Goal: Task Accomplishment & Management: Complete application form

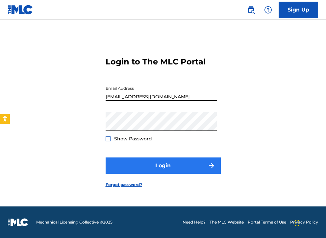
click at [163, 163] on button "Login" at bounding box center [162, 165] width 115 height 16
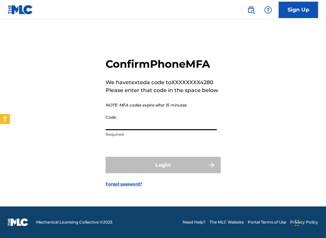
click at [118, 115] on input "Code" at bounding box center [160, 120] width 111 height 19
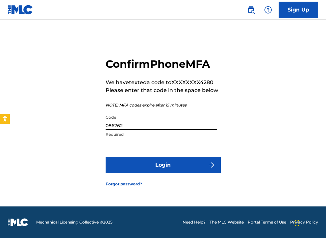
type input "086762"
click at [163, 165] on button "Login" at bounding box center [162, 165] width 115 height 16
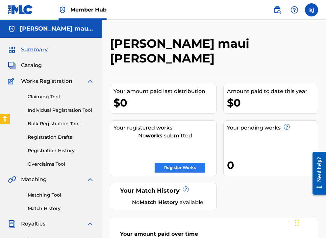
click at [173, 163] on link "Register Works" at bounding box center [179, 168] width 51 height 10
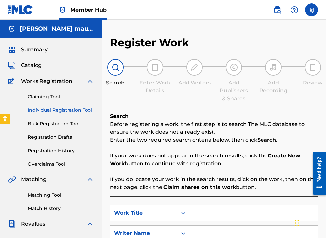
scroll to position [95, 0]
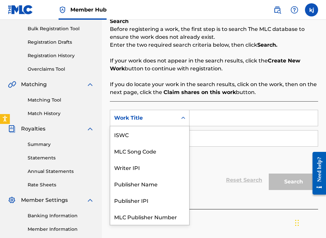
click at [136, 120] on div "Work Title" at bounding box center [143, 118] width 59 height 8
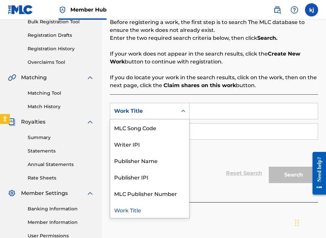
scroll to position [103, 0]
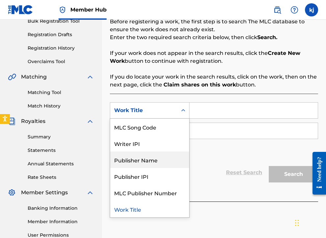
click at [134, 158] on div "Publisher Name" at bounding box center [149, 159] width 79 height 16
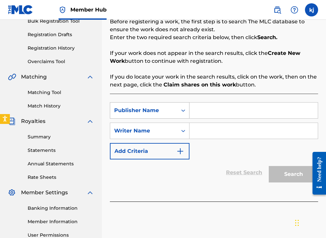
click at [160, 111] on div "Publisher Name" at bounding box center [143, 110] width 59 height 8
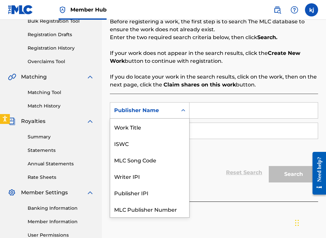
scroll to position [16, 0]
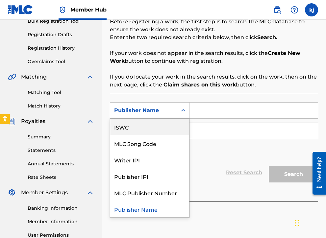
click at [156, 125] on div "ISWC" at bounding box center [149, 127] width 79 height 16
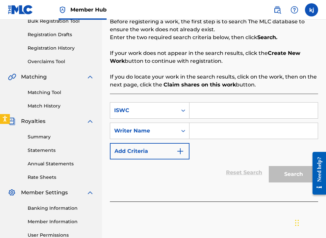
click at [206, 112] on input "Search Form" at bounding box center [253, 111] width 128 height 16
paste input "QZWFW2542201"
type input "QZWFW2542201"
click at [172, 135] on div "Writer Name" at bounding box center [143, 131] width 67 height 12
click at [207, 133] on input "Search Form" at bounding box center [253, 131] width 128 height 16
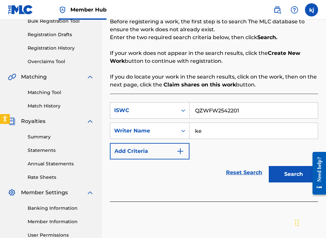
type input "k"
type input "[PERSON_NAME]"
click at [161, 148] on button "Add Criteria" at bounding box center [150, 151] width 80 height 16
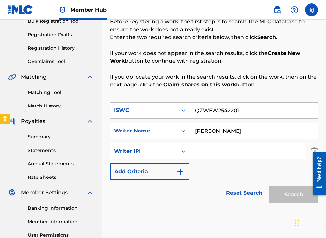
click at [314, 151] on div "Need help?" at bounding box center [318, 172] width 13 height 43
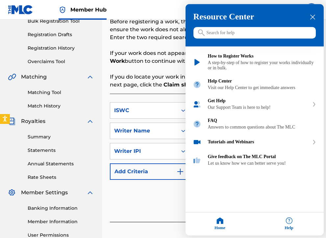
click at [313, 17] on icon "close resource center" at bounding box center [312, 17] width 5 height 5
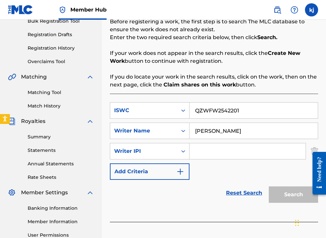
click at [197, 147] on input "Search Form" at bounding box center [247, 151] width 116 height 16
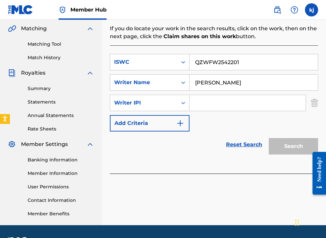
scroll to position [162, 0]
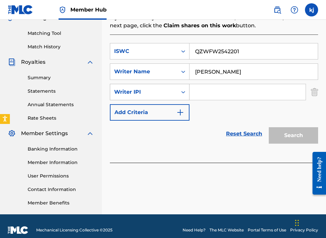
click at [163, 90] on div "Writer IPI" at bounding box center [143, 92] width 59 height 8
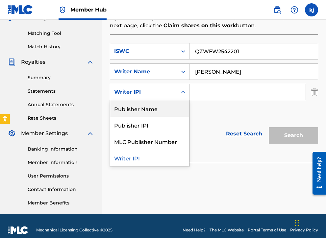
click at [214, 110] on div "SearchWithCriteriaf7673cdd-02db-44fb-91c3-80e8b63952f6 ISWC QZWFW2542201 Search…" at bounding box center [214, 82] width 208 height 78
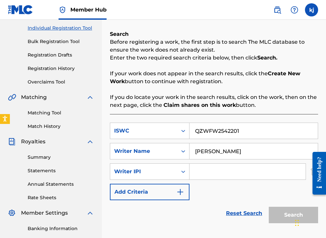
scroll to position [81, 0]
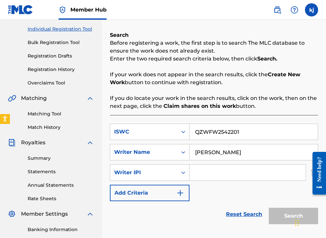
click at [208, 176] on input "Search Form" at bounding box center [247, 173] width 116 height 16
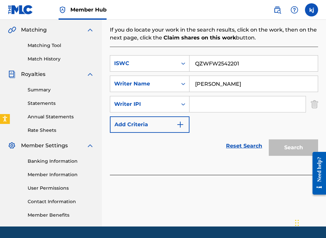
scroll to position [165, 0]
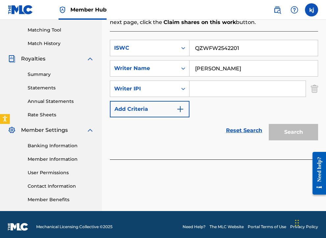
click at [318, 89] on div "Register Work Search Enter Work Details Add Writers Add Publishers & Shares Add…" at bounding box center [214, 41] width 224 height 340
click at [316, 90] on img "Search Form" at bounding box center [313, 88] width 7 height 16
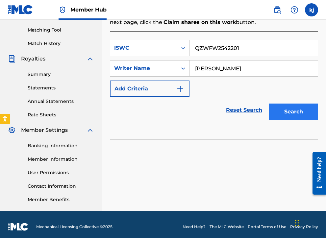
click at [302, 105] on button "Search" at bounding box center [292, 111] width 49 height 16
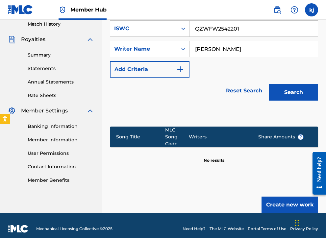
scroll to position [184, 0]
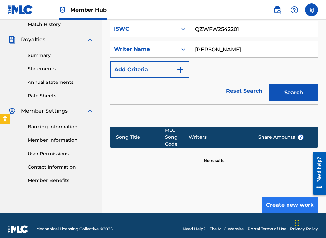
click at [273, 197] on button "Create new work" at bounding box center [289, 205] width 57 height 16
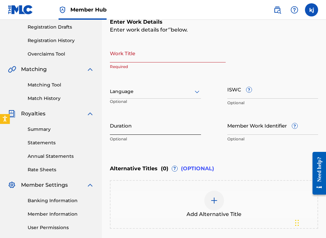
scroll to position [102, 0]
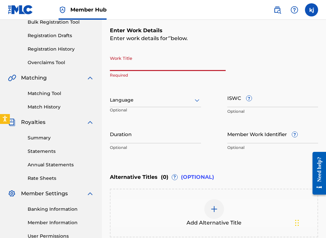
click at [121, 68] on input "Work Title" at bounding box center [168, 61] width 116 height 19
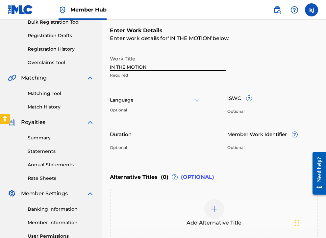
type input "IN THE MOTION"
click at [127, 146] on p "Optional" at bounding box center [155, 148] width 91 height 6
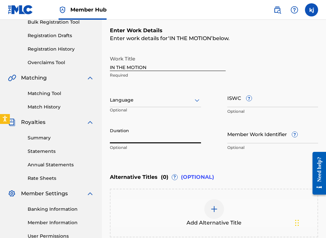
click at [126, 140] on input "Duration" at bounding box center [155, 134] width 91 height 19
click at [109, 138] on div "Register Work Search Enter Work Details Add Writers Add Publishers & Shares Add…" at bounding box center [214, 106] width 224 height 342
click at [109, 139] on div "Register Work Search Enter Work Details Add Writers Add Publishers & Shares Add…" at bounding box center [214, 106] width 224 height 342
click at [111, 141] on input "2:39" at bounding box center [155, 134] width 91 height 19
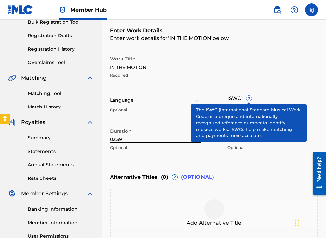
type input "02:39"
click at [250, 100] on span "?" at bounding box center [248, 98] width 5 height 5
click at [250, 100] on input "ISWC ?" at bounding box center [272, 97] width 91 height 19
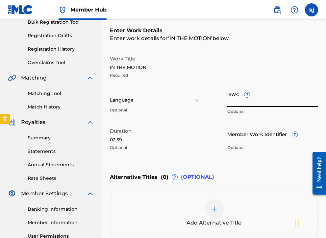
click at [249, 98] on input "ISWC ?" at bounding box center [272, 97] width 91 height 19
click at [297, 137] on span "?" at bounding box center [294, 134] width 6 height 6
click at [298, 137] on input "Member Work Identifier ?" at bounding box center [272, 134] width 91 height 19
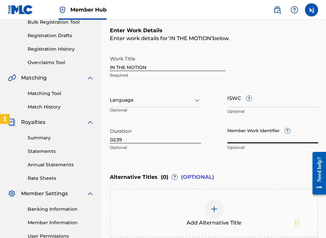
click at [291, 132] on input "Member Work Identifier ?" at bounding box center [272, 134] width 91 height 19
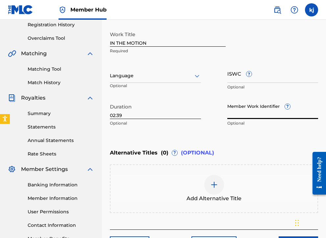
scroll to position [128, 0]
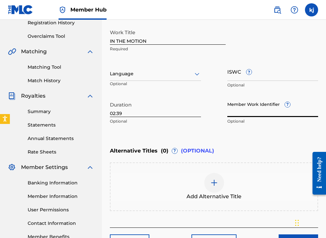
click at [162, 75] on div at bounding box center [155, 74] width 91 height 8
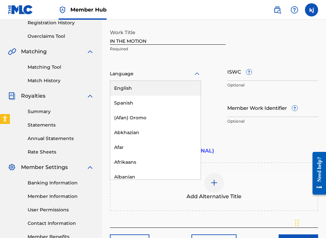
click at [127, 91] on div "English" at bounding box center [155, 88] width 90 height 15
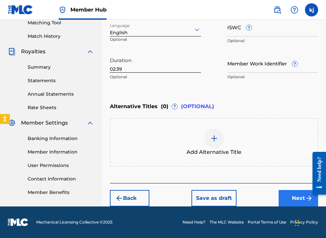
click at [290, 195] on button "Next" at bounding box center [297, 198] width 39 height 16
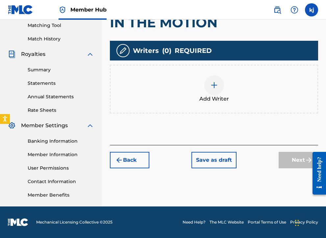
scroll to position [170, 0]
click at [211, 85] on img at bounding box center [214, 85] width 8 height 8
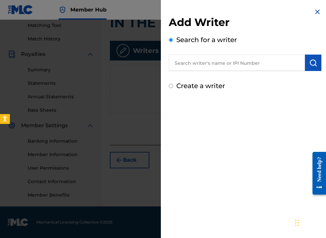
click at [200, 65] on input "text" at bounding box center [237, 63] width 136 height 16
type input "k"
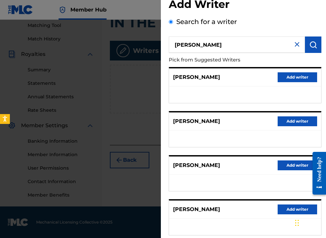
scroll to position [73, 0]
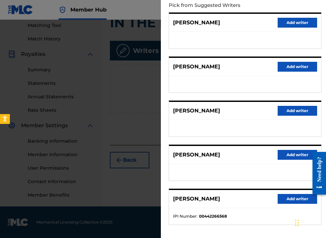
click at [182, 153] on p "KEENAN" at bounding box center [196, 155] width 47 height 8
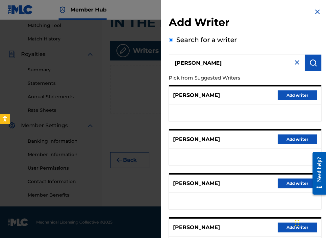
scroll to position [0, 0]
click at [203, 64] on input "KEENAN" at bounding box center [237, 63] width 136 height 16
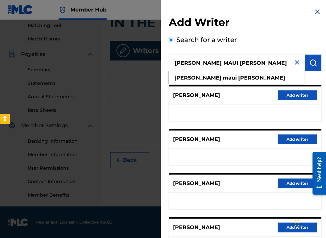
type input "[PERSON_NAME] MAUI [PERSON_NAME]"
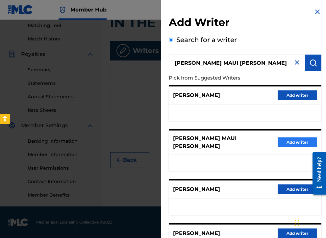
click at [280, 143] on button "Add writer" at bounding box center [296, 142] width 39 height 10
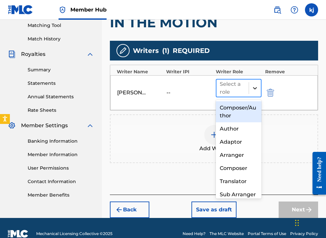
click at [253, 89] on icon at bounding box center [254, 88] width 7 height 7
click at [226, 110] on div "Composer/Author" at bounding box center [239, 111] width 46 height 21
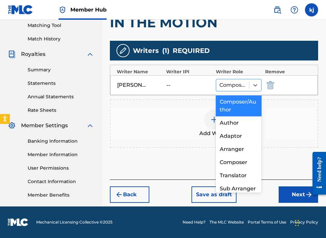
click at [228, 90] on div "Composer/Author" at bounding box center [232, 85] width 33 height 12
click at [230, 120] on div "Author" at bounding box center [239, 122] width 46 height 13
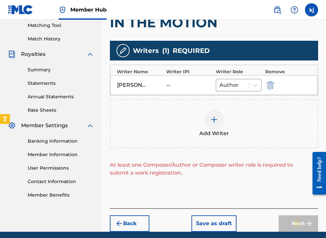
click at [217, 128] on div at bounding box center [214, 120] width 20 height 20
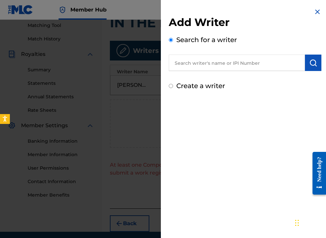
click at [202, 62] on input "text" at bounding box center [237, 63] width 136 height 16
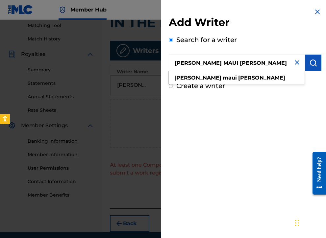
type input "[PERSON_NAME] MAUI [PERSON_NAME]"
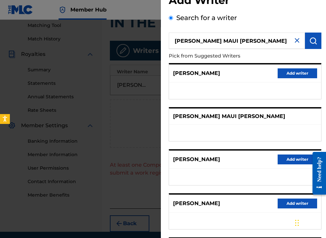
scroll to position [50, 0]
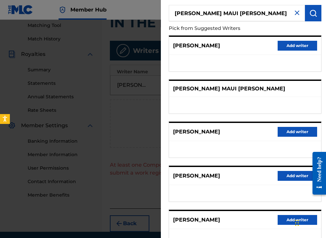
click at [187, 86] on p "[PERSON_NAME] MAUI [PERSON_NAME]" at bounding box center [229, 89] width 112 height 8
click at [188, 92] on p "[PERSON_NAME] MAUI [PERSON_NAME]" at bounding box center [229, 89] width 112 height 8
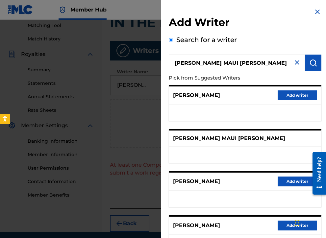
scroll to position [0, 0]
click at [211, 42] on label "Search for a writer" at bounding box center [206, 40] width 60 height 8
click at [173, 42] on input "Search for a writer" at bounding box center [171, 40] width 4 height 4
click at [312, 58] on button "submit" at bounding box center [313, 63] width 16 height 16
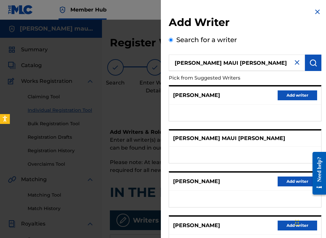
click at [314, 10] on img at bounding box center [317, 12] width 8 height 8
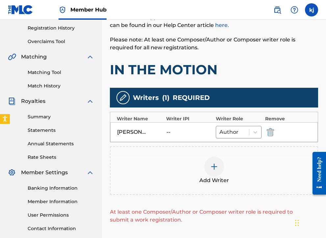
scroll to position [163, 0]
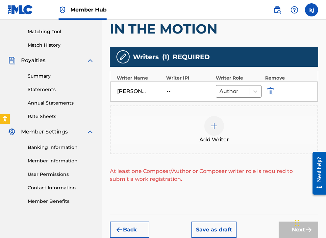
click at [209, 125] on div at bounding box center [214, 126] width 20 height 20
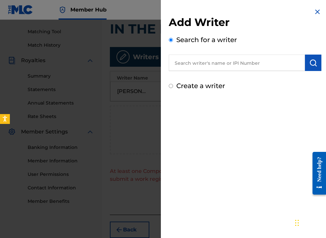
click at [170, 89] on div "Create a writer" at bounding box center [245, 86] width 152 height 10
click at [170, 88] on input "Create a writer" at bounding box center [171, 86] width 4 height 4
radio input "false"
radio input "true"
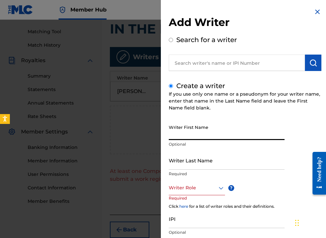
click at [182, 125] on input "Writer First Name" at bounding box center [227, 130] width 116 height 19
type input "[PERSON_NAME]"
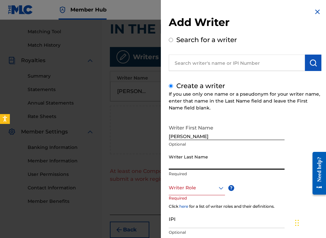
click at [179, 163] on input "Writer Last Name" at bounding box center [227, 160] width 116 height 19
type input "[PERSON_NAME]"
click at [162, 194] on div "Add Writer Search for a writer Create a writer If you use only one name or a ps…" at bounding box center [245, 141] width 168 height 283
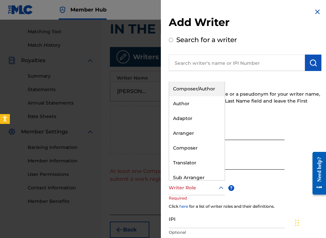
click at [176, 191] on div at bounding box center [197, 188] width 56 height 8
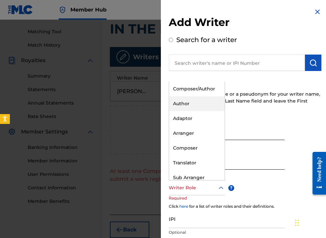
click at [180, 101] on div "Author" at bounding box center [197, 103] width 56 height 15
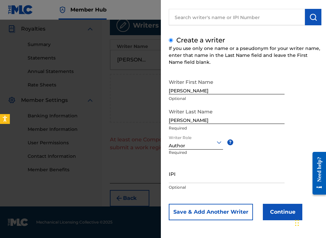
scroll to position [195, 0]
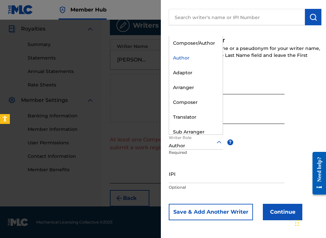
click at [209, 143] on div at bounding box center [196, 142] width 54 height 8
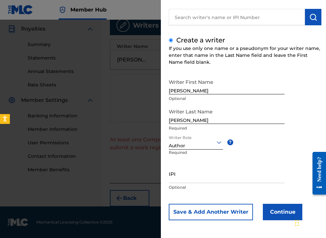
click at [245, 158] on div "Writer First Name KEENAN MAUI Optional Writer Last Name JAMESON Required Writer…" at bounding box center [245, 148] width 152 height 145
click at [287, 213] on button "Continue" at bounding box center [281, 212] width 39 height 16
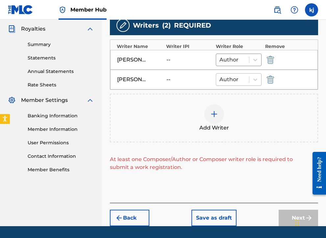
click at [227, 85] on div "Author" at bounding box center [232, 80] width 33 height 12
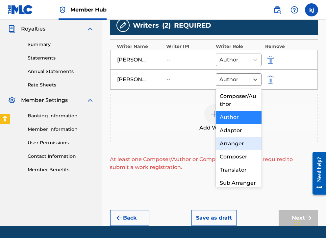
scroll to position [0, 0]
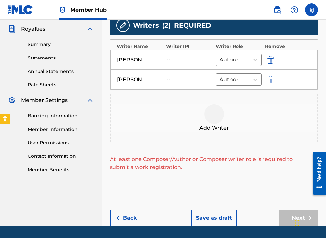
click at [192, 112] on div "Add Writer" at bounding box center [213, 118] width 207 height 28
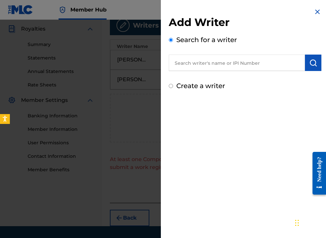
click at [315, 12] on img at bounding box center [317, 12] width 8 height 8
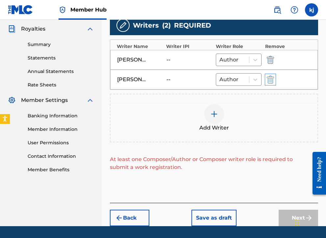
click at [268, 82] on img "submit" at bounding box center [269, 80] width 7 height 8
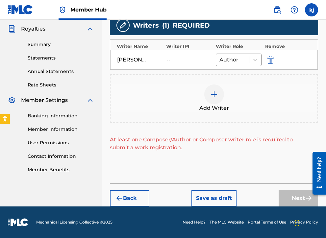
click at [220, 93] on div at bounding box center [214, 94] width 20 height 20
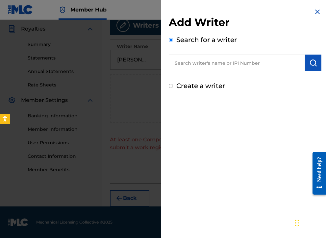
click at [198, 61] on input "text" at bounding box center [237, 63] width 136 height 16
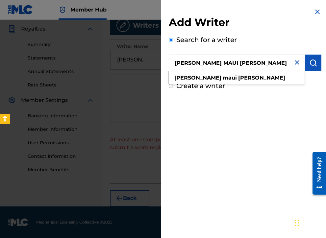
type input "[PERSON_NAME] MAUI [PERSON_NAME]"
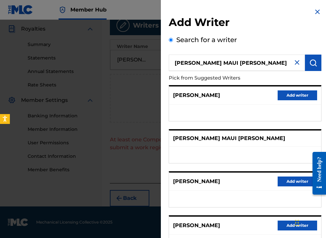
click at [313, 11] on img at bounding box center [317, 12] width 8 height 8
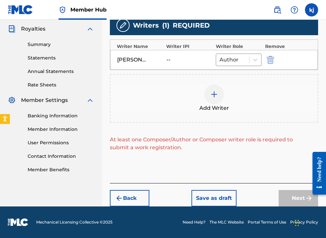
click at [215, 111] on span "Add Writer" at bounding box center [214, 108] width 30 height 8
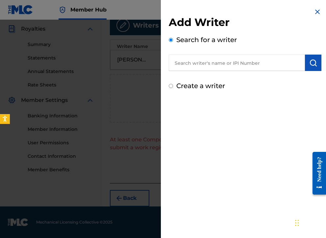
click at [172, 85] on div "Create a writer" at bounding box center [245, 86] width 152 height 10
click at [171, 89] on div "Create a writer" at bounding box center [245, 86] width 152 height 10
click at [169, 86] on input "Create a writer" at bounding box center [171, 86] width 4 height 4
radio input "false"
radio input "true"
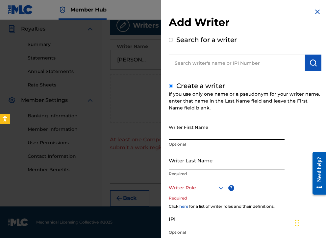
click at [201, 128] on input "Writer First Name" at bounding box center [227, 130] width 116 height 19
type input "KEENAN"
click at [195, 164] on input "Writer Last Name" at bounding box center [227, 160] width 116 height 19
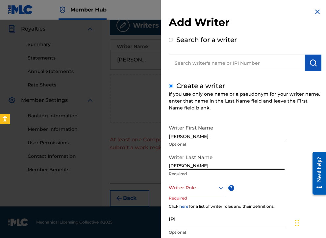
type input "[PERSON_NAME]"
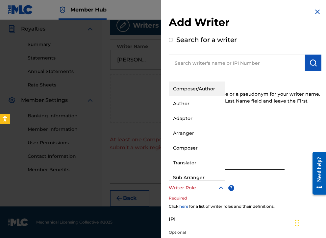
click at [194, 192] on div "Writer Role" at bounding box center [197, 187] width 56 height 15
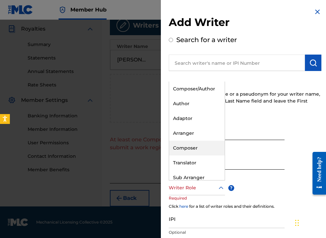
scroll to position [2, 0]
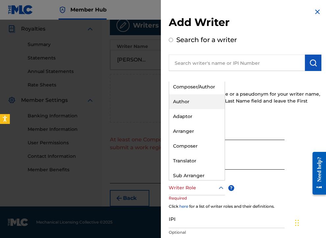
click at [183, 106] on div "Author" at bounding box center [197, 101] width 56 height 15
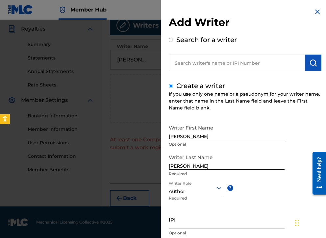
click at [181, 190] on div at bounding box center [196, 188] width 54 height 8
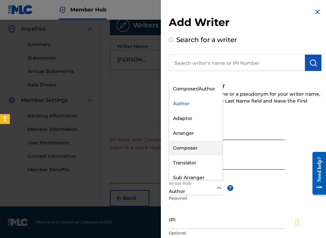
click at [201, 150] on div "Composer" at bounding box center [196, 148] width 54 height 15
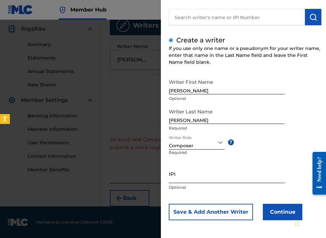
scroll to position [46, 0]
click at [278, 210] on button "Continue" at bounding box center [281, 212] width 39 height 16
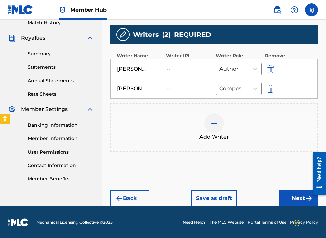
scroll to position [186, 0]
click at [292, 200] on button "Next" at bounding box center [297, 198] width 39 height 16
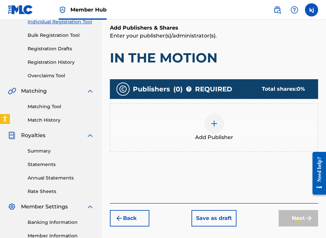
scroll to position [95, 0]
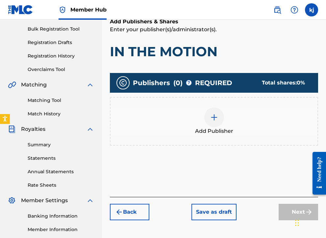
click at [210, 115] on img at bounding box center [214, 117] width 8 height 8
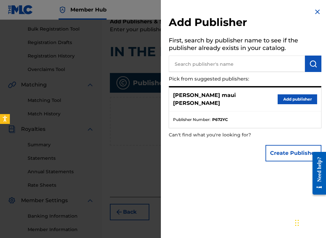
click at [194, 68] on input "text" at bounding box center [237, 64] width 136 height 16
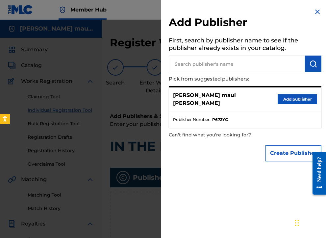
scroll to position [0, 0]
click at [313, 11] on img at bounding box center [317, 12] width 8 height 8
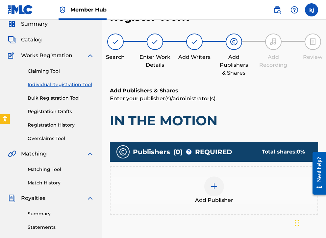
scroll to position [135, 0]
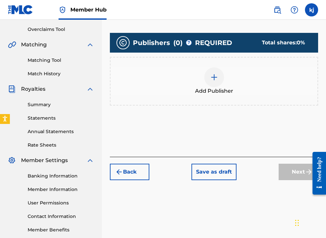
click at [210, 83] on div at bounding box center [214, 77] width 20 height 20
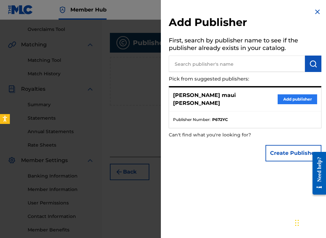
click at [280, 96] on button "Add publisher" at bounding box center [296, 99] width 39 height 10
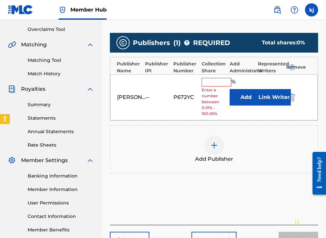
click at [211, 85] on div "%" at bounding box center [218, 82] width 35 height 9
click at [211, 81] on input "text" at bounding box center [216, 82] width 30 height 9
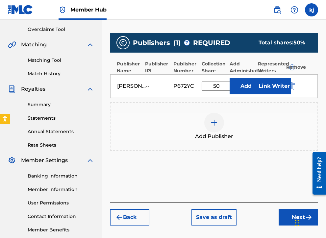
type input "50"
click at [246, 86] on button "Add" at bounding box center [245, 86] width 33 height 16
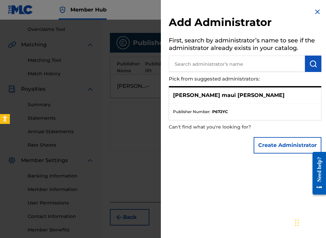
click at [277, 59] on input "text" at bounding box center [237, 64] width 136 height 16
click at [313, 11] on img at bounding box center [317, 12] width 8 height 8
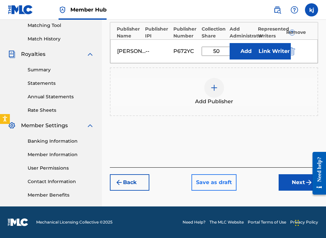
scroll to position [170, 0]
click at [203, 181] on button "Save as draft" at bounding box center [213, 182] width 45 height 16
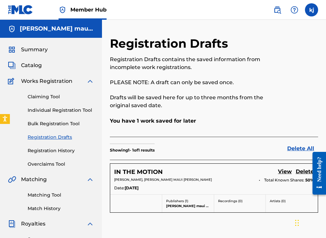
click at [39, 84] on span "Works Registration" at bounding box center [46, 81] width 51 height 8
click at [42, 80] on span "Works Registration" at bounding box center [46, 81] width 51 height 8
click at [89, 80] on img at bounding box center [90, 81] width 8 height 8
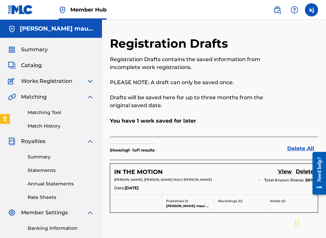
click at [89, 80] on img at bounding box center [90, 81] width 8 height 8
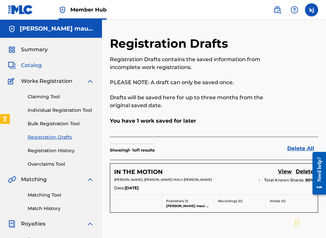
click at [28, 65] on span "Catalog" at bounding box center [31, 65] width 21 height 8
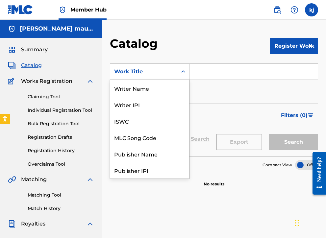
click at [168, 72] on div "Work Title" at bounding box center [143, 72] width 59 height 8
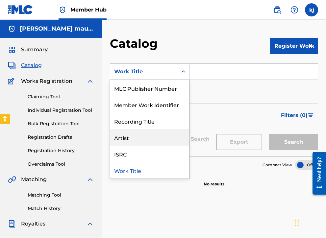
click at [131, 135] on div "Artist" at bounding box center [149, 137] width 79 height 16
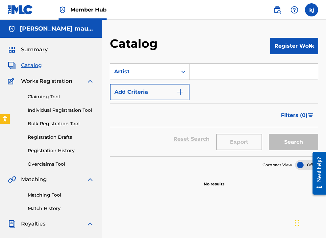
click at [200, 72] on input "Search Form" at bounding box center [253, 72] width 128 height 16
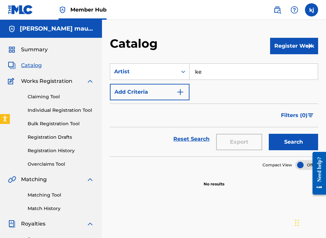
type input "k"
type input "[PERSON_NAME]"
click at [171, 97] on button "Add Criteria" at bounding box center [150, 92] width 80 height 16
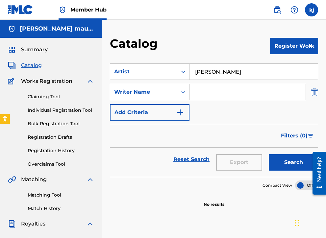
click at [315, 94] on img "Search Form" at bounding box center [313, 92] width 7 height 16
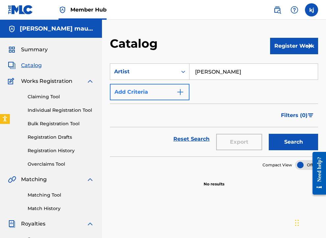
click at [179, 91] on img "Search Form" at bounding box center [180, 92] width 8 height 8
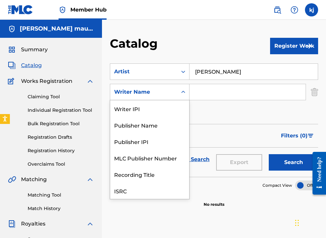
scroll to position [16, 0]
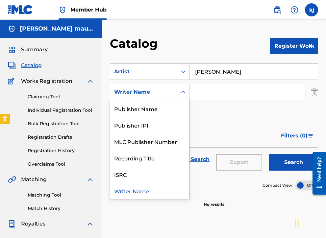
click at [169, 92] on div "Writer Name" at bounding box center [143, 92] width 59 height 8
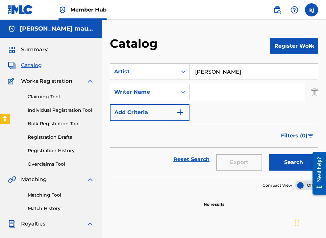
click at [196, 89] on input "Search Form" at bounding box center [247, 92] width 116 height 16
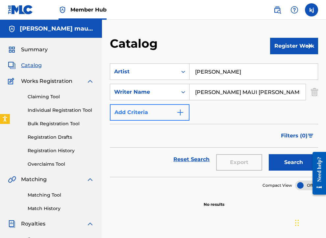
type input "[PERSON_NAME] MAUI [PERSON_NAME]"
click at [151, 112] on button "Add Criteria" at bounding box center [150, 112] width 80 height 16
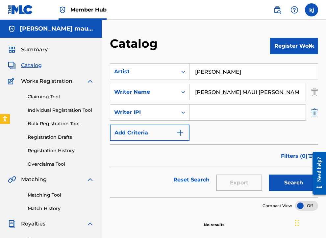
click at [314, 115] on img "Search Form" at bounding box center [313, 112] width 7 height 16
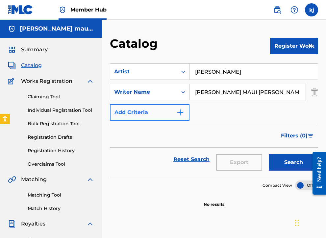
click at [154, 106] on button "Add Criteria" at bounding box center [150, 112] width 80 height 16
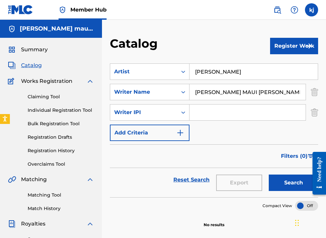
click at [200, 111] on input "Search Form" at bounding box center [247, 112] width 116 height 16
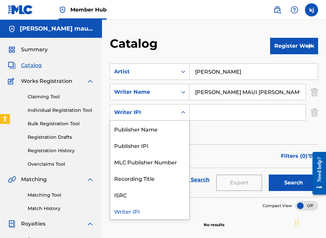
click at [171, 115] on div "Writer IPI" at bounding box center [143, 112] width 59 height 8
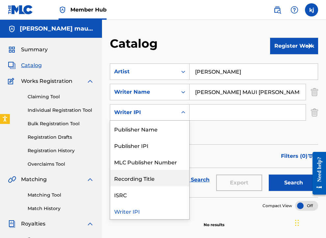
click at [142, 181] on div "Recording Title" at bounding box center [149, 178] width 79 height 16
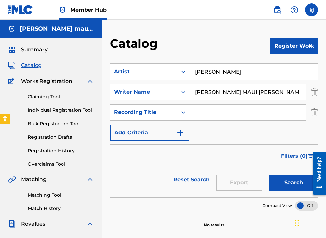
click at [203, 111] on input "Search Form" at bounding box center [247, 112] width 116 height 16
type input "Clap for him"
click at [285, 178] on button "Search" at bounding box center [292, 182] width 49 height 16
click at [278, 46] on button "Register Work" at bounding box center [294, 46] width 48 height 16
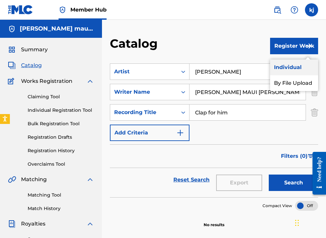
click at [272, 66] on link "Individual" at bounding box center [294, 67] width 48 height 16
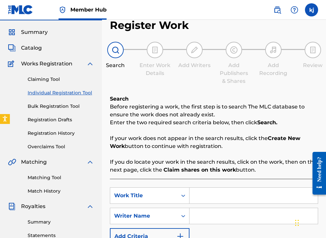
scroll to position [59, 0]
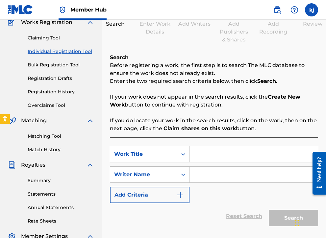
click at [194, 158] on input "Search Form" at bounding box center [253, 154] width 128 height 16
type input "Clap for him"
click at [195, 176] on input "Search Form" at bounding box center [253, 175] width 128 height 16
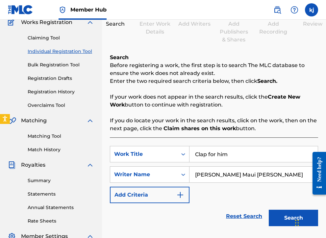
type input "[PERSON_NAME] Maui [PERSON_NAME]"
click at [132, 186] on div "SearchWithCriteriab4f9d039-4996-48a5-82ae-9047d7332698 Work Title Clap for him …" at bounding box center [214, 174] width 208 height 57
click at [132, 189] on button "Add Criteria" at bounding box center [150, 195] width 80 height 16
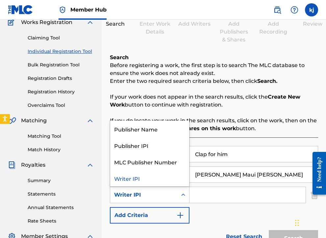
click at [178, 194] on div "Search Form" at bounding box center [183, 195] width 12 height 12
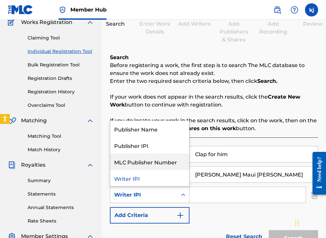
click at [164, 164] on div "MLC Publisher Number" at bounding box center [149, 161] width 79 height 16
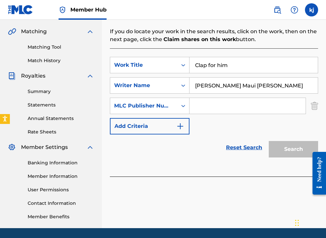
scroll to position [170, 0]
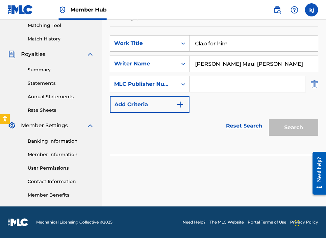
click at [311, 86] on img "Search Form" at bounding box center [313, 84] width 7 height 16
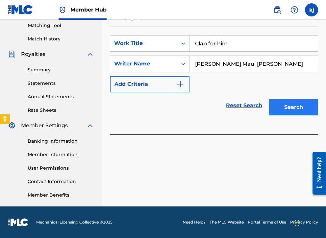
click at [298, 113] on button "Search" at bounding box center [292, 107] width 49 height 16
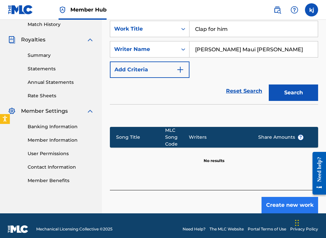
click at [276, 197] on button "Create new work" at bounding box center [289, 205] width 57 height 16
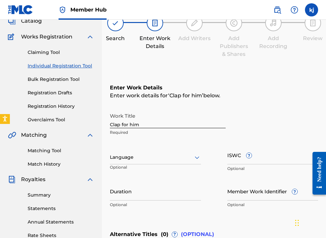
scroll to position [41, 0]
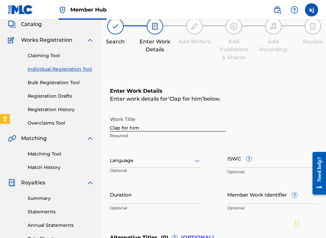
click at [135, 160] on div at bounding box center [155, 160] width 91 height 8
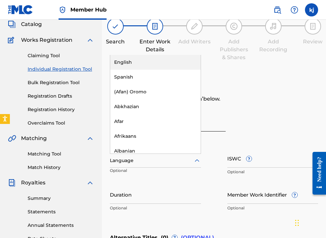
click at [124, 59] on div "English" at bounding box center [155, 62] width 90 height 15
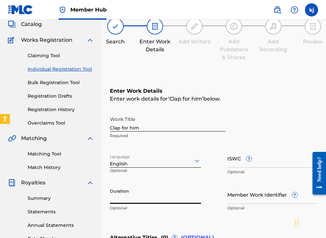
click at [137, 202] on input "Duration" at bounding box center [155, 194] width 91 height 19
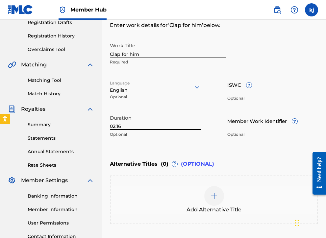
scroll to position [75, 0]
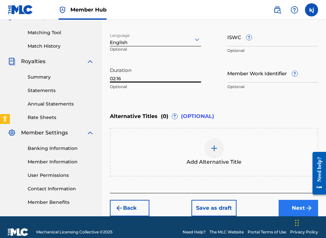
type input "02:16"
click at [284, 205] on button "Next" at bounding box center [297, 208] width 39 height 16
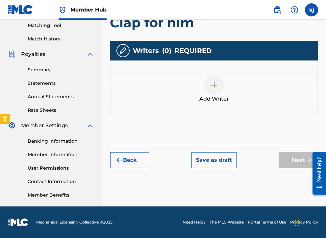
scroll to position [170, 0]
click at [218, 86] on div at bounding box center [214, 85] width 20 height 20
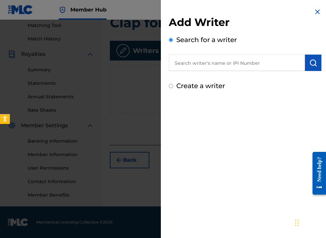
click at [189, 64] on input "text" at bounding box center [237, 63] width 136 height 16
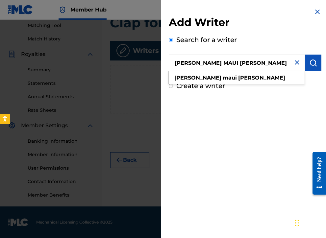
type input "[PERSON_NAME] MAUI [PERSON_NAME]"
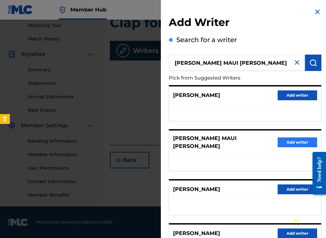
click at [279, 139] on button "Add writer" at bounding box center [296, 142] width 39 height 10
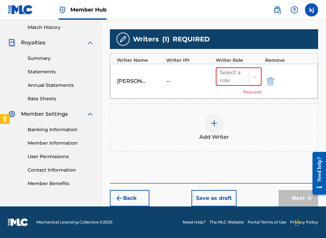
scroll to position [181, 0]
click at [234, 83] on div "Select a role" at bounding box center [232, 77] width 26 height 16
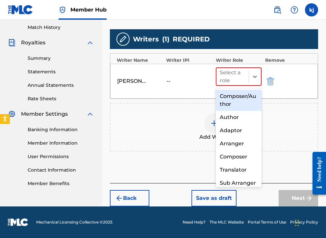
click at [231, 108] on div "Composer/Author" at bounding box center [239, 100] width 46 height 21
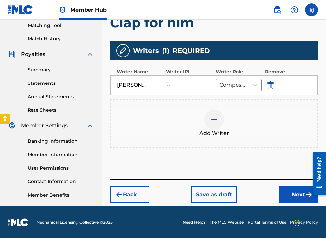
click at [286, 184] on div "Back Save as draft Next" at bounding box center [214, 190] width 208 height 23
click at [286, 190] on button "Next" at bounding box center [297, 194] width 39 height 16
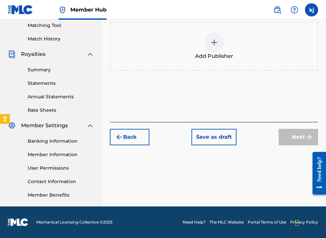
scroll to position [30, 0]
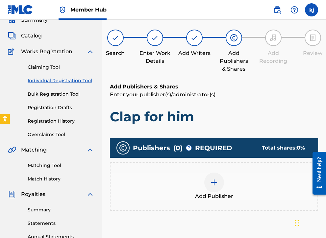
click at [215, 191] on div at bounding box center [214, 182] width 20 height 20
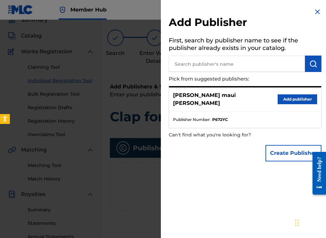
click at [314, 8] on img at bounding box center [317, 12] width 8 height 8
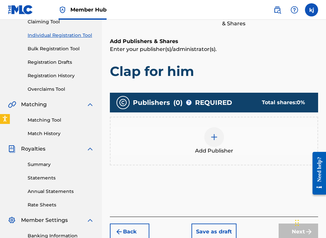
scroll to position [61, 0]
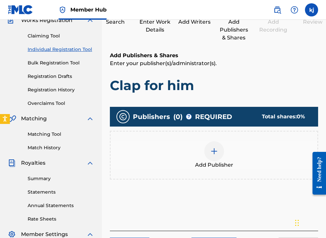
click at [212, 153] on img at bounding box center [214, 151] width 8 height 8
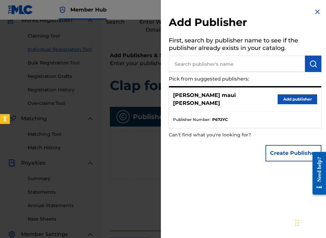
click at [274, 99] on div "[PERSON_NAME] maui [PERSON_NAME] Add publisher" at bounding box center [245, 99] width 152 height 24
click at [284, 94] on button "Add publisher" at bounding box center [296, 99] width 39 height 10
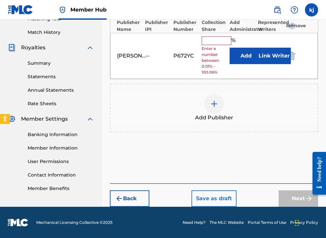
scroll to position [176, 0]
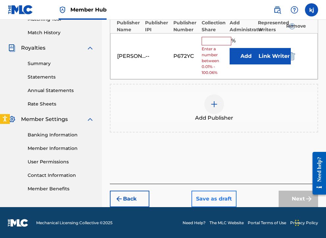
click at [220, 195] on button "Save as draft" at bounding box center [213, 199] width 45 height 16
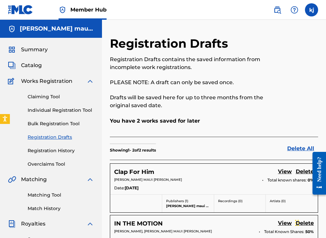
scroll to position [0, 0]
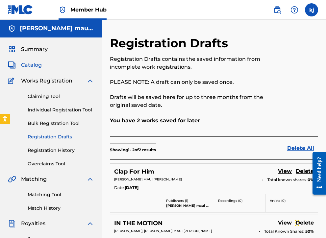
click at [36, 64] on span "Catalog" at bounding box center [31, 65] width 21 height 8
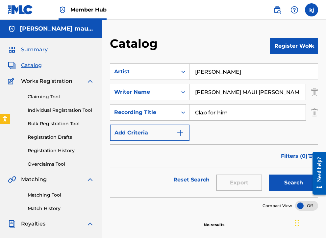
click at [43, 47] on span "Summary" at bounding box center [34, 50] width 27 height 8
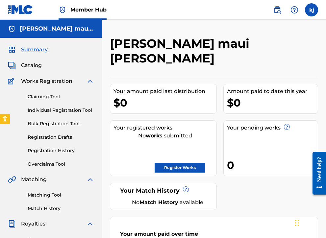
click at [21, 51] on span "Summary" at bounding box center [34, 50] width 27 height 8
click at [18, 60] on div "Summary Catalog Works Registration Claiming Tool Individual Registration Tool B…" at bounding box center [51, 207] width 102 height 338
click at [26, 65] on span "Catalog" at bounding box center [31, 65] width 21 height 8
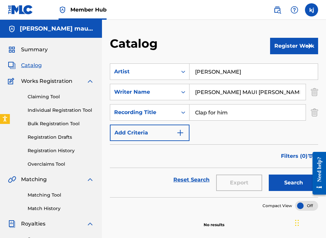
click at [37, 83] on span "Works Registration" at bounding box center [46, 81] width 51 height 8
click at [54, 81] on span "Works Registration" at bounding box center [46, 81] width 51 height 8
click at [36, 98] on link "Claiming Tool" at bounding box center [61, 96] width 66 height 7
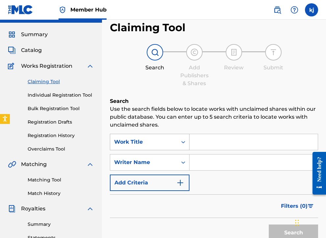
click at [181, 150] on div "Work Title" at bounding box center [150, 142] width 80 height 16
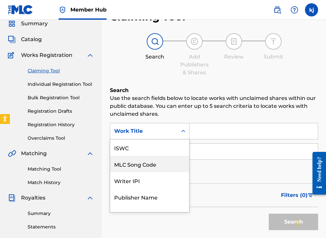
scroll to position [26, 0]
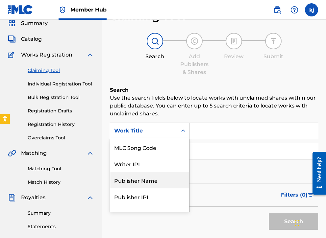
click at [147, 179] on div "Publisher Name" at bounding box center [149, 180] width 79 height 16
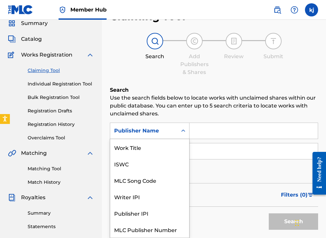
click at [178, 130] on div "Search Form" at bounding box center [183, 131] width 12 height 12
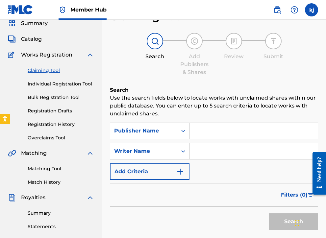
click at [217, 129] on input "Search Form" at bounding box center [253, 131] width 128 height 16
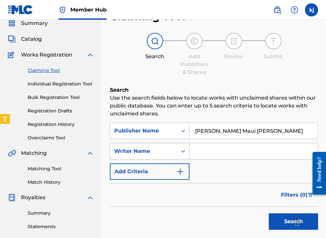
type input "[PERSON_NAME] Maui [PERSON_NAME]"
click at [178, 150] on div "Writer Name" at bounding box center [150, 151] width 80 height 16
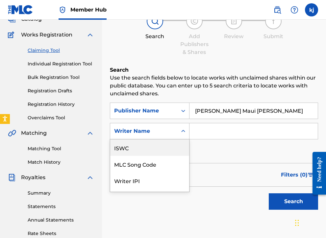
scroll to position [47, 0]
click at [215, 133] on input "Search Form" at bounding box center [253, 131] width 128 height 16
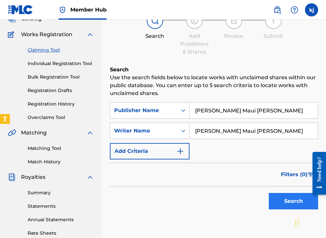
type input "[PERSON_NAME] Maui [PERSON_NAME]"
click at [280, 201] on button "Search" at bounding box center [292, 201] width 49 height 16
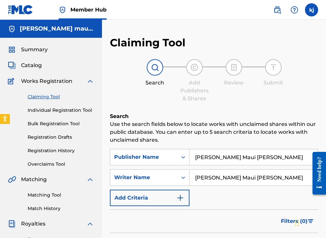
scroll to position [0, 0]
click at [181, 197] on img "Search Form" at bounding box center [180, 198] width 8 height 8
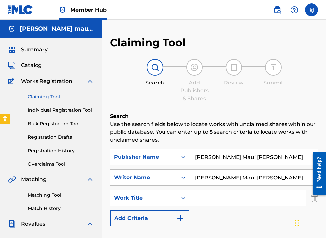
click at [46, 80] on span "Works Registration" at bounding box center [46, 81] width 51 height 8
click at [92, 82] on img at bounding box center [90, 81] width 8 height 8
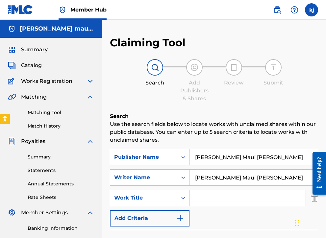
click at [92, 82] on img at bounding box center [90, 81] width 8 height 8
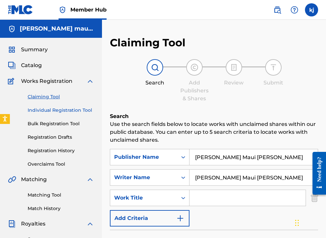
click at [33, 112] on link "Individual Registration Tool" at bounding box center [61, 110] width 66 height 7
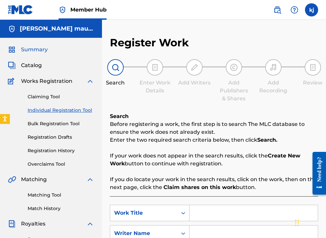
click at [42, 49] on span "Summary" at bounding box center [34, 50] width 27 height 8
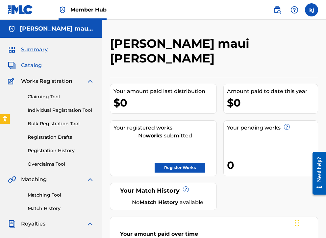
click at [36, 68] on span "Catalog" at bounding box center [31, 65] width 21 height 8
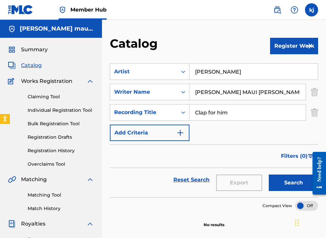
click at [65, 79] on span "Works Registration" at bounding box center [46, 81] width 51 height 8
click at [94, 85] on div "Summary Catalog Works Registration Claiming Tool Individual Registration Tool B…" at bounding box center [51, 207] width 102 height 338
click at [92, 80] on img at bounding box center [90, 81] width 8 height 8
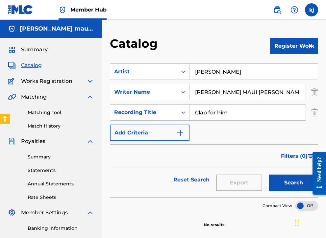
click at [38, 69] on span "Catalog" at bounding box center [31, 65] width 21 height 8
click at [35, 64] on span "Catalog" at bounding box center [31, 65] width 21 height 8
click at [280, 47] on button "Register Work" at bounding box center [294, 46] width 48 height 16
click at [285, 68] on link "Individual" at bounding box center [294, 67] width 48 height 16
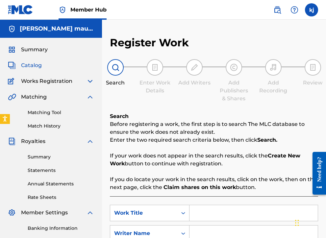
click at [32, 67] on span "Catalog" at bounding box center [31, 65] width 21 height 8
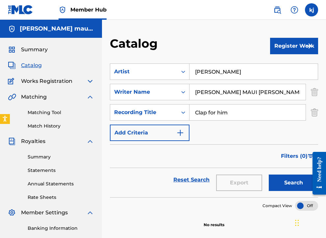
click at [32, 67] on span "Catalog" at bounding box center [31, 65] width 21 height 8
click at [278, 186] on button "Search" at bounding box center [292, 182] width 49 height 16
click at [279, 54] on button "Register Work" at bounding box center [294, 46] width 48 height 16
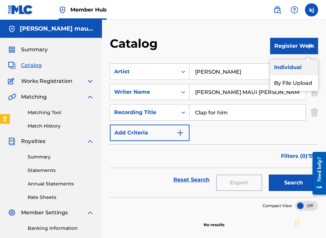
click at [277, 67] on link "Individual" at bounding box center [294, 67] width 48 height 16
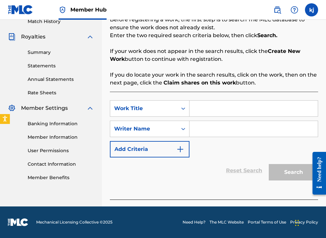
scroll to position [104, 0]
click at [200, 109] on input "Search Form" at bounding box center [253, 109] width 128 height 16
type input "clap for him"
click at [198, 130] on input "Search Form" at bounding box center [253, 129] width 128 height 16
type input "n"
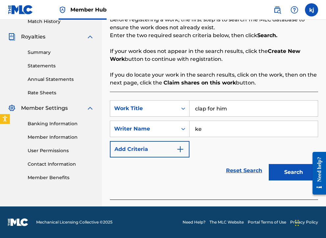
type input "k"
type input "[PERSON_NAME] Maui [PERSON_NAME]"
click at [293, 172] on button "Search" at bounding box center [292, 172] width 49 height 16
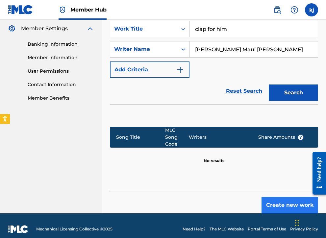
click at [281, 190] on div "Create new work" at bounding box center [214, 201] width 208 height 23
click at [281, 197] on button "Create new work" at bounding box center [289, 205] width 57 height 16
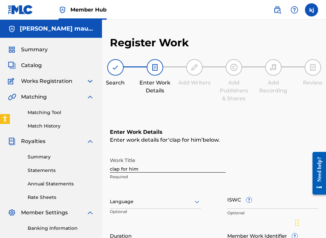
scroll to position [0, 0]
click at [38, 81] on span "Works Registration" at bounding box center [46, 81] width 51 height 8
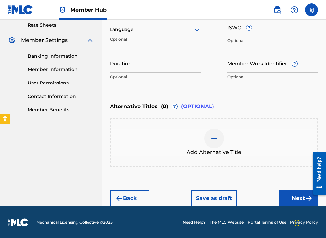
scroll to position [172, 0]
click at [202, 194] on button "Save as draft" at bounding box center [213, 198] width 45 height 16
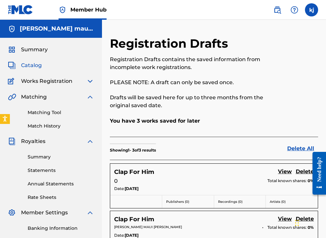
click at [29, 66] on span "Catalog" at bounding box center [31, 65] width 21 height 8
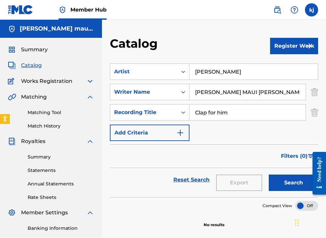
click at [319, 114] on div "Catalog Register Work SearchWithCriteria985d6e6d-5399-47a3-853a-d21a5081b35c Ar…" at bounding box center [214, 164] width 224 height 257
click at [315, 114] on img "Search Form" at bounding box center [313, 112] width 7 height 16
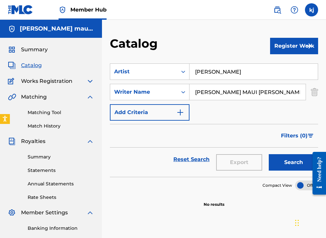
click at [319, 88] on div "Catalog Register Work SearchWithCriteria985d6e6d-5399-47a3-853a-d21a5081b35c Ar…" at bounding box center [214, 164] width 224 height 257
click at [179, 118] on button "Add Criteria" at bounding box center [150, 112] width 80 height 16
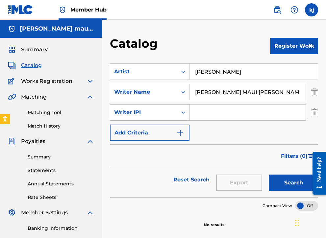
click at [169, 112] on div "Writer IPI" at bounding box center [143, 112] width 59 height 8
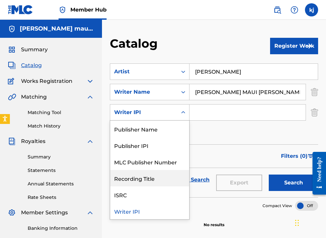
click at [120, 181] on div "Recording Title" at bounding box center [149, 178] width 79 height 16
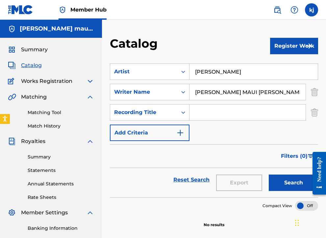
click at [204, 115] on input "Search Form" at bounding box center [247, 112] width 116 height 16
type input "Wettitup"
click at [276, 180] on button "Search" at bounding box center [292, 182] width 49 height 16
click at [279, 51] on button "Register Work" at bounding box center [294, 46] width 48 height 16
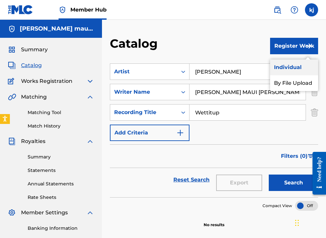
click at [284, 66] on link "Individual" at bounding box center [294, 67] width 48 height 16
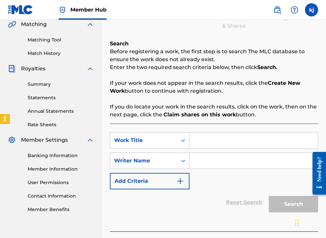
scroll to position [88, 0]
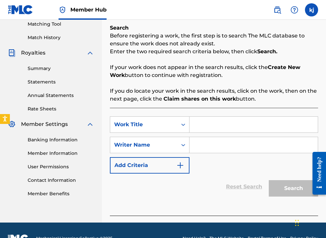
click at [205, 122] on input "Search Form" at bounding box center [253, 125] width 128 height 16
type input "W"
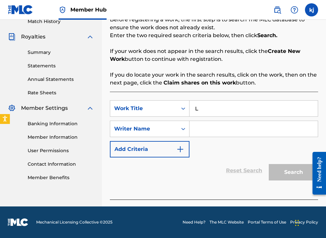
scroll to position [104, 0]
type input "[PERSON_NAME]"
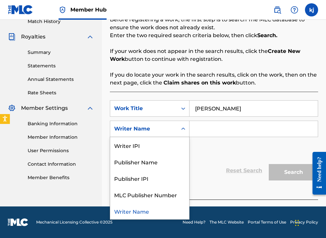
click at [181, 135] on div "Search Form" at bounding box center [183, 129] width 12 height 16
click at [202, 126] on input "Search Form" at bounding box center [253, 129] width 128 height 16
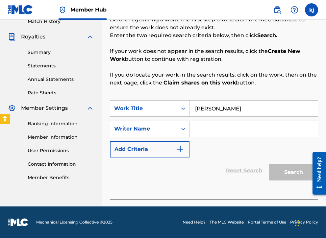
type input "d"
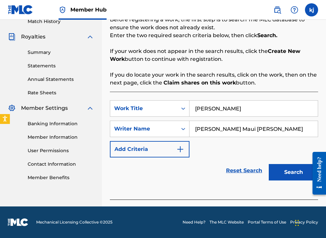
type input "[PERSON_NAME] Maui [PERSON_NAME]"
click at [293, 172] on button "Search" at bounding box center [292, 172] width 49 height 16
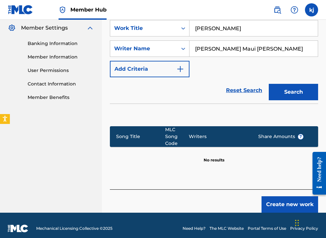
scroll to position [184, 0]
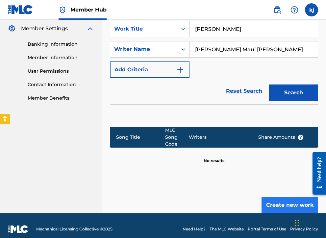
click at [270, 199] on button "Create new work" at bounding box center [289, 205] width 57 height 16
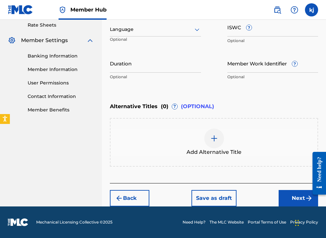
scroll to position [172, 0]
click at [125, 60] on input "Duration" at bounding box center [155, 63] width 91 height 19
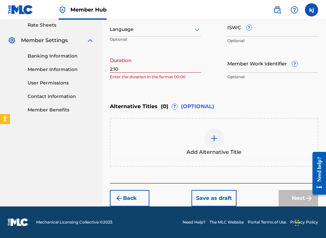
click at [109, 70] on div "Register Work Search Enter Work Details Add Writers Add Publishers & Shares Add…" at bounding box center [214, 35] width 224 height 342
click at [110, 68] on input "2:10" at bounding box center [155, 63] width 91 height 19
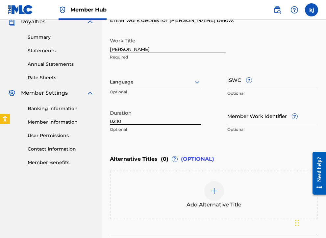
scroll to position [101, 0]
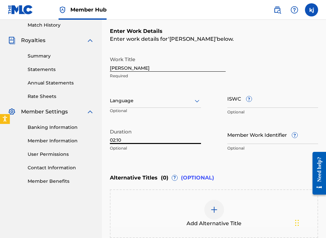
type input "02:10"
click at [144, 108] on div "Language Optional" at bounding box center [155, 104] width 91 height 30
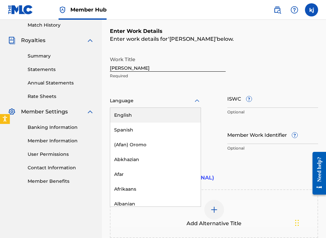
click at [144, 103] on div at bounding box center [155, 101] width 91 height 8
click at [142, 119] on div "English" at bounding box center [155, 115] width 90 height 15
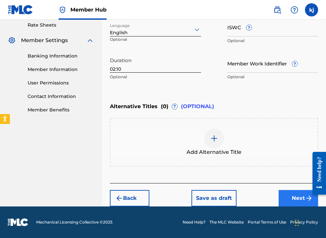
click at [283, 201] on button "Next" at bounding box center [297, 198] width 39 height 16
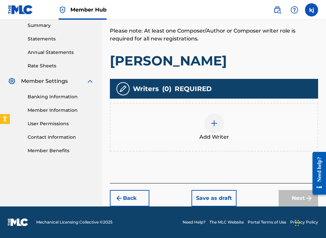
click at [231, 136] on div "Add Writer" at bounding box center [213, 127] width 207 height 28
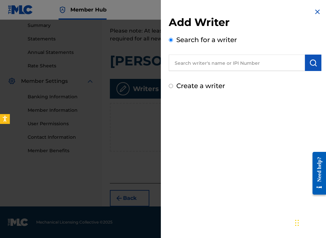
click at [195, 65] on input "text" at bounding box center [237, 63] width 136 height 16
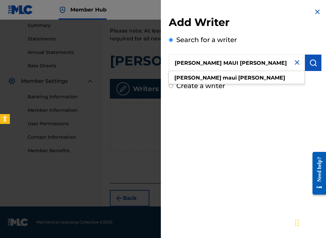
type input "[PERSON_NAME] MAUI [PERSON_NAME]"
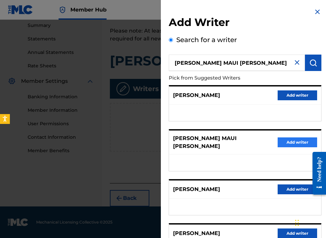
click at [281, 141] on button "Add writer" at bounding box center [296, 142] width 39 height 10
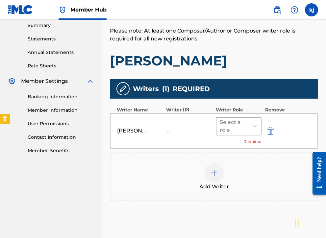
click at [248, 135] on div "Select a role" at bounding box center [239, 126] width 46 height 18
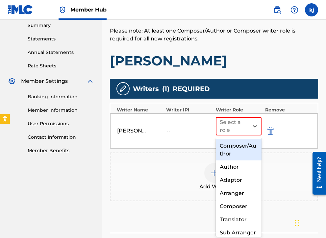
click at [221, 154] on div "Composer/Author" at bounding box center [239, 149] width 46 height 21
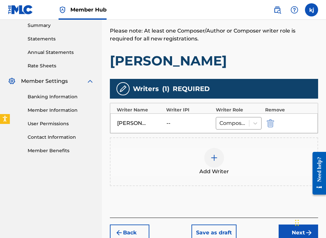
click at [211, 155] on img at bounding box center [214, 158] width 8 height 8
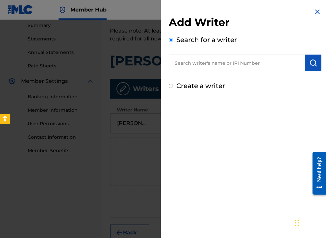
click at [192, 58] on input "text" at bounding box center [237, 63] width 136 height 16
type input "ibrahim kassim"
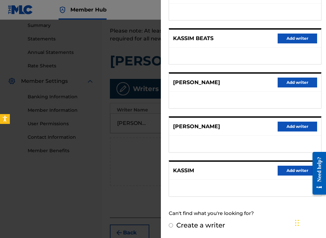
scroll to position [101, 0]
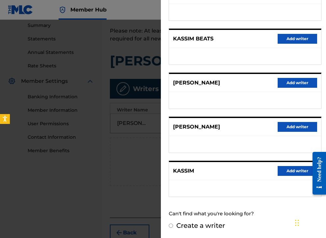
click at [169, 225] on input "Create a writer" at bounding box center [171, 225] width 4 height 4
radio input "false"
radio input "true"
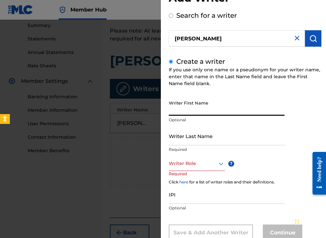
click at [176, 115] on input "Writer First Name" at bounding box center [227, 106] width 116 height 19
type input "Ibrahim"
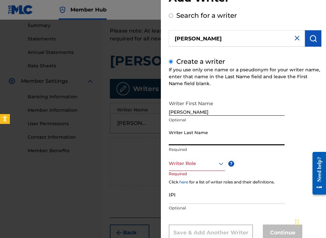
click at [179, 139] on input "Writer Last Name" at bounding box center [227, 135] width 116 height 19
type input "Kassim"
click at [184, 165] on div at bounding box center [197, 163] width 56 height 8
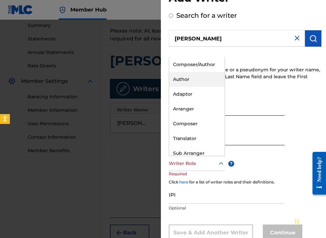
click at [182, 80] on div "Author" at bounding box center [197, 79] width 56 height 15
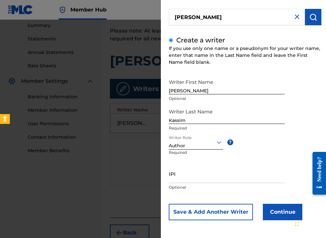
scroll to position [46, 0]
click at [267, 214] on button "Continue" at bounding box center [281, 212] width 39 height 16
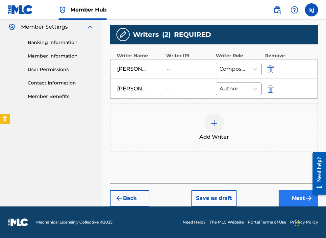
click at [297, 201] on button "Next" at bounding box center [297, 198] width 39 height 16
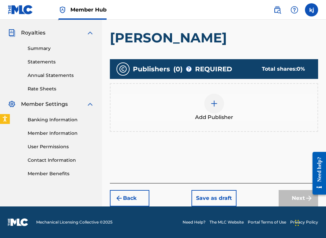
scroll to position [108, 0]
click at [214, 104] on img at bounding box center [214, 104] width 8 height 8
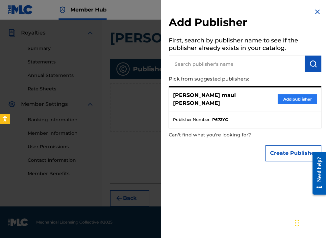
click at [281, 96] on button "Add publisher" at bounding box center [296, 99] width 39 height 10
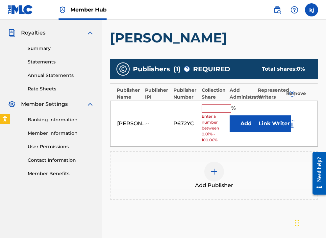
click at [218, 111] on input "text" at bounding box center [216, 108] width 30 height 9
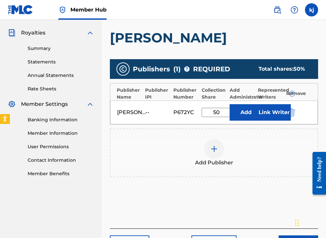
type input "50"
click at [246, 112] on button "Add" at bounding box center [245, 112] width 33 height 16
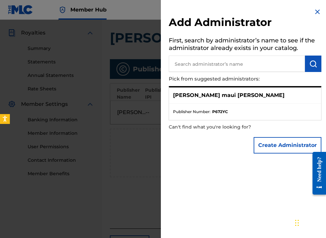
click at [281, 91] on div "[PERSON_NAME] maui [PERSON_NAME]" at bounding box center [245, 95] width 152 height 16
click at [250, 105] on ul "Publisher Number : P672YC" at bounding box center [245, 111] width 152 height 16
click at [243, 95] on div "[PERSON_NAME] maui [PERSON_NAME]" at bounding box center [245, 95] width 152 height 16
click at [255, 68] on input "text" at bounding box center [237, 64] width 136 height 16
click at [313, 12] on img at bounding box center [317, 12] width 8 height 8
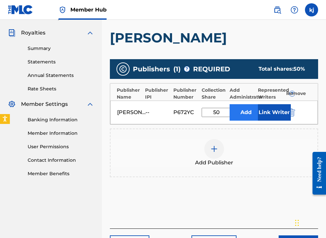
drag, startPoint x: 261, startPoint y: 113, endPoint x: 247, endPoint y: 118, distance: 13.8
click at [247, 118] on div "keenan maui jameson -- P672YC 50 % Add Link Writer" at bounding box center [213, 113] width 207 height 24
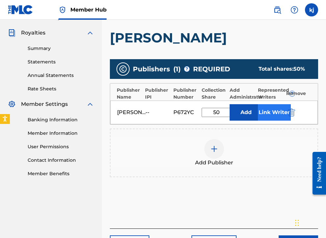
click at [267, 114] on button "Link Writer" at bounding box center [274, 112] width 33 height 16
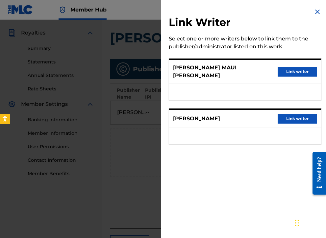
click at [315, 10] on img at bounding box center [317, 12] width 8 height 8
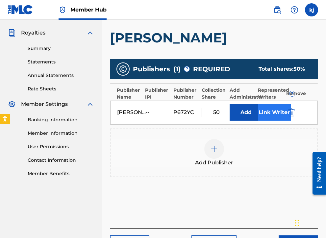
click at [270, 114] on button "Link Writer" at bounding box center [274, 112] width 33 height 16
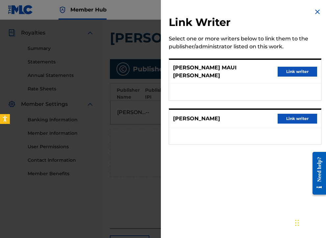
click at [305, 114] on button "Link writer" at bounding box center [296, 119] width 39 height 10
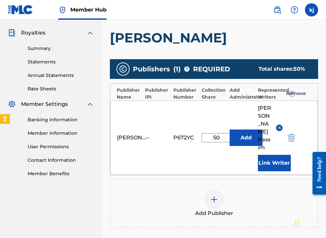
click at [279, 125] on img at bounding box center [279, 127] width 5 height 5
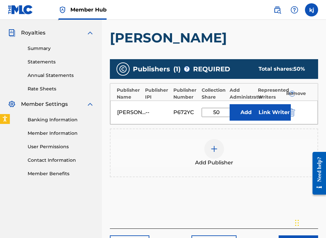
click at [216, 150] on img at bounding box center [214, 149] width 8 height 8
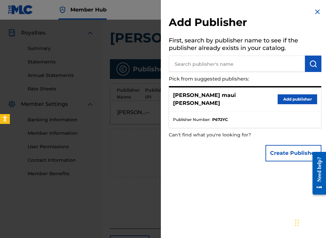
click at [209, 71] on input "text" at bounding box center [237, 64] width 136 height 16
click at [291, 97] on button "Add publisher" at bounding box center [296, 99] width 39 height 10
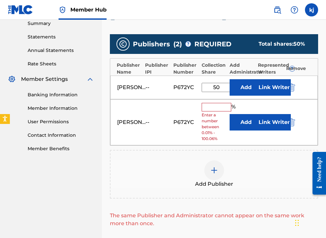
scroll to position [173, 0]
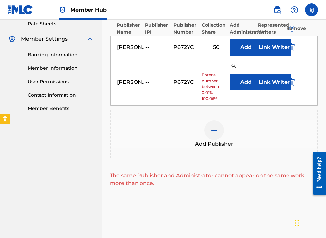
click at [215, 132] on img at bounding box center [214, 130] width 8 height 8
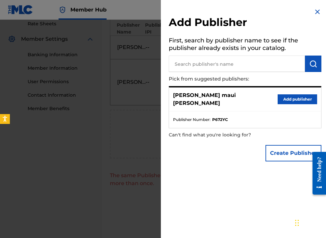
click at [206, 62] on input "text" at bounding box center [237, 64] width 136 height 16
type input "Eric foley"
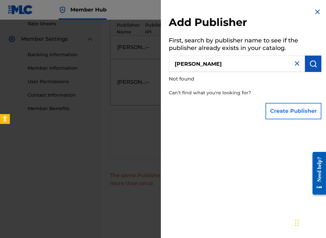
click at [275, 112] on button "Create Publisher" at bounding box center [293, 111] width 56 height 16
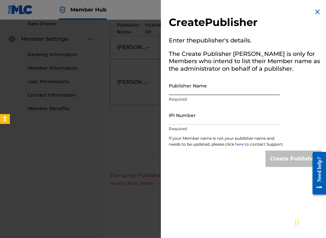
click at [221, 94] on input "Publisher Name" at bounding box center [224, 85] width 111 height 19
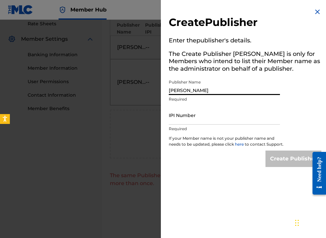
type input "Eric foley"
click at [238, 112] on input "IPI Number" at bounding box center [224, 115] width 111 height 19
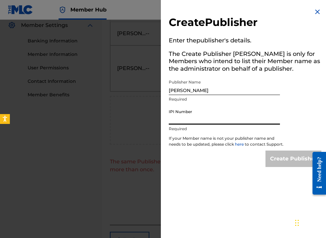
scroll to position [190, 0]
click at [13, 1] on link at bounding box center [20, 9] width 25 height 19
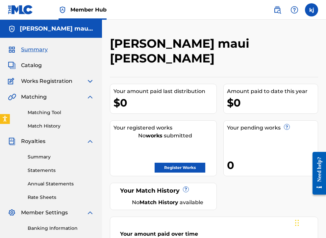
click at [50, 81] on span "Works Registration" at bounding box center [46, 81] width 51 height 8
click at [28, 65] on span "Catalog" at bounding box center [31, 65] width 21 height 8
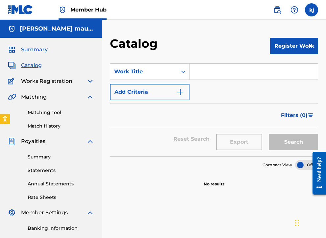
click at [35, 46] on span "Summary" at bounding box center [34, 50] width 27 height 8
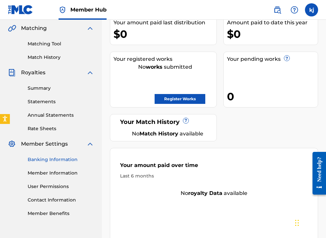
scroll to position [50, 0]
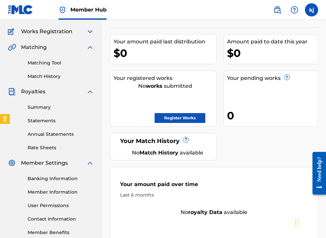
click at [34, 81] on div "Summary Catalog Works Registration Claiming Tool Individual Registration Tool B…" at bounding box center [51, 116] width 102 height 256
click at [34, 77] on link "Match History" at bounding box center [61, 76] width 66 height 7
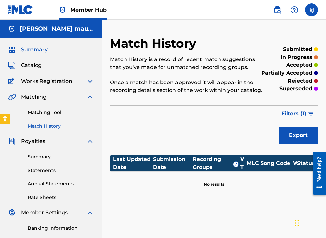
click at [23, 49] on span "Summary" at bounding box center [34, 50] width 27 height 8
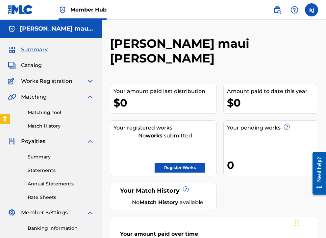
click at [30, 71] on div "Summary Catalog Works Registration Claiming Tool Individual Registration Tool B…" at bounding box center [51, 166] width 102 height 256
click at [28, 64] on span "Catalog" at bounding box center [31, 65] width 21 height 8
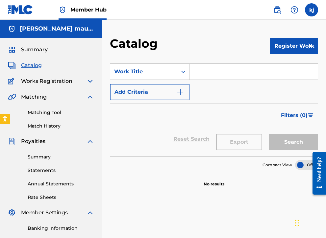
click at [40, 30] on h5 "[PERSON_NAME] maui [PERSON_NAME]" at bounding box center [57, 29] width 74 height 8
click at [41, 55] on div "Summary Catalog Works Registration Claiming Tool Individual Registration Tool B…" at bounding box center [51, 166] width 102 height 256
click at [39, 50] on span "Summary" at bounding box center [34, 50] width 27 height 8
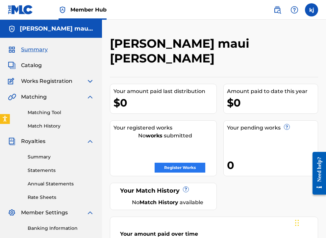
click at [166, 159] on div "Register Works" at bounding box center [164, 165] width 103 height 13
click at [167, 163] on link "Register Works" at bounding box center [179, 168] width 51 height 10
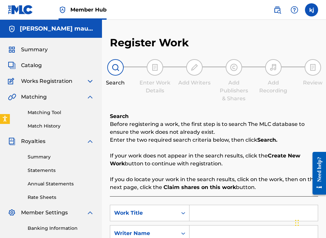
click at [37, 84] on span "Works Registration" at bounding box center [46, 81] width 51 height 8
click at [41, 78] on span "Works Registration" at bounding box center [46, 81] width 51 height 8
click at [93, 80] on img at bounding box center [90, 81] width 8 height 8
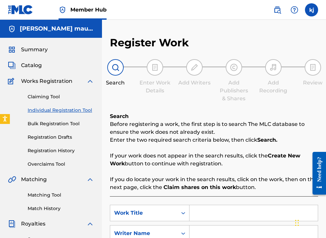
click at [90, 80] on img at bounding box center [90, 81] width 8 height 8
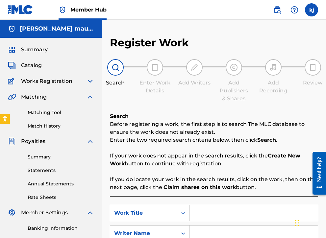
click at [89, 80] on img at bounding box center [90, 81] width 8 height 8
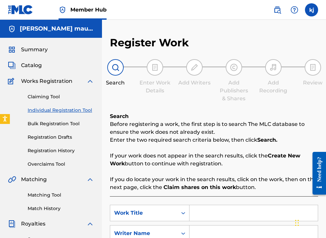
click at [23, 71] on div "Summary Catalog Works Registration Claiming Tool Individual Registration Tool B…" at bounding box center [51, 207] width 102 height 338
click at [23, 65] on span "Catalog" at bounding box center [31, 65] width 21 height 8
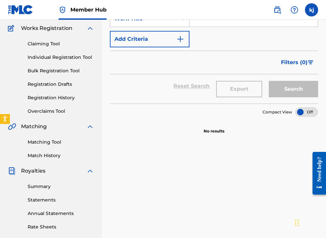
scroll to position [35, 0]
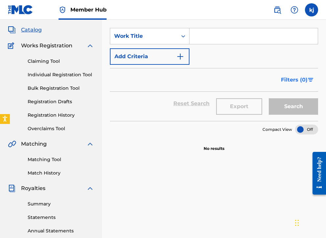
click at [286, 83] on span "Filters ( 0 )" at bounding box center [294, 80] width 27 height 8
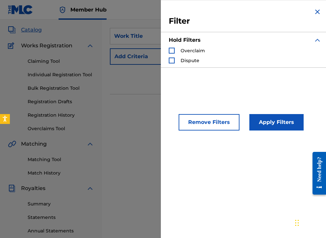
click at [314, 6] on div "Filter Hold Filters Overclaim Dispute" at bounding box center [245, 37] width 168 height 75
click at [313, 12] on img "Search Form" at bounding box center [317, 12] width 8 height 8
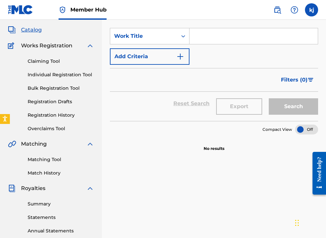
click at [45, 42] on span "Works Registration" at bounding box center [46, 46] width 51 height 8
click at [15, 19] on link at bounding box center [20, 9] width 25 height 19
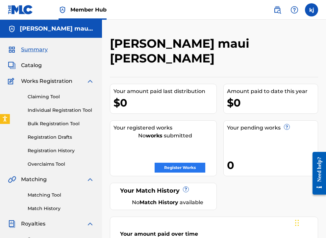
click at [180, 163] on link "Register Works" at bounding box center [179, 168] width 51 height 10
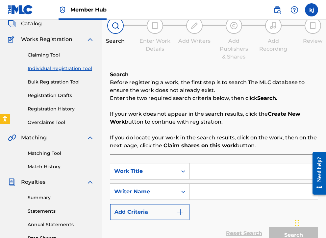
scroll to position [68, 0]
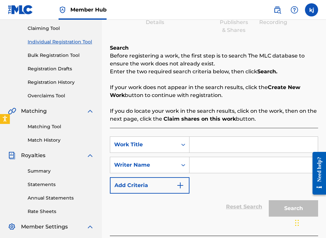
click at [191, 149] on input "Search Form" at bounding box center [253, 145] width 128 height 16
type input "[PERSON_NAME]"
drag, startPoint x: 191, startPoint y: 149, endPoint x: 194, endPoint y: 167, distance: 18.3
click at [194, 170] on input "Search Form" at bounding box center [253, 165] width 128 height 16
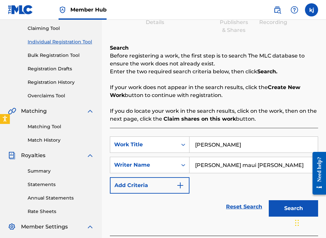
type input "[PERSON_NAME] maui [PERSON_NAME]"
drag, startPoint x: 194, startPoint y: 166, endPoint x: 276, endPoint y: 212, distance: 94.1
click at [276, 212] on button "Search" at bounding box center [292, 208] width 49 height 16
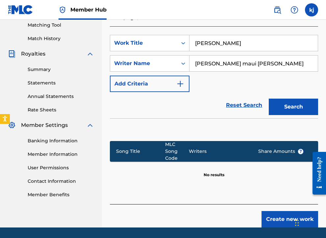
scroll to position [170, 0]
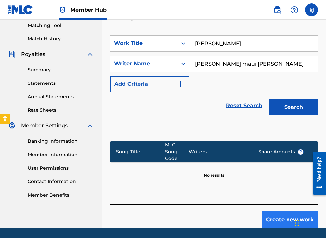
click at [278, 211] on button "Create new work" at bounding box center [289, 219] width 57 height 16
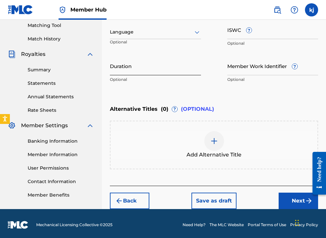
click at [125, 67] on input "Duration" at bounding box center [155, 66] width 91 height 19
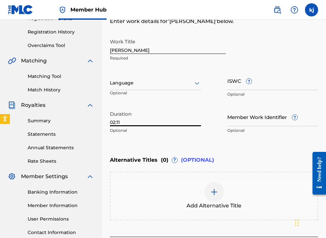
scroll to position [75, 0]
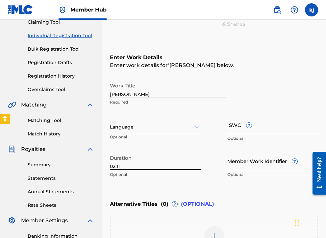
type input "02:11"
click at [120, 129] on div at bounding box center [155, 127] width 91 height 8
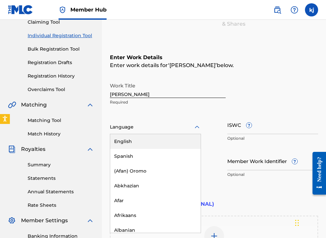
click at [123, 144] on div "English" at bounding box center [155, 141] width 90 height 15
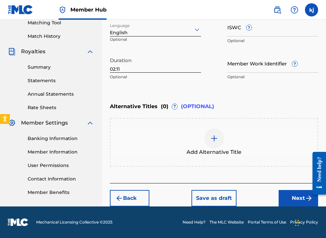
scroll to position [172, 0]
click at [283, 200] on button "Next" at bounding box center [297, 198] width 39 height 16
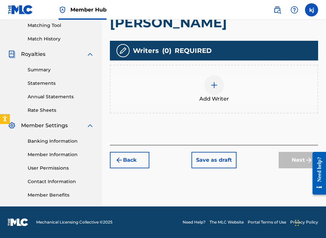
click at [210, 82] on img at bounding box center [214, 85] width 8 height 8
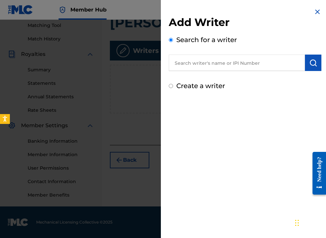
click at [187, 66] on input "text" at bounding box center [237, 63] width 136 height 16
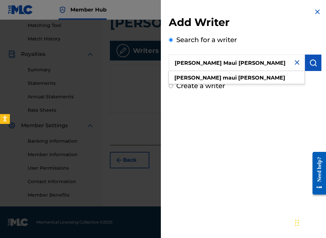
type input "[PERSON_NAME] Maui [PERSON_NAME]"
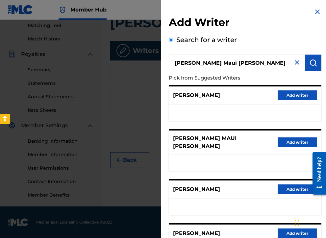
click at [288, 139] on button "Add writer" at bounding box center [296, 142] width 39 height 10
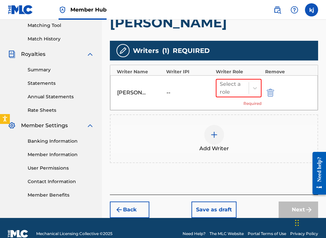
click at [214, 130] on div at bounding box center [214, 135] width 20 height 20
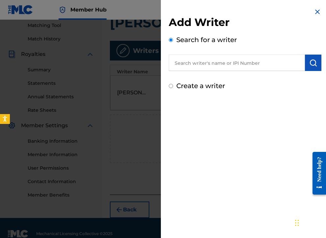
click at [195, 64] on input "text" at bounding box center [237, 63] width 136 height 16
click at [172, 90] on div "Create a writer" at bounding box center [245, 86] width 152 height 10
click at [171, 82] on div "Create a writer" at bounding box center [245, 86] width 152 height 10
click at [171, 86] on input "Create a writer" at bounding box center [171, 86] width 4 height 4
radio input "false"
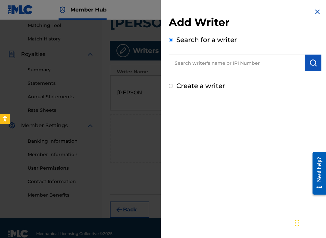
radio input "true"
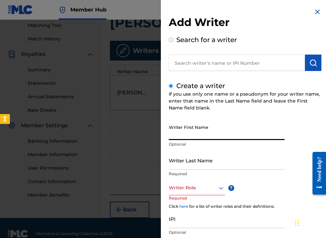
click at [187, 131] on input "Writer First Name" at bounding box center [227, 130] width 116 height 19
type input "d"
type input "[PERSON_NAME]"
click at [189, 162] on input "Writer Last Name" at bounding box center [227, 160] width 116 height 19
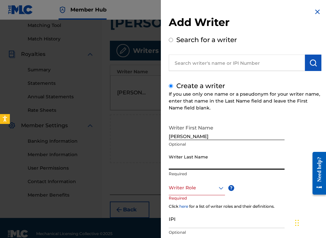
type input "j"
type input "kassim"
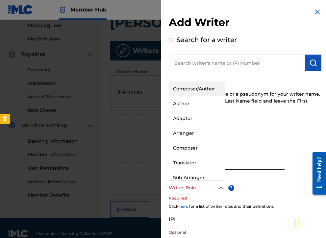
click at [196, 186] on div at bounding box center [197, 188] width 56 height 8
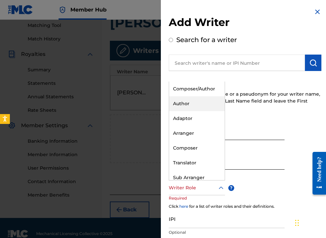
click at [198, 105] on div "Author" at bounding box center [197, 103] width 56 height 15
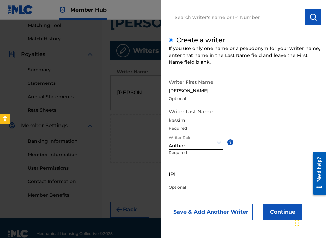
scroll to position [46, 0]
click at [278, 215] on button "Continue" at bounding box center [281, 212] width 39 height 16
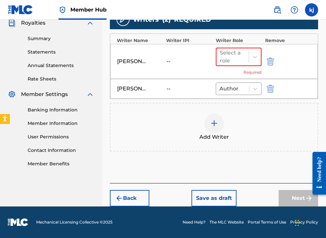
scroll to position [201, 0]
click at [222, 177] on div "Add Writers & Roles Enter all writer(s) and their roles. A full list of writer …" at bounding box center [214, 47] width 208 height 271
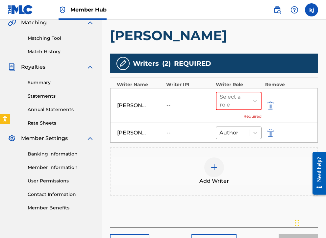
scroll to position [150, 0]
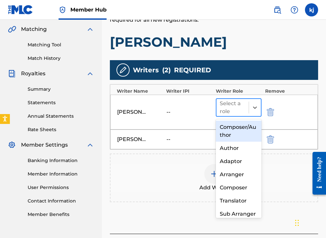
click at [234, 110] on div at bounding box center [232, 107] width 26 height 9
click at [235, 130] on div "Composer/Author" at bounding box center [239, 131] width 46 height 21
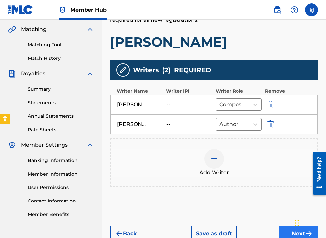
click at [292, 236] on button "Next" at bounding box center [297, 233] width 39 height 16
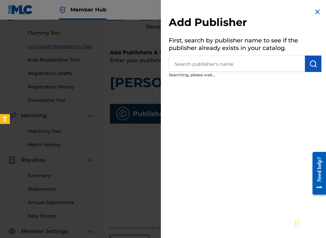
scroll to position [30, 0]
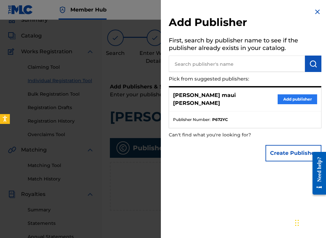
click at [285, 95] on button "Add publisher" at bounding box center [296, 99] width 39 height 10
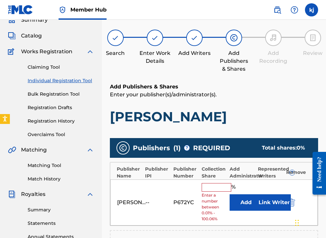
click at [218, 186] on input "text" at bounding box center [216, 187] width 30 height 9
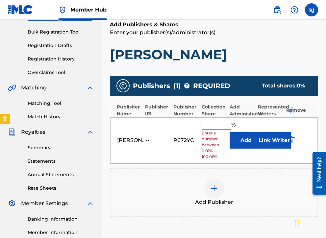
scroll to position [94, 0]
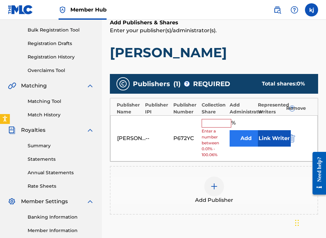
click at [248, 134] on button "Add" at bounding box center [245, 138] width 33 height 16
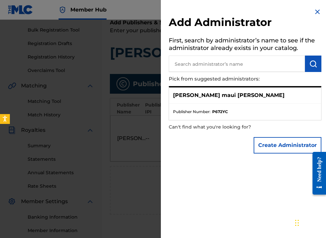
click at [189, 65] on input "text" at bounding box center [237, 64] width 136 height 16
type input "ibrahim kassim"
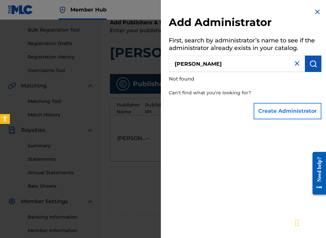
click at [263, 108] on button "Create Administrator" at bounding box center [287, 111] width 68 height 16
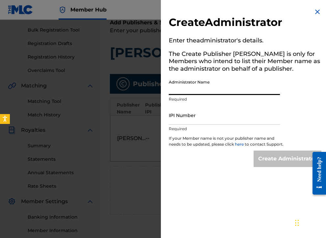
click at [203, 91] on input "Administrator Name" at bounding box center [224, 85] width 111 height 19
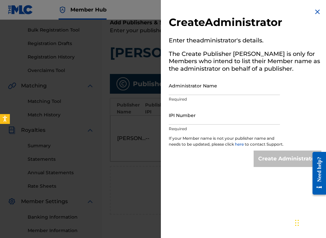
click at [313, 8] on img at bounding box center [317, 12] width 8 height 8
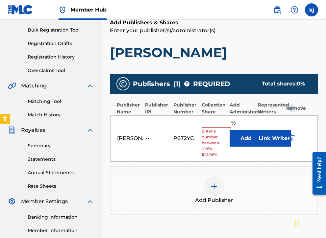
click at [206, 185] on div at bounding box center [214, 186] width 20 height 20
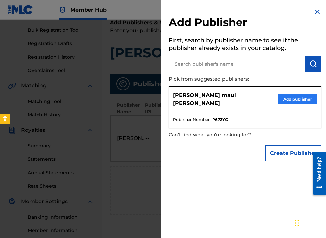
click at [290, 95] on button "Add publisher" at bounding box center [296, 99] width 39 height 10
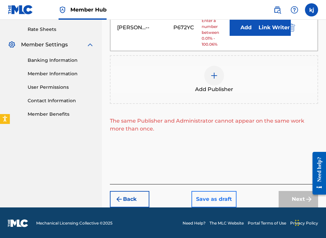
scroll to position [250, 0]
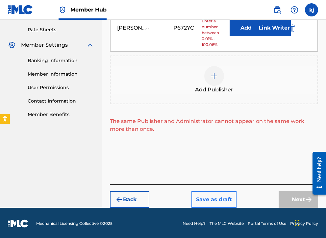
click at [220, 204] on button "Save as draft" at bounding box center [213, 199] width 45 height 16
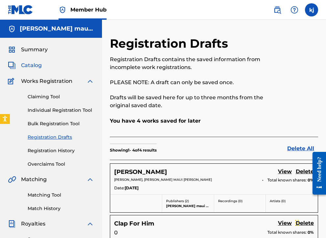
click at [34, 62] on span "Catalog" at bounding box center [31, 65] width 21 height 8
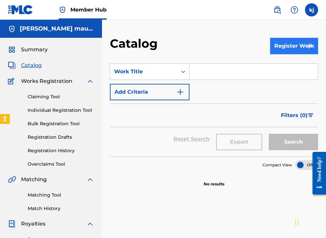
click at [289, 51] on button "Register Work" at bounding box center [294, 46] width 48 height 16
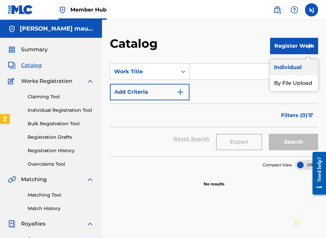
click at [282, 70] on link "Individual" at bounding box center [294, 67] width 48 height 16
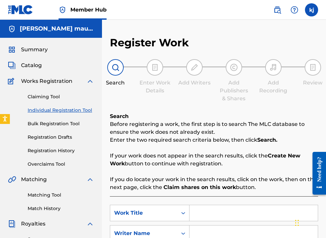
click at [205, 220] on input "Search Form" at bounding box center [253, 213] width 128 height 16
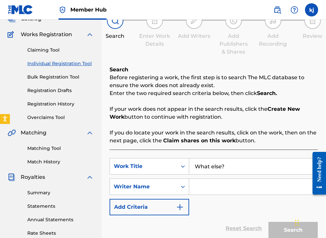
scroll to position [57, 0]
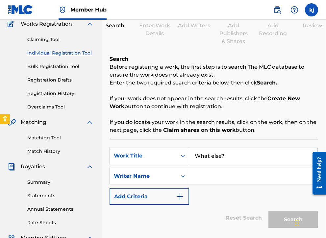
type input "What else?"
click at [245, 177] on input "Search Form" at bounding box center [253, 176] width 128 height 16
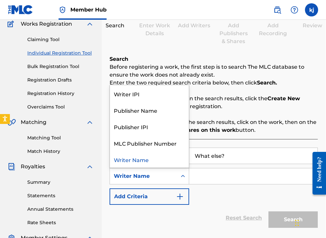
click at [182, 177] on icon "Search Form" at bounding box center [182, 176] width 7 height 7
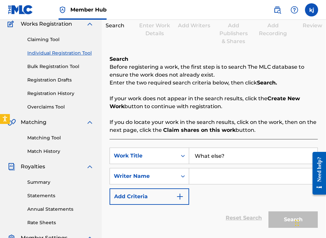
click at [201, 176] on input "Search Form" at bounding box center [253, 176] width 128 height 16
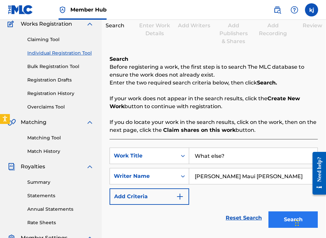
type input "[PERSON_NAME] Maui [PERSON_NAME]"
click at [275, 222] on button "Search" at bounding box center [292, 219] width 49 height 16
click at [275, 220] on button "Search" at bounding box center [292, 219] width 49 height 16
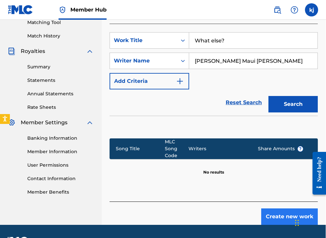
click at [279, 208] on button "Create new work" at bounding box center [289, 216] width 57 height 16
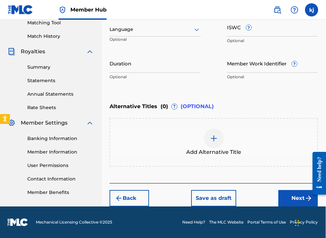
scroll to position [172, 0]
click at [122, 71] on input "Duration" at bounding box center [154, 63] width 91 height 19
type input "01:58"
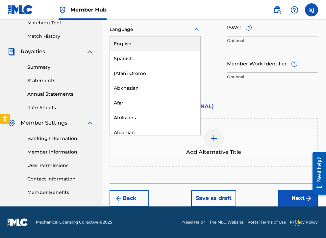
click at [128, 32] on div at bounding box center [154, 29] width 91 height 8
click at [127, 48] on div "English" at bounding box center [155, 43] width 90 height 15
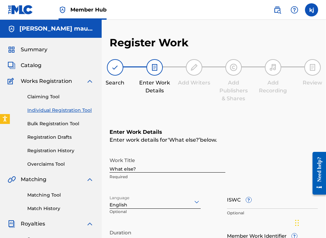
scroll to position [0, 0]
click at [141, 165] on input "What else?" at bounding box center [167, 163] width 116 height 19
click at [140, 170] on input "What else?" at bounding box center [167, 163] width 116 height 19
drag, startPoint x: 137, startPoint y: 168, endPoint x: 95, endPoint y: 167, distance: 41.7
click at [95, 167] on main "keenan maui jameson Summary Catalog Works Registration Claiming Tool Individual…" at bounding box center [163, 199] width 326 height 359
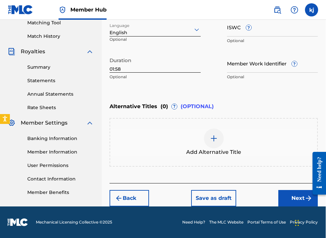
scroll to position [172, 0]
type input "WHAT ELSE"
click at [287, 198] on button "Next" at bounding box center [297, 198] width 39 height 16
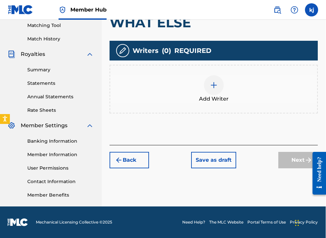
scroll to position [164, 0]
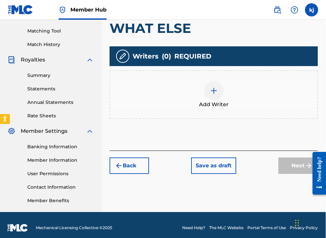
click at [217, 96] on div at bounding box center [214, 91] width 20 height 20
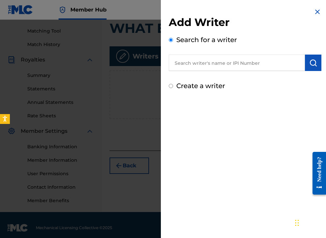
click at [208, 58] on input "text" at bounding box center [237, 63] width 136 height 16
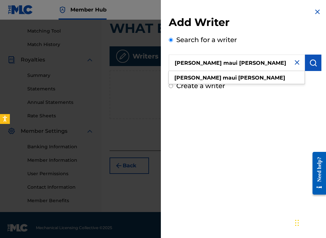
type input "[PERSON_NAME] maui [PERSON_NAME]"
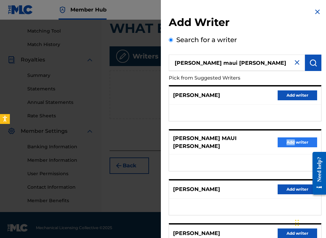
click at [285, 141] on button "Add writer" at bounding box center [296, 142] width 39 height 10
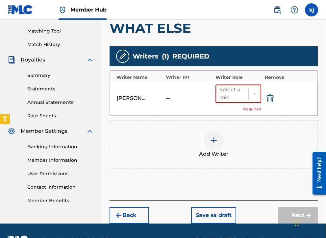
click at [218, 135] on div at bounding box center [214, 140] width 20 height 20
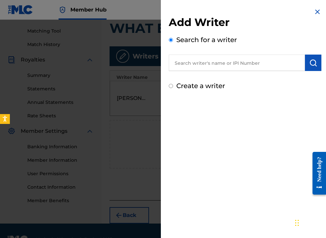
click at [218, 60] on input "text" at bounding box center [237, 63] width 136 height 16
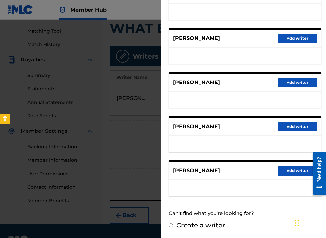
scroll to position [101, 0]
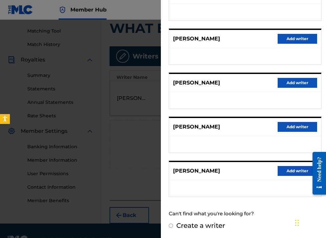
type input "Michael Raphael wobble"
click at [170, 227] on input "Create a writer" at bounding box center [171, 225] width 4 height 4
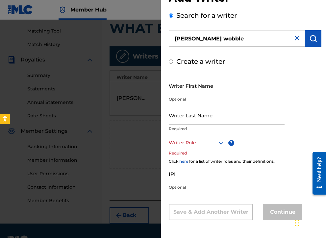
radio input "false"
radio input "true"
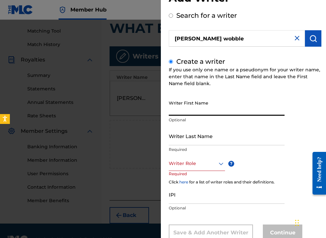
click at [185, 108] on input "Writer First Name" at bounding box center [227, 106] width 116 height 19
type input "[PERSON_NAME]"
click at [191, 138] on input "Writer Last Name" at bounding box center [227, 135] width 116 height 19
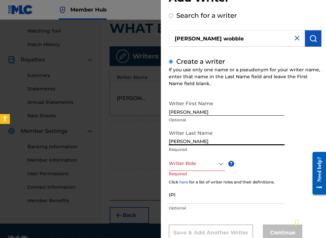
type input "[PERSON_NAME]"
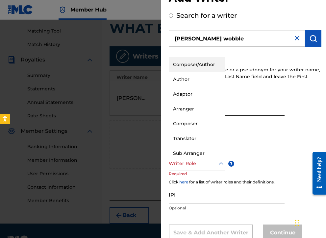
click at [185, 169] on div "Writer Role" at bounding box center [197, 163] width 56 height 15
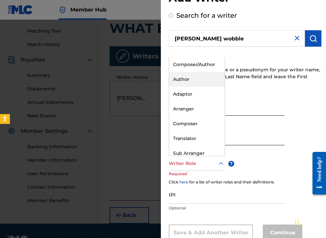
click at [175, 78] on div "Author" at bounding box center [197, 79] width 56 height 15
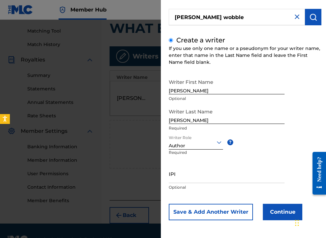
scroll to position [46, 0]
click at [270, 213] on button "Continue" at bounding box center [281, 212] width 39 height 16
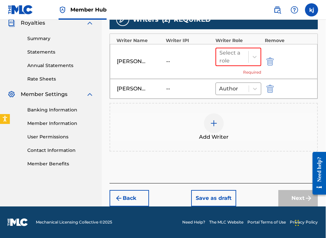
scroll to position [201, 0]
click at [219, 61] on div at bounding box center [232, 56] width 26 height 9
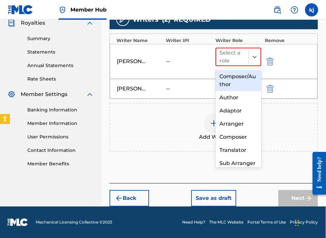
click at [225, 77] on div "Composer/Author" at bounding box center [238, 80] width 46 height 21
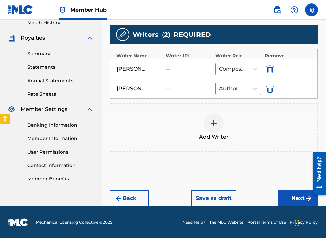
scroll to position [186, 0]
click at [287, 194] on button "Next" at bounding box center [297, 198] width 39 height 16
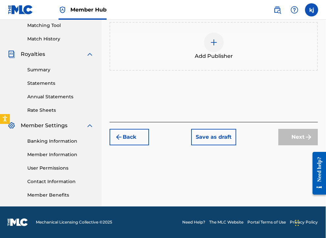
scroll to position [170, 0]
click at [203, 52] on span "Add Publisher" at bounding box center [213, 56] width 38 height 8
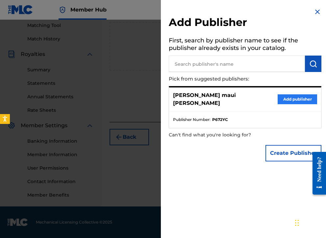
click at [289, 96] on button "Add publisher" at bounding box center [296, 99] width 39 height 10
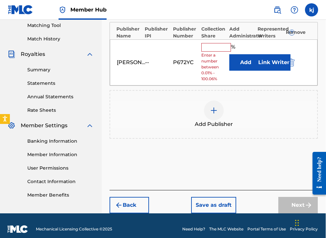
click at [222, 113] on div at bounding box center [214, 111] width 20 height 20
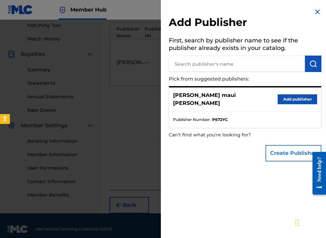
click at [287, 145] on button "Create Publisher" at bounding box center [293, 153] width 56 height 16
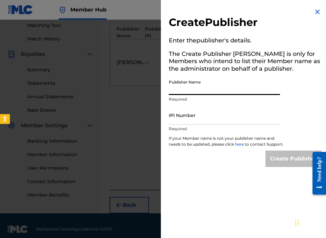
click at [204, 90] on input "Publisher Name" at bounding box center [224, 85] width 111 height 19
type input "M"
type input "[PERSON_NAME] Maui [PERSON_NAME]"
click at [240, 142] on link "here" at bounding box center [240, 144] width 10 height 5
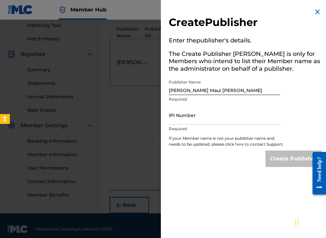
click at [317, 8] on img at bounding box center [317, 12] width 8 height 8
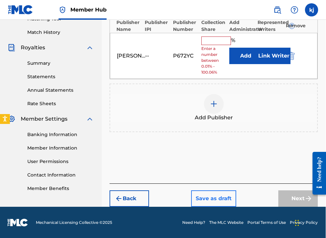
scroll to position [176, 0]
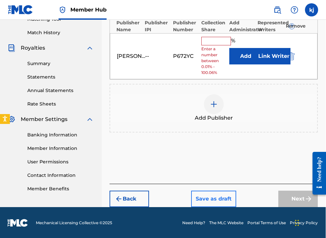
click at [206, 196] on button "Save as draft" at bounding box center [213, 199] width 45 height 16
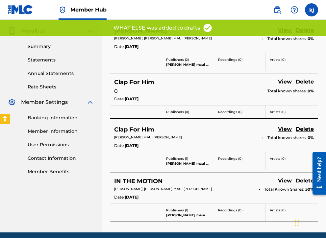
scroll to position [208, 0]
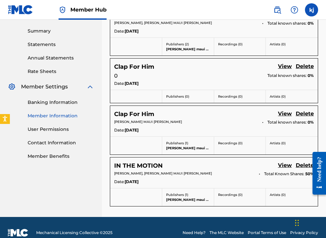
click at [38, 115] on link "Member Information" at bounding box center [61, 115] width 66 height 7
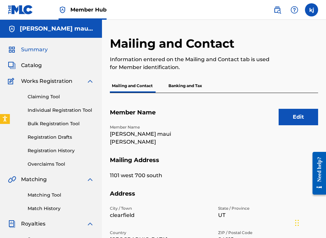
click at [32, 53] on span "Summary" at bounding box center [34, 50] width 27 height 8
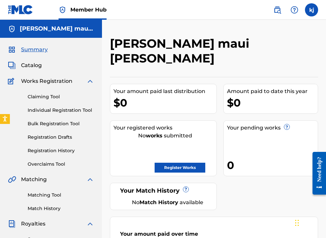
click at [20, 61] on div "Summary Catalog Works Registration Claiming Tool Individual Registration Tool B…" at bounding box center [51, 207] width 102 height 338
click at [29, 69] on div "Summary Catalog Works Registration Claiming Tool Individual Registration Tool B…" at bounding box center [51, 207] width 102 height 338
click at [29, 67] on span "Catalog" at bounding box center [31, 65] width 21 height 8
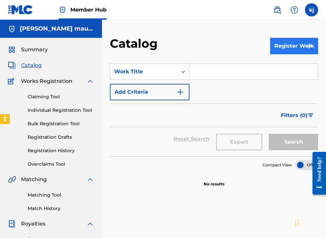
click at [285, 51] on button "Register Work" at bounding box center [294, 46] width 48 height 16
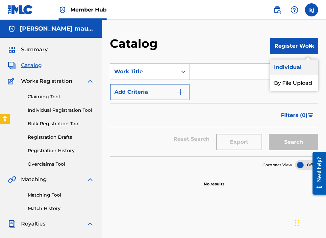
click at [287, 66] on link "Individual" at bounding box center [294, 67] width 48 height 16
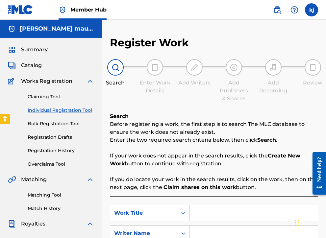
click at [233, 213] on input "Search Form" at bounding box center [253, 213] width 128 height 16
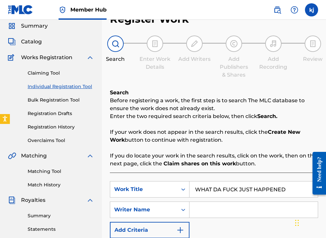
scroll to position [42, 0]
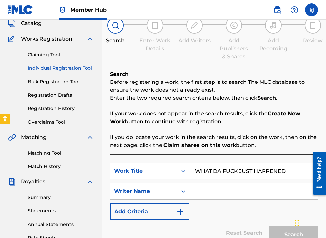
type input "WHAT DA FUCK JUST HAPPENED"
click at [204, 193] on input "Search Form" at bounding box center [253, 191] width 128 height 16
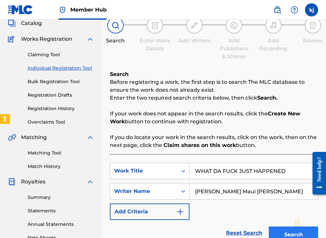
type input "[PERSON_NAME] Maui [PERSON_NAME]"
click at [277, 232] on button "Search" at bounding box center [292, 234] width 49 height 16
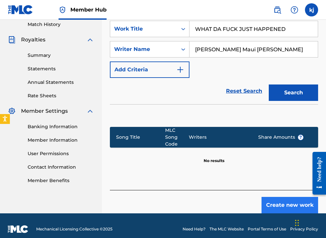
click at [286, 200] on button "Create new work" at bounding box center [289, 205] width 57 height 16
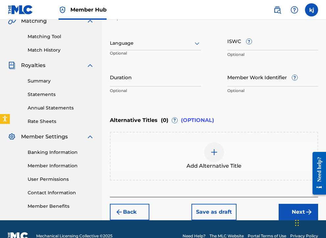
scroll to position [158, 0]
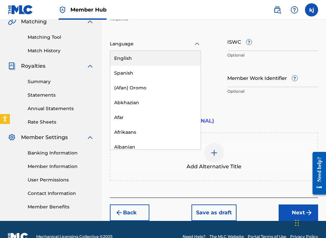
click at [124, 45] on div at bounding box center [155, 44] width 91 height 8
click at [127, 60] on div "English" at bounding box center [155, 58] width 90 height 15
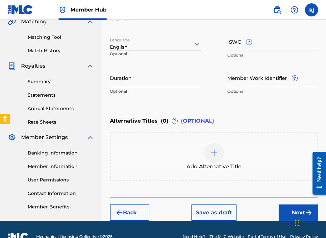
click at [130, 74] on input "Duration" at bounding box center [155, 77] width 91 height 19
type input "01:18"
click at [295, 216] on div "Chat Widget" at bounding box center [306, 222] width 33 height 32
click at [216, 208] on button "Save as draft" at bounding box center [213, 212] width 45 height 16
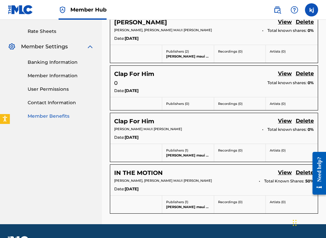
scroll to position [244, 0]
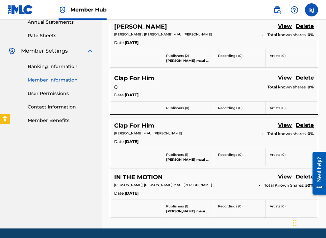
click at [44, 79] on link "Member Information" at bounding box center [61, 80] width 66 height 7
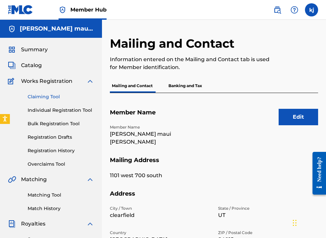
click at [47, 99] on link "Claiming Tool" at bounding box center [61, 96] width 66 height 7
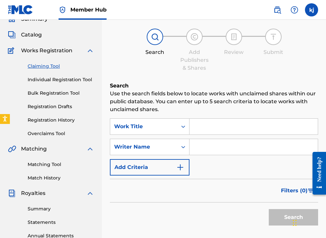
scroll to position [21, 0]
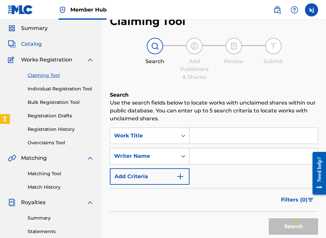
click at [27, 41] on span "Catalog" at bounding box center [31, 44] width 21 height 8
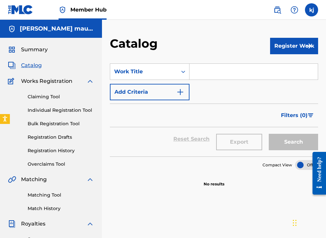
click at [282, 56] on section "SearchWithCriteria032e863a-67cd-4746-b432-6531bfe50046 Work Title Add Criteria …" at bounding box center [214, 106] width 208 height 101
click at [282, 53] on button "Register Work" at bounding box center [294, 46] width 48 height 16
click at [284, 66] on link "Individual" at bounding box center [294, 67] width 48 height 16
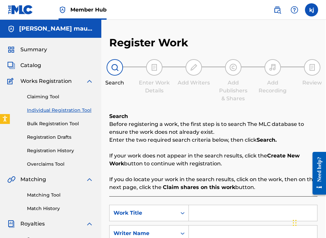
scroll to position [0, 1]
click at [26, 48] on span "Summary" at bounding box center [33, 50] width 27 height 8
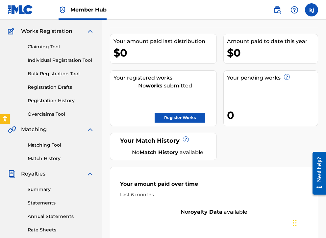
scroll to position [25, 0]
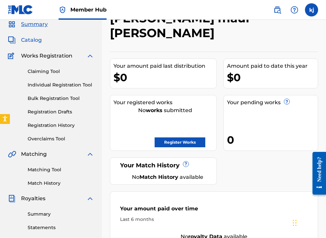
click at [33, 42] on span "Catalog" at bounding box center [31, 40] width 21 height 8
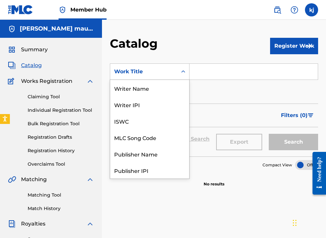
click at [133, 75] on div "Work Title" at bounding box center [143, 72] width 59 height 8
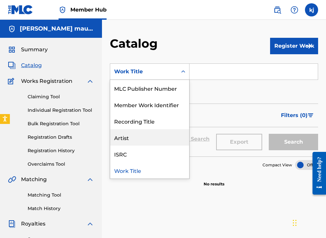
click at [146, 137] on div "Artist" at bounding box center [149, 137] width 79 height 16
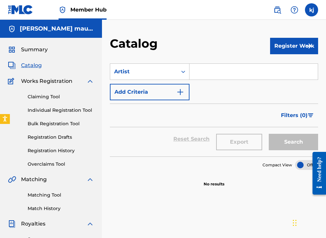
click at [205, 78] on input "Search Form" at bounding box center [253, 72] width 128 height 16
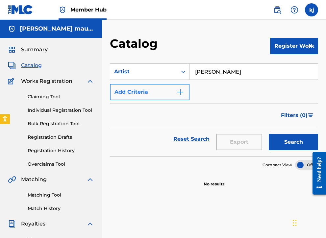
type input "[PERSON_NAME]"
click at [154, 90] on button "Add Criteria" at bounding box center [150, 92] width 80 height 16
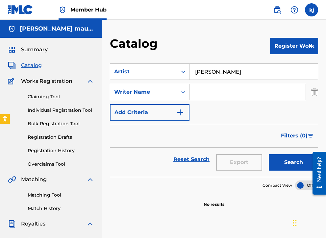
click at [204, 92] on input "Search Form" at bounding box center [247, 92] width 116 height 16
type input "[PERSON_NAME] maui [PERSON_NAME]"
drag, startPoint x: 204, startPoint y: 91, endPoint x: 246, endPoint y: 77, distance: 44.5
click at [246, 77] on input "[PERSON_NAME]" at bounding box center [253, 72] width 128 height 16
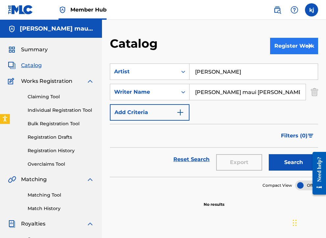
click at [273, 46] on button "Register Work" at bounding box center [294, 46] width 48 height 16
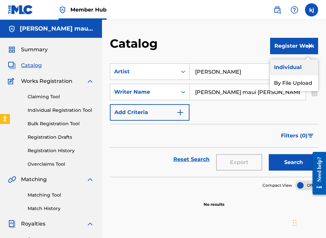
click at [282, 69] on link "Individual" at bounding box center [294, 67] width 48 height 16
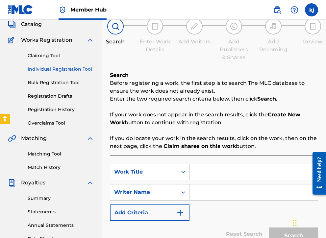
scroll to position [136, 0]
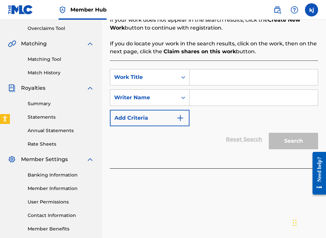
click at [194, 76] on input "Search Form" at bounding box center [253, 77] width 128 height 16
click at [183, 81] on div "Search Form" at bounding box center [183, 77] width 12 height 12
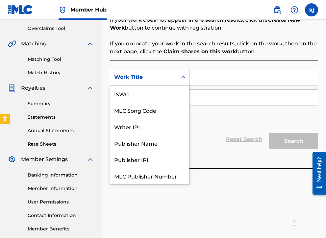
scroll to position [16, 0]
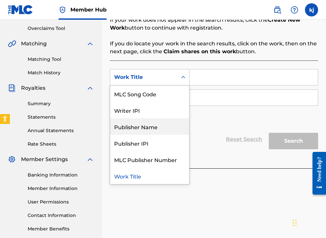
click at [155, 131] on div "Publisher Name" at bounding box center [149, 126] width 79 height 16
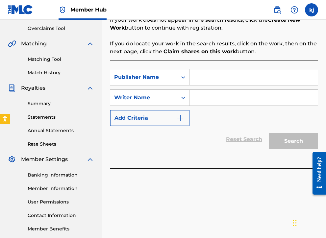
click at [155, 131] on div "Reset Search Search" at bounding box center [214, 139] width 208 height 26
click at [161, 86] on div "SearchWithCriteria3bf5f6e8-2924-4216-949a-e42f9cf8c78c Publisher Name SearchWit…" at bounding box center [214, 97] width 208 height 57
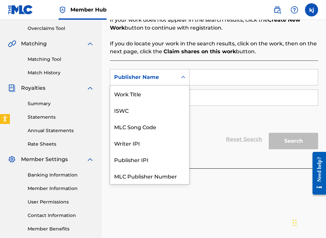
click at [162, 78] on div "Publisher Name" at bounding box center [143, 77] width 59 height 8
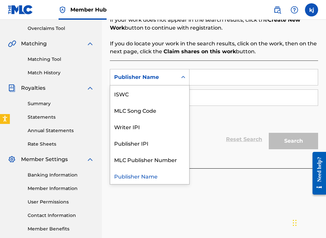
click at [144, 176] on div "Publisher Name" at bounding box center [149, 176] width 79 height 16
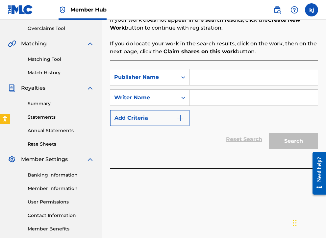
click at [199, 80] on input "Search Form" at bounding box center [253, 77] width 128 height 16
type input "[PERSON_NAME] Maui [PERSON_NAME]"
click at [202, 97] on input "Search Form" at bounding box center [253, 98] width 128 height 16
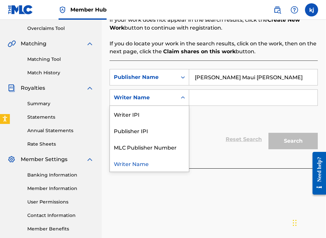
click at [179, 99] on div "Search Form" at bounding box center [183, 98] width 12 height 12
click at [132, 171] on div "Writer Name" at bounding box center [149, 163] width 79 height 16
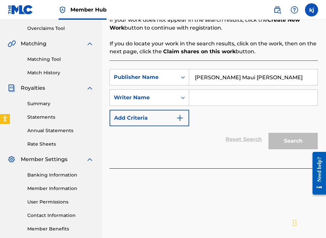
click at [193, 104] on input "Search Form" at bounding box center [253, 98] width 128 height 16
click at [193, 101] on input "Search Form" at bounding box center [253, 98] width 128 height 16
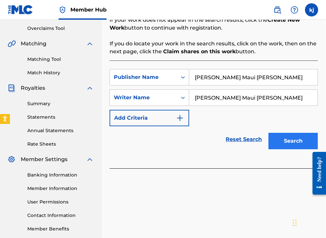
type input "[PERSON_NAME] Maui [PERSON_NAME]"
click at [290, 142] on button "Search" at bounding box center [292, 141] width 49 height 16
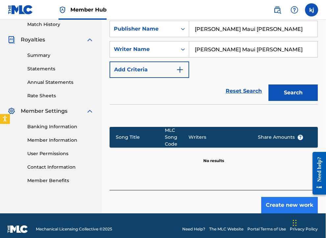
click at [277, 197] on button "Create new work" at bounding box center [289, 205] width 57 height 16
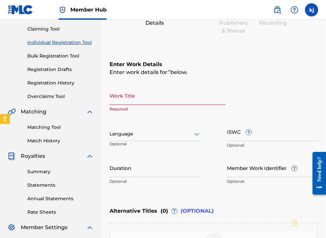
scroll to position [63, 0]
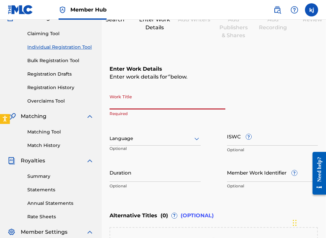
click at [133, 105] on input "Work Title" at bounding box center [167, 100] width 116 height 19
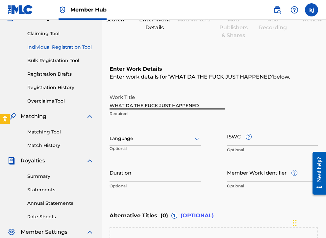
type input "WHAT DA THE FUCK JUST HAPPENED"
click at [128, 133] on div "Language" at bounding box center [154, 139] width 91 height 14
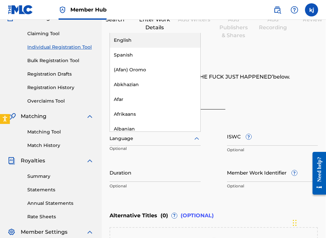
click at [130, 37] on div "English" at bounding box center [155, 40] width 90 height 15
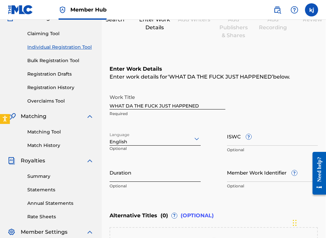
click at [141, 176] on input "Duration" at bounding box center [154, 172] width 91 height 19
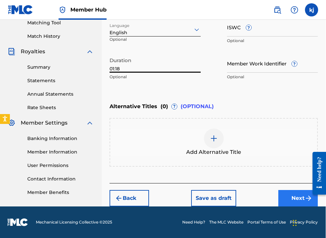
type input "01:18"
click at [288, 200] on button "Next" at bounding box center [297, 198] width 39 height 16
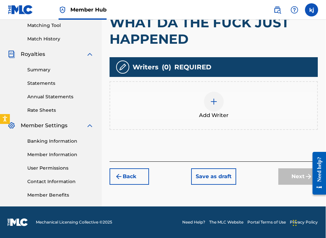
scroll to position [170, 0]
click at [209, 97] on div at bounding box center [214, 102] width 20 height 20
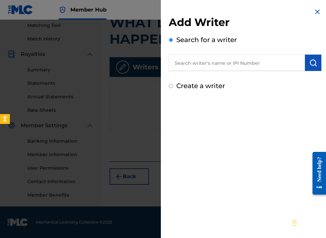
click at [191, 64] on input "text" at bounding box center [237, 63] width 136 height 16
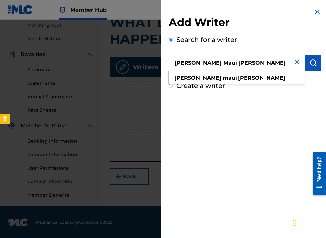
type input "[PERSON_NAME] Maui [PERSON_NAME]"
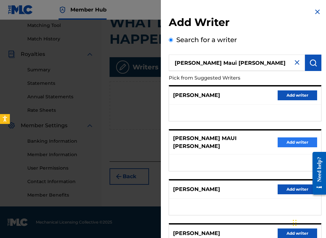
click at [277, 141] on button "Add writer" at bounding box center [296, 142] width 39 height 10
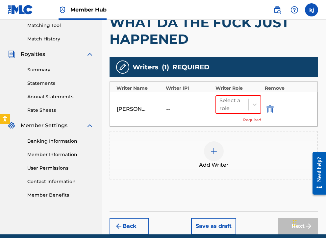
click at [217, 155] on div at bounding box center [214, 151] width 20 height 20
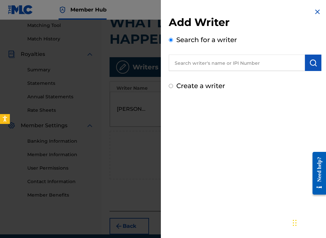
drag, startPoint x: 182, startPoint y: 62, endPoint x: 181, endPoint y: 54, distance: 8.2
click at [181, 63] on input "text" at bounding box center [237, 63] width 136 height 16
type input "[PERSON_NAME]"
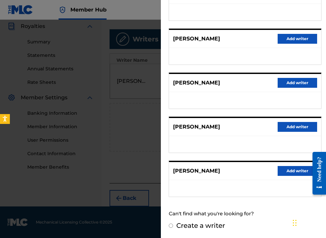
scroll to position [197, 0]
click at [169, 228] on div "Create a writer" at bounding box center [245, 225] width 152 height 10
click at [171, 223] on div "Create a writer" at bounding box center [245, 225] width 152 height 10
click at [171, 225] on input "Create a writer" at bounding box center [171, 225] width 4 height 4
radio input "false"
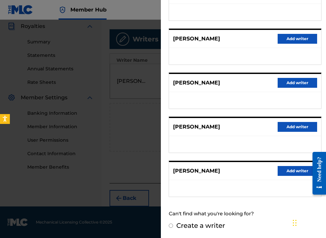
radio input "true"
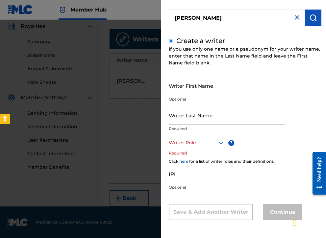
click at [175, 126] on div "Writer First Name Optional Writer Last Name Required Writer Role ? Required Cli…" at bounding box center [245, 148] width 152 height 144
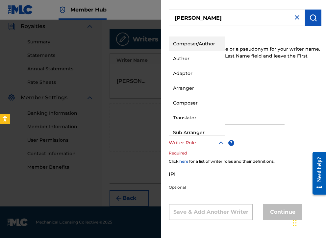
click at [175, 146] on div at bounding box center [197, 143] width 56 height 8
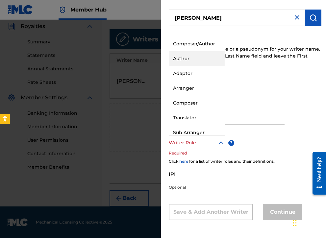
click at [176, 56] on div "Author" at bounding box center [197, 58] width 56 height 15
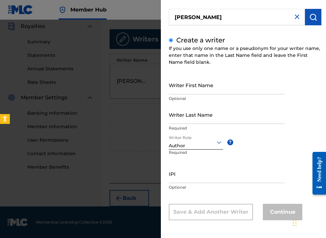
scroll to position [197, 0]
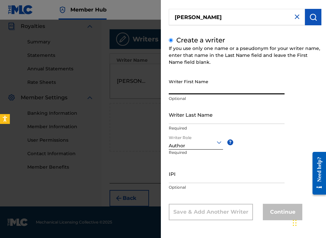
click at [173, 87] on input "Writer First Name" at bounding box center [227, 85] width 116 height 19
type input "[PERSON_NAME]"
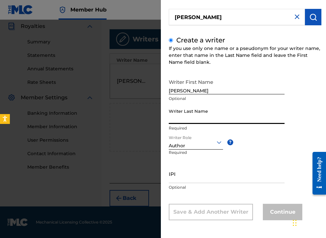
click at [178, 121] on input "Writer Last Name" at bounding box center [227, 114] width 116 height 19
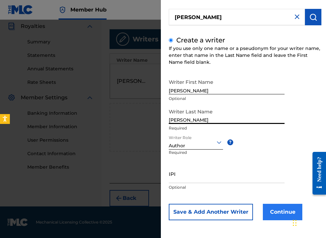
type input "[PERSON_NAME]"
click at [283, 218] on button "Continue" at bounding box center [281, 212] width 39 height 16
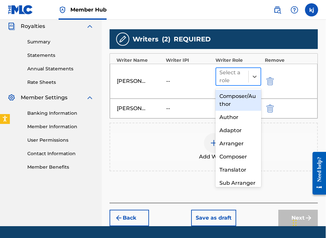
click at [227, 71] on div "Select a role" at bounding box center [232, 77] width 26 height 16
click at [233, 101] on div "Composer/Author" at bounding box center [238, 100] width 46 height 21
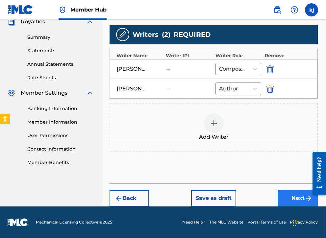
click at [289, 195] on button "Next" at bounding box center [297, 198] width 39 height 16
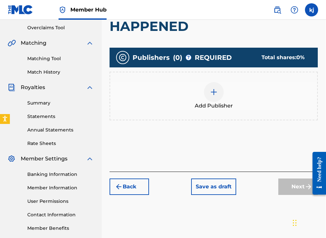
scroll to position [119, 0]
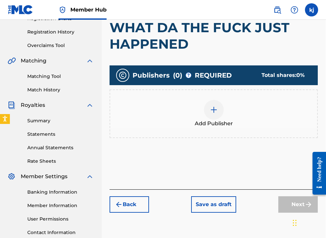
click at [209, 107] on div at bounding box center [214, 110] width 20 height 20
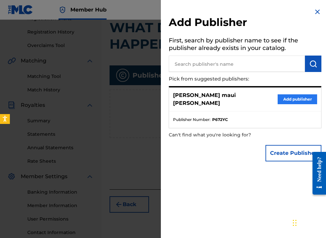
click at [286, 94] on button "Add publisher" at bounding box center [296, 99] width 39 height 10
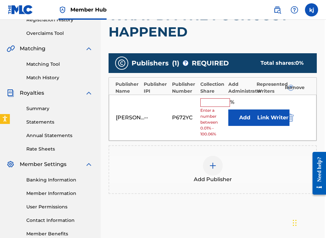
scroll to position [131, 2]
click at [270, 118] on button "Link Writer" at bounding box center [272, 117] width 33 height 16
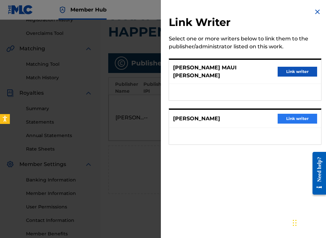
click at [286, 114] on button "Link writer" at bounding box center [296, 119] width 39 height 10
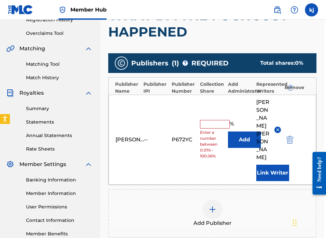
click at [214, 120] on input "text" at bounding box center [215, 124] width 30 height 9
type input "50"
click at [244, 131] on button "Add" at bounding box center [244, 139] width 33 height 16
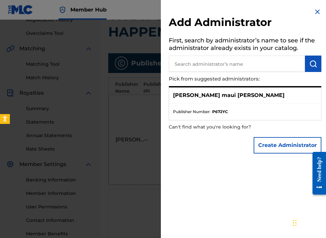
click at [314, 15] on img at bounding box center [317, 12] width 8 height 8
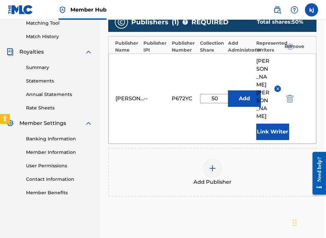
scroll to position [171, 2]
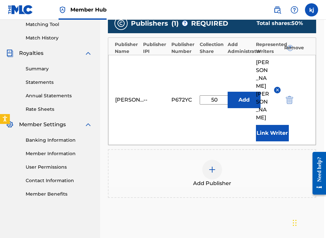
click at [218, 160] on div at bounding box center [212, 170] width 20 height 20
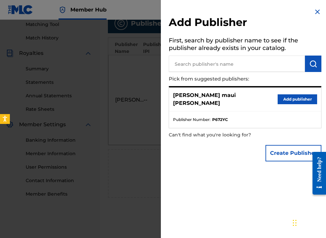
click at [186, 57] on input "text" at bounding box center [237, 64] width 136 height 16
type input "BURAK"
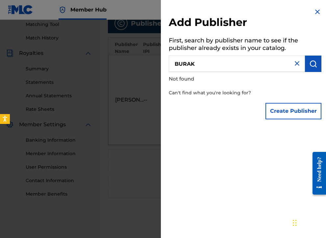
scroll to position [171, 3]
click at [276, 112] on button "Create Publisher" at bounding box center [293, 111] width 56 height 16
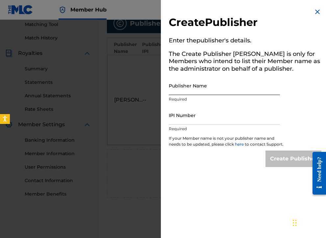
click at [183, 83] on input "Publisher Name" at bounding box center [224, 85] width 111 height 19
click at [313, 12] on img at bounding box center [317, 12] width 8 height 8
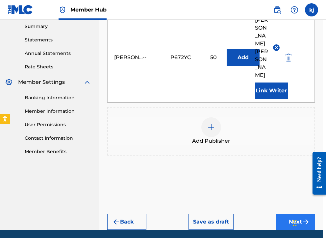
click at [301, 214] on button "Next" at bounding box center [294, 222] width 39 height 16
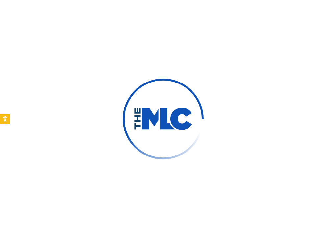
type input "[PERSON_NAME]"
type input "[EMAIL_ADDRESS][DOMAIN_NAME]"
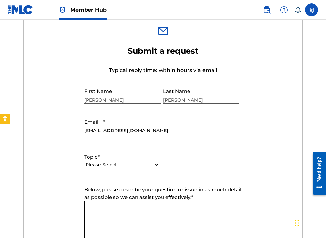
scroll to position [265, 0]
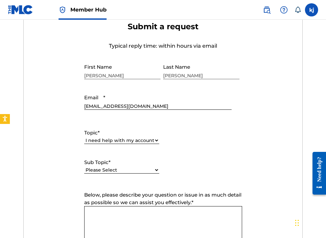
select select "I need help with managing my catalog"
select select "I need help registering my work(s) in The MLC Portal"
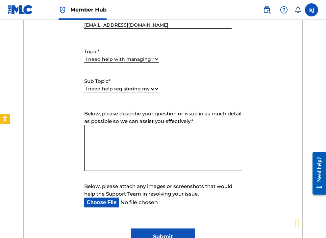
scroll to position [351, 0]
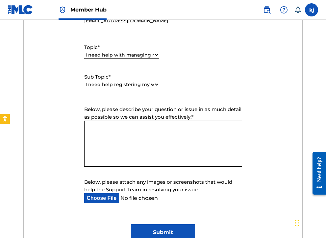
click at [113, 132] on textarea "Below, please describe your question or issue in as much detail as possible so …" at bounding box center [163, 144] width 158 height 46
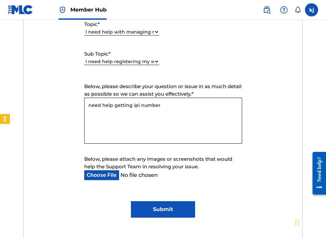
scroll to position [389, 0]
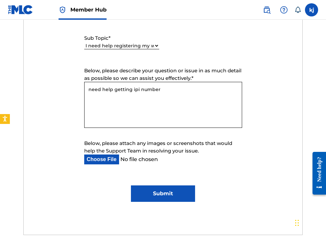
type textarea "need help getting ipi number"
click at [140, 194] on input "Submit" at bounding box center [163, 193] width 64 height 16
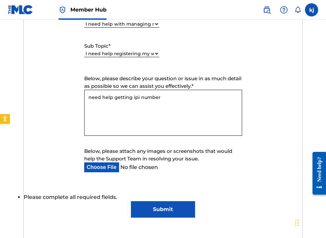
click at [150, 205] on input "Submit" at bounding box center [163, 209] width 64 height 16
click at [119, 167] on input "Below, please attach any images or screenshots that would help the Support Team…" at bounding box center [157, 167] width 147 height 10
type input "C:\fakepath\CE731980-0B7D-4279-87E1-3409C566FDB2.heic"
click at [158, 203] on input "Submit" at bounding box center [163, 209] width 64 height 16
click at [158, 211] on input "Submit" at bounding box center [163, 209] width 64 height 16
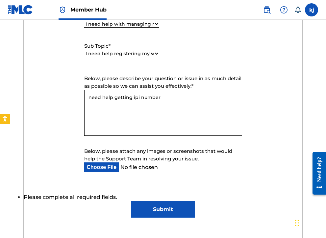
click at [159, 210] on input "Submit" at bounding box center [163, 209] width 64 height 16
click at [160, 210] on input "Submit" at bounding box center [163, 209] width 64 height 16
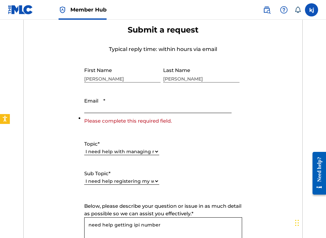
scroll to position [248, 0]
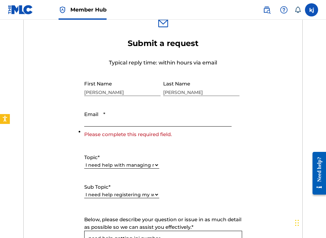
click at [121, 118] on input "Email *" at bounding box center [157, 117] width 147 height 19
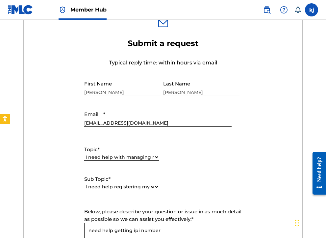
type input "[EMAIL_ADDRESS][DOMAIN_NAME]"
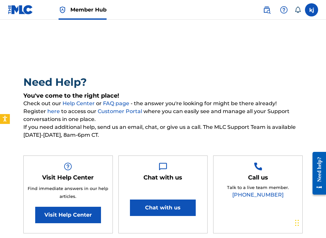
scroll to position [0, 0]
click at [311, 11] on label at bounding box center [311, 9] width 13 height 13
click at [311, 10] on input "[PERSON_NAME] [EMAIL_ADDRESS][DOMAIN_NAME] Notification Preferences Profile Log…" at bounding box center [311, 10] width 0 height 0
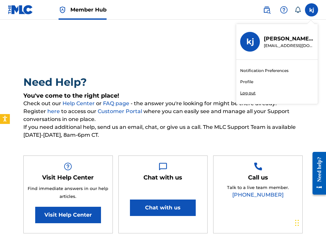
click at [242, 80] on link "Profile" at bounding box center [246, 82] width 13 height 6
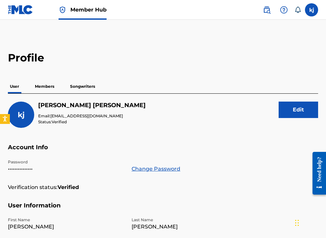
click at [16, 8] on img at bounding box center [20, 10] width 25 height 10
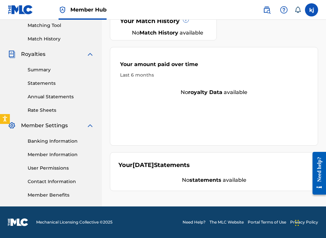
scroll to position [170, 0]
click at [46, 156] on link "Member Information" at bounding box center [61, 154] width 66 height 7
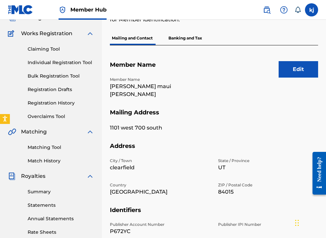
scroll to position [47, 0]
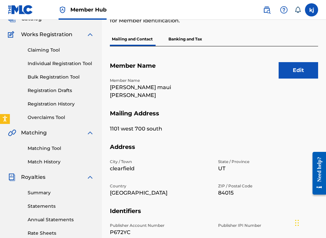
click at [184, 37] on p "Banking and Tax" at bounding box center [184, 39] width 37 height 14
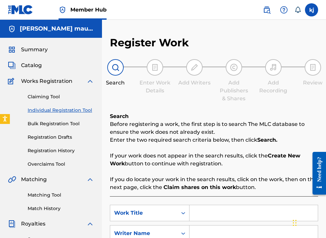
click at [30, 54] on div "Summary Catalog Works Registration Claiming Tool Individual Registration Tool B…" at bounding box center [51, 207] width 102 height 338
click at [30, 48] on span "Summary" at bounding box center [34, 50] width 27 height 8
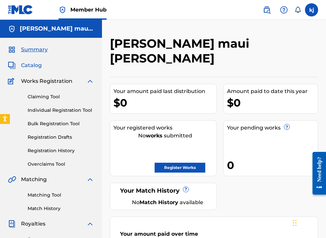
click at [28, 67] on span "Catalog" at bounding box center [31, 65] width 21 height 8
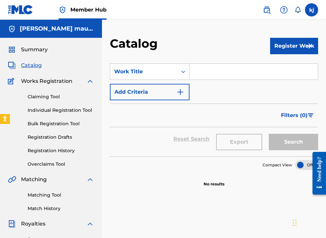
click at [37, 86] on div "Claiming Tool Individual Registration Tool Bulk Registration Tool Registration …" at bounding box center [51, 126] width 86 height 82
click at [36, 99] on link "Claiming Tool" at bounding box center [61, 96] width 66 height 7
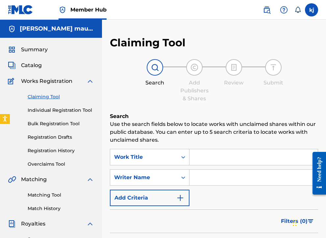
click at [38, 120] on div "Claiming Tool Individual Registration Tool Bulk Registration Tool Registration …" at bounding box center [51, 126] width 86 height 82
click at [38, 111] on link "Individual Registration Tool" at bounding box center [61, 110] width 66 height 7
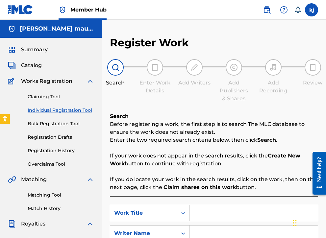
click at [30, 79] on span "Works Registration" at bounding box center [46, 81] width 51 height 8
click at [25, 59] on div "Summary Catalog Works Registration Claiming Tool Individual Registration Tool B…" at bounding box center [51, 207] width 102 height 338
click at [27, 67] on span "Catalog" at bounding box center [31, 65] width 21 height 8
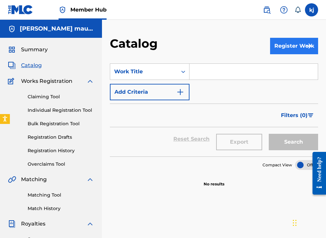
click at [274, 50] on button "Register Work" at bounding box center [294, 46] width 48 height 16
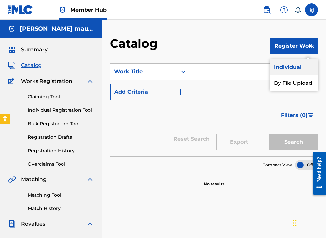
click at [287, 65] on link "Individual" at bounding box center [294, 67] width 48 height 16
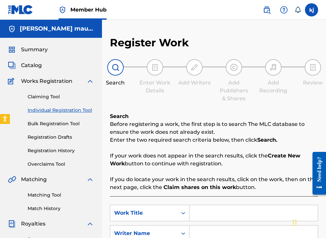
click at [30, 12] on img at bounding box center [20, 10] width 25 height 10
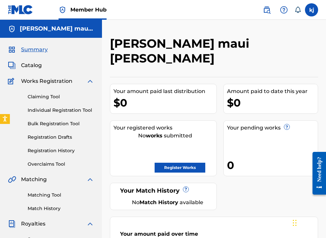
click at [37, 70] on div "Summary Catalog Works Registration Claiming Tool Individual Registration Tool B…" at bounding box center [51, 207] width 102 height 338
click at [37, 67] on span "Catalog" at bounding box center [31, 65] width 21 height 8
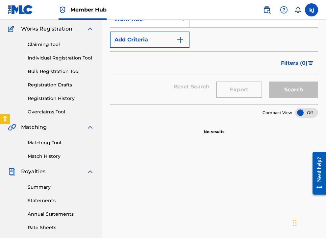
scroll to position [41, 0]
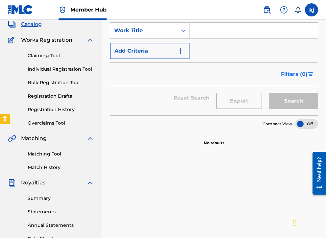
click at [299, 78] on button "Filters ( 0 )" at bounding box center [297, 74] width 41 height 16
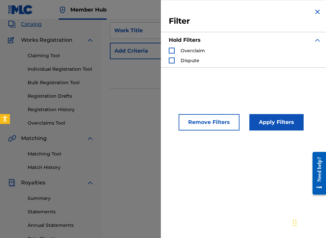
click at [137, 90] on section "Compact View" at bounding box center [214, 94] width 208 height 13
drag, startPoint x: 116, startPoint y: 71, endPoint x: 148, endPoint y: 60, distance: 34.3
click at [116, 70] on div "Reset Search Export Search" at bounding box center [214, 71] width 208 height 24
click at [313, 10] on img "Search Form" at bounding box center [317, 12] width 8 height 8
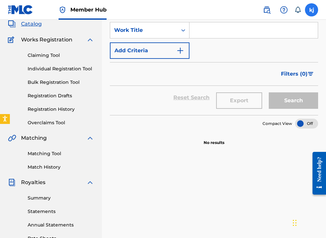
click at [312, 7] on label at bounding box center [311, 9] width 13 height 13
click at [311, 10] on input "[PERSON_NAME] [EMAIL_ADDRESS][DOMAIN_NAME] Notification Preferences Profile Log…" at bounding box center [311, 10] width 0 height 0
click at [265, 14] on link at bounding box center [266, 9] width 13 height 13
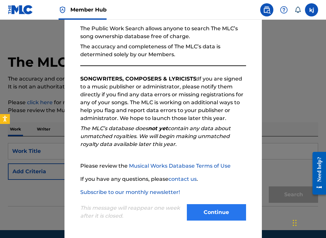
scroll to position [59, 0]
click at [218, 224] on div "Welcome to The MLC's Public Work Search The Public Work Search allows anyone to…" at bounding box center [162, 109] width 197 height 257
click at [217, 219] on button "Continue" at bounding box center [216, 212] width 59 height 16
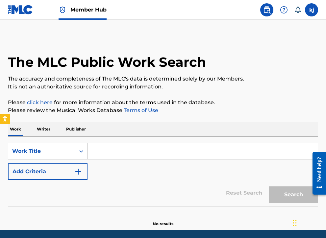
scroll to position [0, 0]
click at [24, 9] on img at bounding box center [20, 10] width 25 height 10
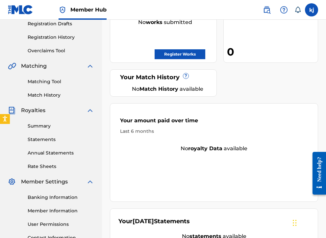
scroll to position [170, 0]
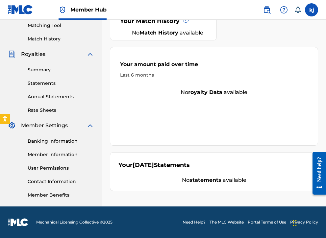
click at [47, 158] on div "Banking Information Member Information User Permissions Contact Information Mem…" at bounding box center [51, 163] width 86 height 69
click at [48, 155] on link "Member Information" at bounding box center [61, 154] width 66 height 7
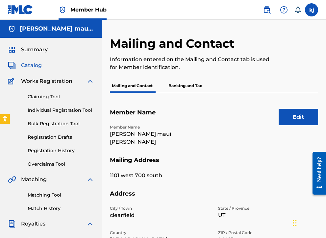
click at [31, 65] on span "Catalog" at bounding box center [31, 65] width 21 height 8
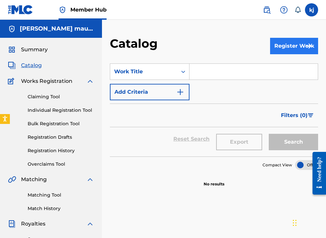
click at [272, 54] on div "Register Work" at bounding box center [294, 45] width 48 height 19
click at [277, 49] on button "Register Work" at bounding box center [294, 46] width 48 height 16
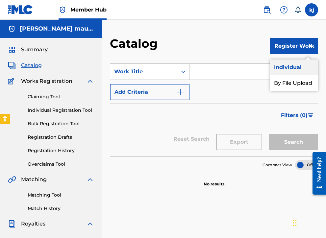
click at [307, 69] on link "Individual" at bounding box center [294, 67] width 48 height 16
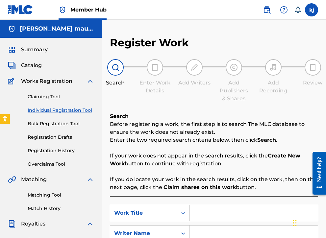
click at [143, 208] on div "Work Title" at bounding box center [143, 213] width 67 height 12
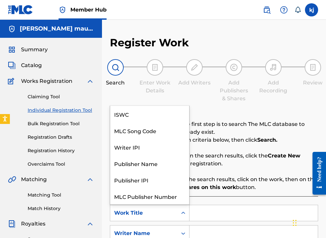
scroll to position [16, 0]
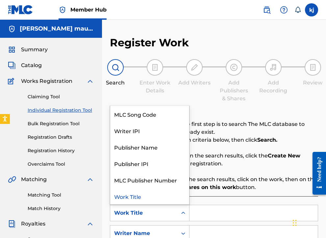
click at [223, 217] on input "Search Form" at bounding box center [253, 213] width 128 height 16
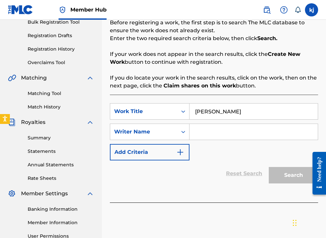
scroll to position [109, 0]
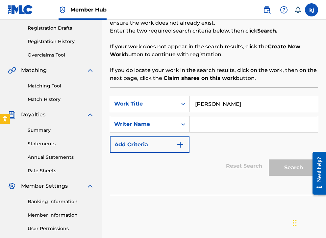
type input "[PERSON_NAME]"
click at [197, 127] on input "Search Form" at bounding box center [253, 124] width 128 height 16
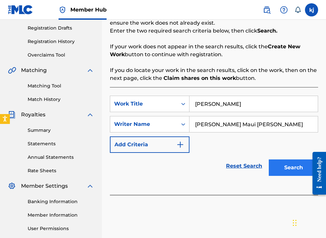
type input "[PERSON_NAME] Maui [PERSON_NAME]"
click at [284, 164] on button "Search" at bounding box center [292, 167] width 49 height 16
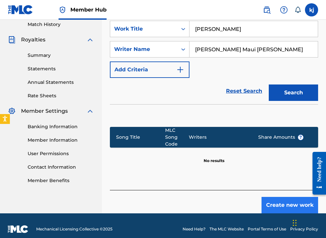
click at [289, 197] on button "Create new work" at bounding box center [289, 205] width 57 height 16
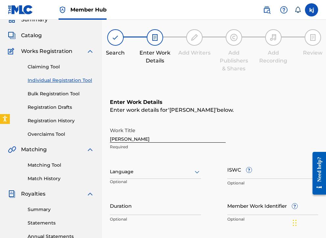
scroll to position [31, 0]
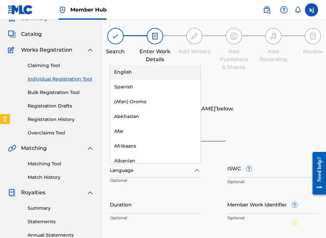
click at [125, 169] on div at bounding box center [155, 170] width 91 height 8
click at [135, 74] on div "English" at bounding box center [155, 72] width 90 height 15
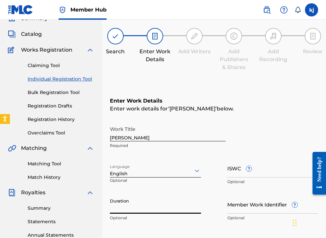
click at [134, 206] on input "Duration" at bounding box center [155, 204] width 91 height 19
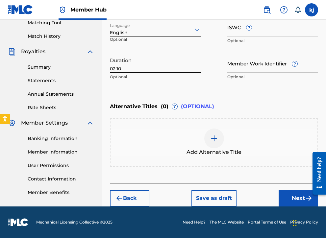
scroll to position [172, 0]
type input "02:10"
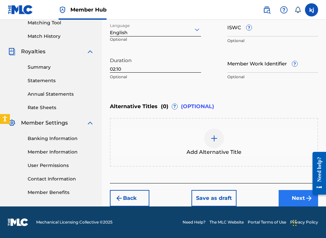
click at [284, 198] on button "Next" at bounding box center [297, 198] width 39 height 16
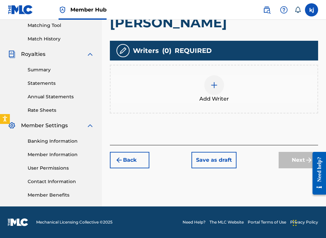
click at [226, 89] on div "Add Writer" at bounding box center [213, 89] width 207 height 28
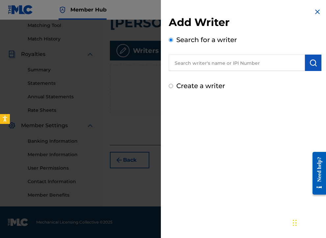
click at [206, 63] on input "text" at bounding box center [237, 63] width 136 height 16
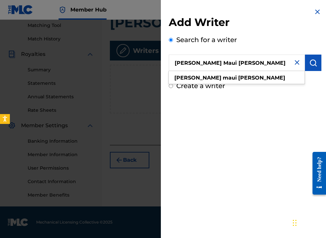
type input "[PERSON_NAME] Maui [PERSON_NAME]"
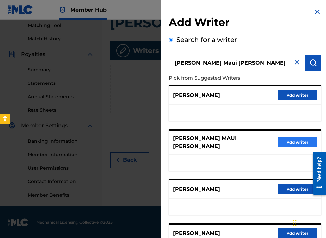
click at [292, 139] on button "Add writer" at bounding box center [296, 142] width 39 height 10
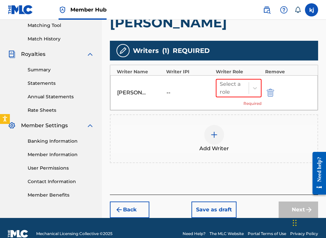
click at [213, 134] on img at bounding box center [214, 135] width 8 height 8
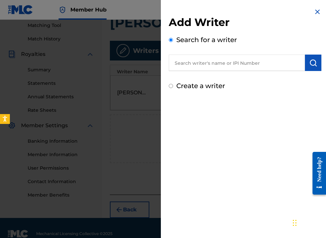
click at [171, 85] on div "Create a writer" at bounding box center [245, 86] width 152 height 10
click at [171, 85] on input "Create a writer" at bounding box center [171, 86] width 4 height 4
radio input "false"
radio input "true"
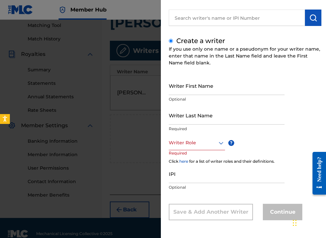
scroll to position [45, 0]
click at [173, 87] on input "Writer First Name" at bounding box center [227, 85] width 116 height 19
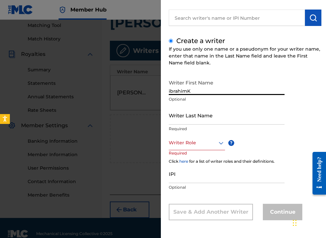
type input "[PERSON_NAME]"
click at [191, 117] on input "Writer Last Name" at bounding box center [227, 115] width 116 height 19
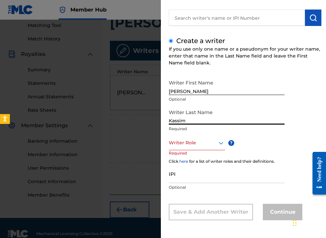
type input "Kassim"
click at [204, 141] on div at bounding box center [197, 143] width 56 height 8
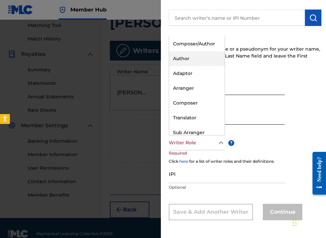
click at [196, 55] on div "Author" at bounding box center [197, 58] width 56 height 15
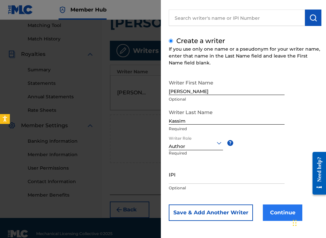
click at [287, 210] on button "Continue" at bounding box center [281, 212] width 39 height 16
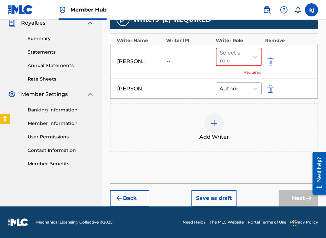
scroll to position [201, 0]
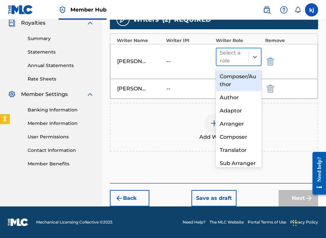
click at [234, 62] on div "Select a role" at bounding box center [232, 57] width 26 height 16
click at [232, 76] on div "Composer/Author" at bounding box center [239, 80] width 46 height 21
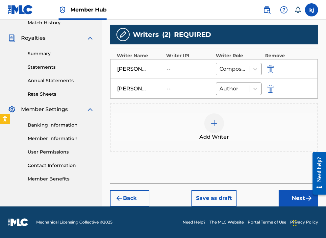
scroll to position [186, 0]
click at [294, 201] on button "Next" at bounding box center [297, 198] width 39 height 16
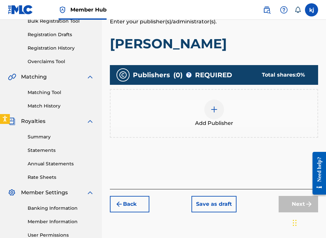
scroll to position [98, 0]
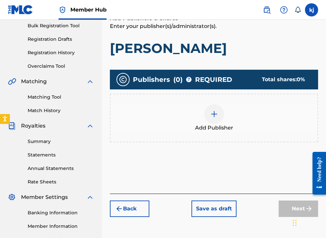
click at [213, 116] on img at bounding box center [214, 114] width 8 height 8
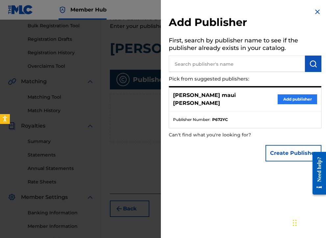
click at [280, 95] on button "Add publisher" at bounding box center [296, 99] width 39 height 10
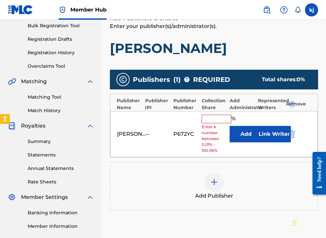
click at [208, 176] on div at bounding box center [214, 182] width 20 height 20
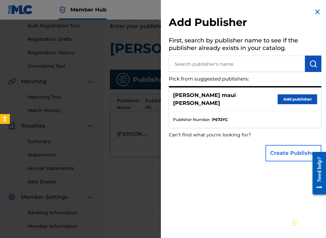
click at [283, 153] on button "Create Publisher" at bounding box center [293, 153] width 56 height 16
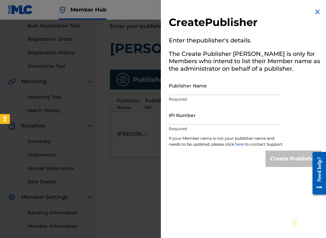
click at [315, 11] on img at bounding box center [317, 12] width 8 height 8
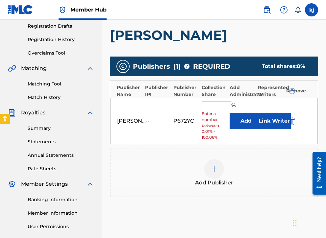
scroll to position [135, 0]
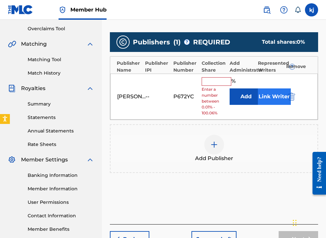
click at [264, 96] on button "Link Writer" at bounding box center [274, 96] width 33 height 16
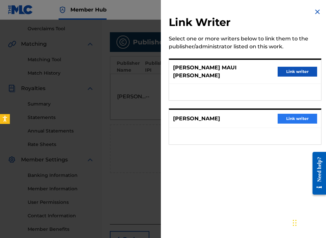
click at [280, 114] on button "Link writer" at bounding box center [296, 119] width 39 height 10
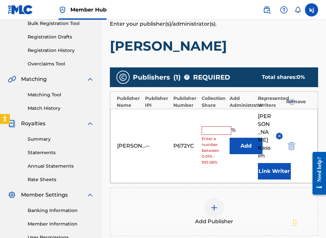
scroll to position [109, 0]
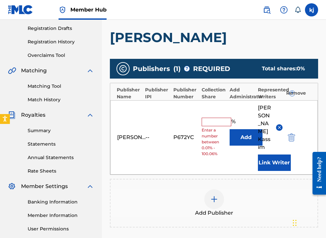
click at [220, 209] on span "Add Publisher" at bounding box center [214, 213] width 38 height 8
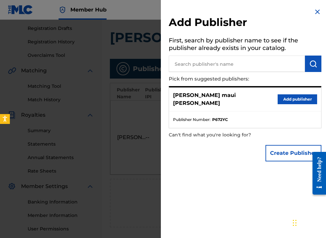
click at [218, 185] on div "Add Publisher First, search by publisher name to see if the publisher already e…" at bounding box center [245, 119] width 168 height 238
click at [279, 95] on button "Add publisher" at bounding box center [296, 99] width 39 height 10
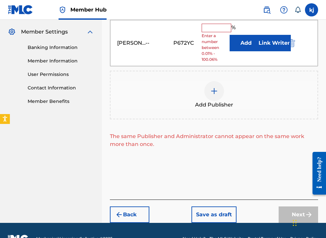
scroll to position [192, 0]
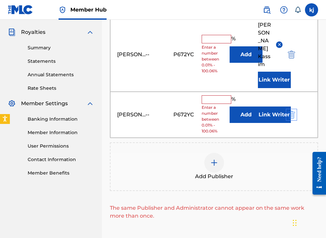
click at [292, 111] on img "submit" at bounding box center [290, 115] width 7 height 8
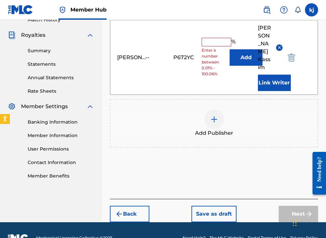
click at [202, 59] on span "Enter a number between 0.01% - 100.06%" at bounding box center [213, 62] width 25 height 30
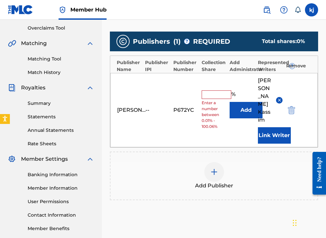
scroll to position [132, 0]
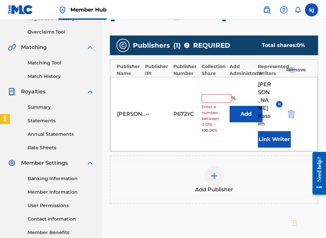
click at [214, 94] on input "text" at bounding box center [216, 98] width 30 height 9
type input "50"
click at [246, 106] on button "Add" at bounding box center [245, 114] width 33 height 16
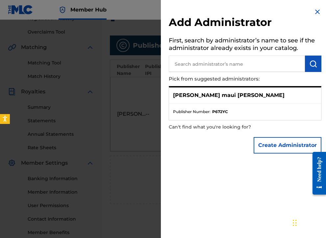
click at [316, 11] on img at bounding box center [317, 12] width 8 height 8
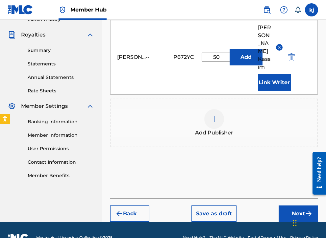
scroll to position [189, 0]
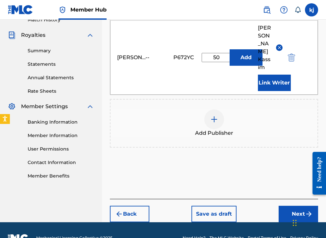
click at [212, 112] on div at bounding box center [214, 119] width 20 height 20
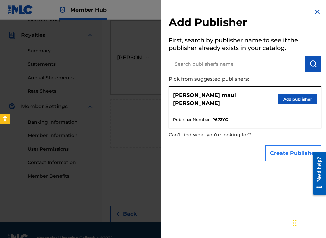
click at [274, 145] on button "Create Publisher" at bounding box center [293, 153] width 56 height 16
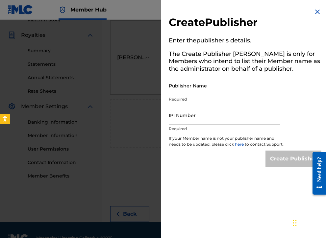
click at [310, 13] on div "Create Publisher Enter the publisher 's details. The Create Publisher button is…" at bounding box center [245, 87] width 168 height 175
click at [313, 10] on img at bounding box center [317, 12] width 8 height 8
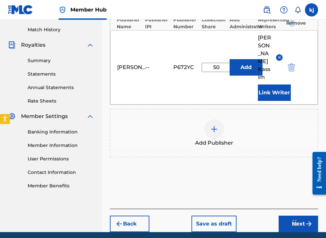
scroll to position [176, 0]
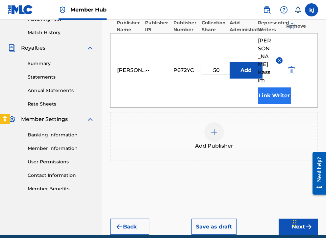
click at [263, 87] on button "Link Writer" at bounding box center [274, 95] width 33 height 16
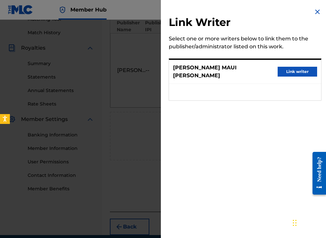
click at [323, 10] on div "Link Writer Select one or more writers below to link them to the publisher/admi…" at bounding box center [245, 58] width 168 height 116
click at [296, 67] on button "Link writer" at bounding box center [296, 72] width 39 height 10
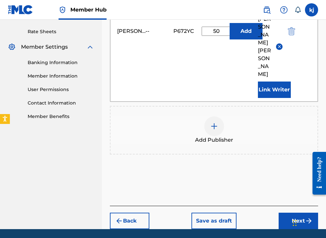
scroll to position [247, 0]
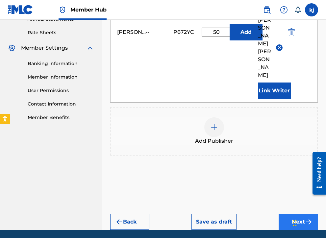
click at [289, 214] on button "Next" at bounding box center [297, 222] width 39 height 16
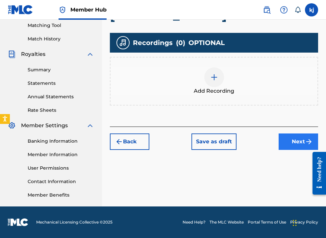
click at [292, 140] on button "Next" at bounding box center [297, 141] width 39 height 16
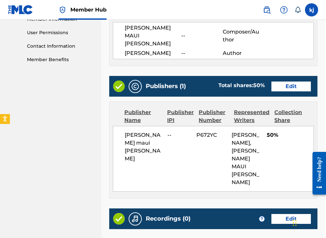
scroll to position [305, 1]
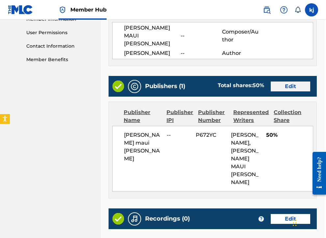
click at [281, 81] on button "Edit" at bounding box center [289, 86] width 39 height 10
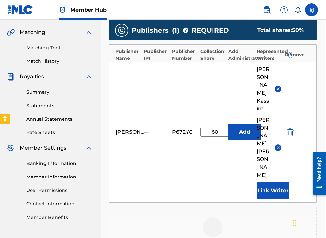
scroll to position [151, 1]
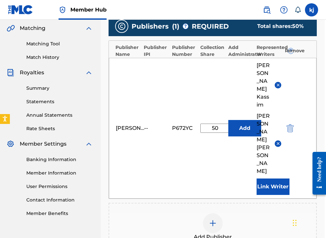
click at [215, 219] on img at bounding box center [213, 223] width 8 height 8
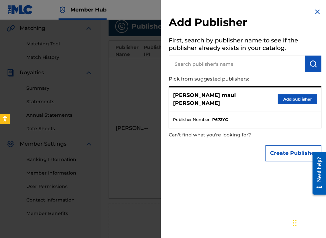
click at [211, 60] on input "text" at bounding box center [237, 64] width 136 height 16
type input "[PERSON_NAME]"
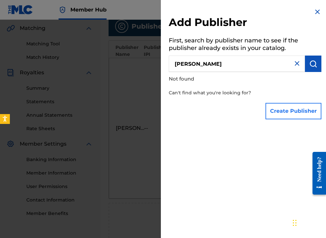
click at [278, 113] on button "Create Publisher" at bounding box center [293, 111] width 56 height 16
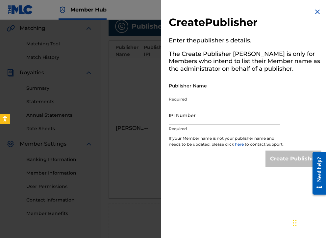
click at [201, 88] on input "Publisher Name" at bounding box center [224, 85] width 111 height 19
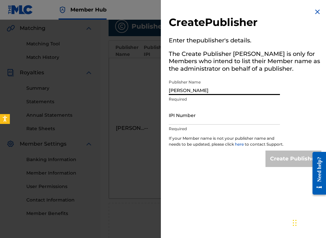
type input "[PERSON_NAME]"
click at [316, 10] on img at bounding box center [317, 12] width 8 height 8
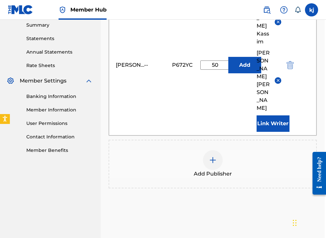
scroll to position [239, 1]
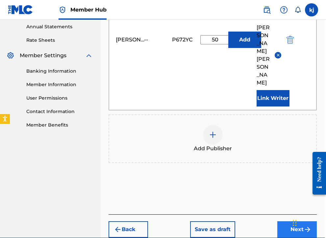
click at [295, 221] on button "Next" at bounding box center [296, 229] width 39 height 16
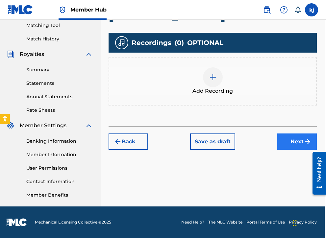
click at [288, 142] on button "Next" at bounding box center [296, 141] width 39 height 16
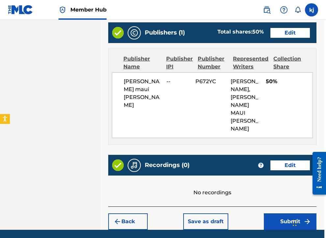
scroll to position [358, 2]
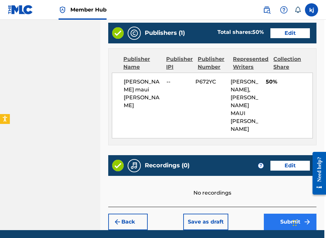
click at [298, 214] on button "Submit" at bounding box center [289, 222] width 53 height 16
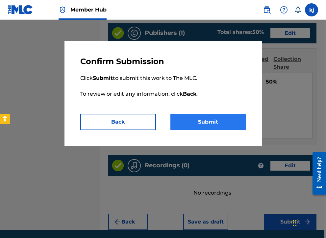
click at [211, 124] on button "Submit" at bounding box center [208, 122] width 76 height 16
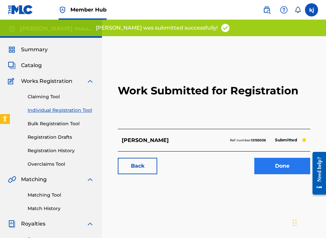
click at [270, 166] on link "Done" at bounding box center [282, 166] width 56 height 16
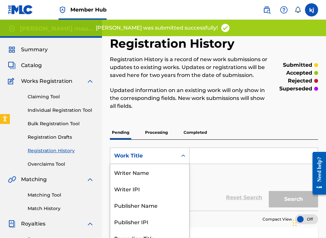
scroll to position [24, 0]
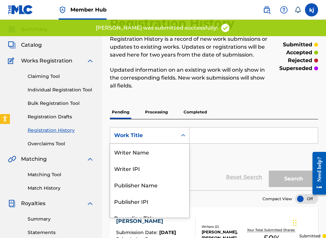
click at [154, 144] on div "Work Title selected, 8 of 8. 8 results available. Use Up and Down to choose opt…" at bounding box center [150, 135] width 80 height 16
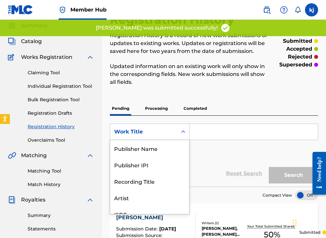
scroll to position [25, 0]
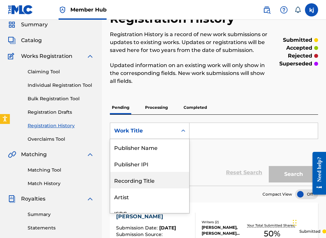
click at [154, 182] on div "Recording Title" at bounding box center [149, 180] width 79 height 16
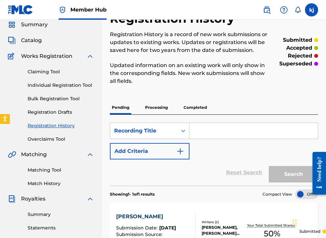
click at [222, 138] on input "Search Form" at bounding box center [253, 131] width 128 height 16
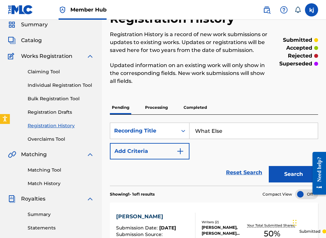
type input "What Else"
click at [174, 162] on div "Reset Search Search" at bounding box center [214, 172] width 208 height 26
click at [278, 172] on button "Search" at bounding box center [292, 174] width 49 height 16
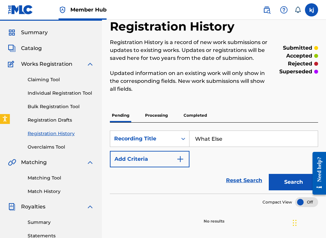
scroll to position [10, 0]
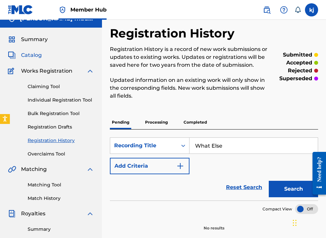
click at [35, 55] on span "Catalog" at bounding box center [31, 55] width 21 height 8
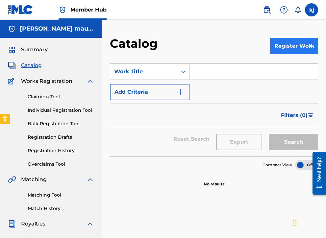
click at [281, 47] on button "Register Work" at bounding box center [294, 46] width 48 height 16
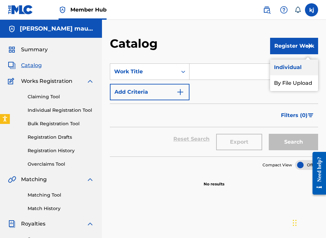
click at [276, 64] on link "Individual" at bounding box center [294, 67] width 48 height 16
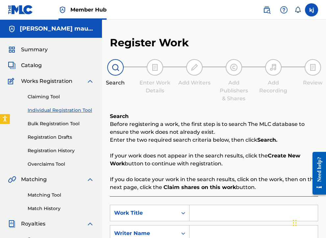
click at [214, 216] on input "Search Form" at bounding box center [253, 213] width 128 height 16
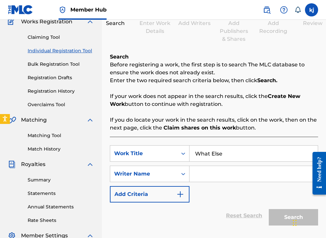
scroll to position [89, 0]
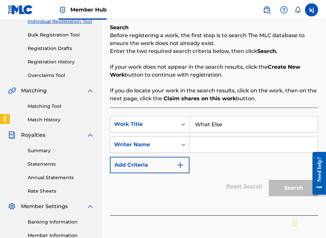
type input "What Else"
click at [215, 149] on input "Search Form" at bounding box center [253, 145] width 128 height 16
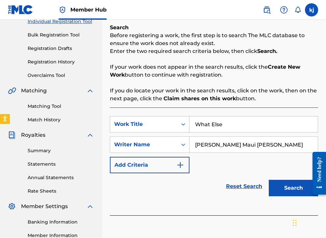
type input "[PERSON_NAME] Maui [PERSON_NAME]"
click at [293, 188] on button "Search" at bounding box center [292, 188] width 49 height 16
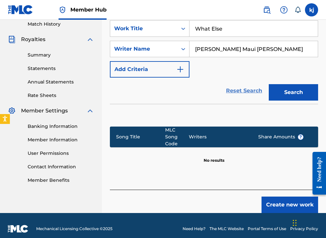
scroll to position [184, 0]
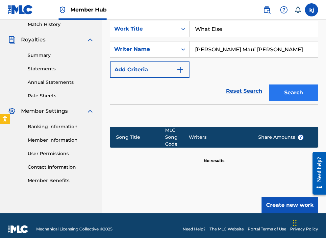
click at [289, 92] on button "Search" at bounding box center [292, 92] width 49 height 16
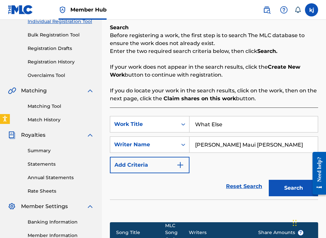
scroll to position [60, 0]
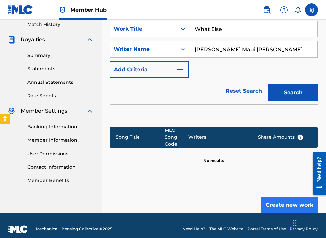
click at [291, 197] on button "Create new work" at bounding box center [289, 205] width 57 height 16
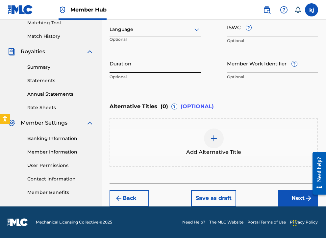
click at [137, 65] on input "Duration" at bounding box center [154, 63] width 91 height 19
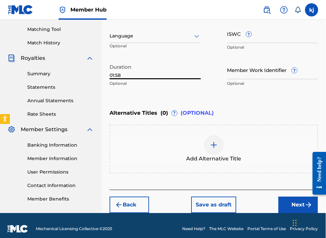
type input "01:58"
click at [169, 38] on div at bounding box center [154, 36] width 91 height 8
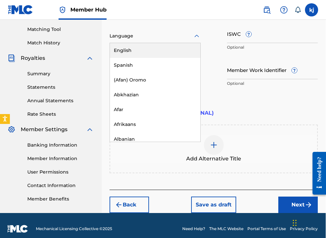
click at [167, 57] on div "English" at bounding box center [155, 50] width 90 height 15
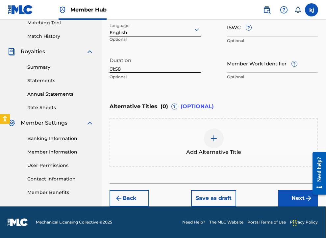
scroll to position [172, 0]
click at [283, 197] on button "Next" at bounding box center [297, 198] width 39 height 16
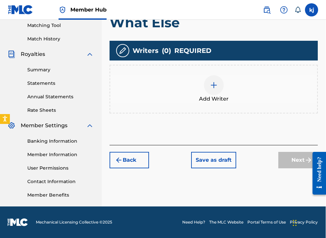
click at [214, 90] on div at bounding box center [214, 85] width 20 height 20
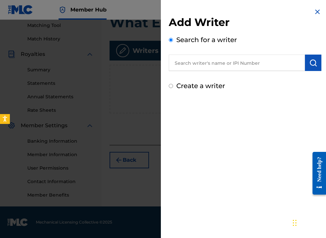
click at [201, 63] on input "text" at bounding box center [237, 63] width 136 height 16
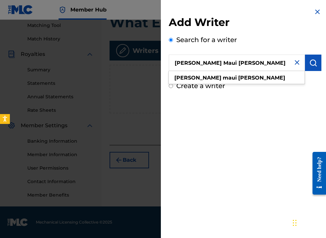
type input "[PERSON_NAME] Maui [PERSON_NAME]"
click at [171, 91] on div "Add Writer Search for a writer [PERSON_NAME] Maui [PERSON_NAME] Create a writer" at bounding box center [245, 49] width 168 height 99
click at [170, 88] on input "Create a writer" at bounding box center [171, 86] width 4 height 4
radio input "false"
radio input "true"
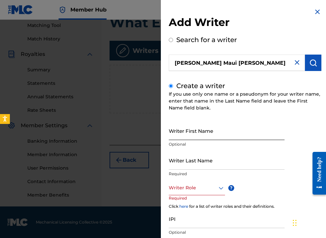
click at [192, 133] on input "Writer First Name" at bounding box center [227, 130] width 116 height 19
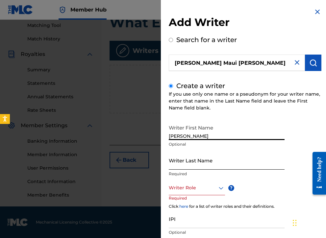
type input "[PERSON_NAME]"
click at [193, 166] on input "Writer Last Name" at bounding box center [227, 160] width 116 height 19
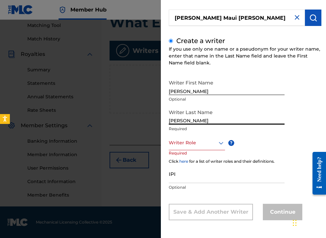
scroll to position [45, 0]
type input "[PERSON_NAME]"
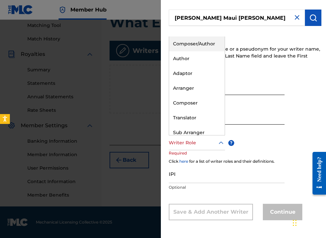
click at [191, 142] on div at bounding box center [197, 143] width 56 height 8
click at [187, 47] on div "Composer/Author" at bounding box center [197, 43] width 56 height 15
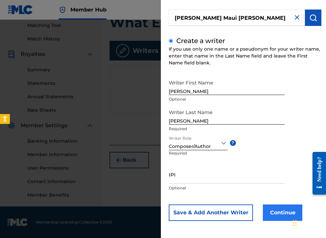
click at [289, 215] on button "Continue" at bounding box center [281, 212] width 39 height 16
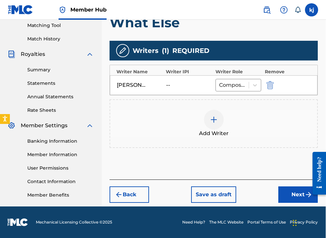
click at [209, 127] on div at bounding box center [214, 120] width 20 height 20
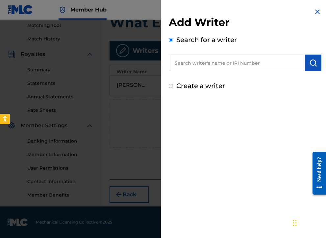
click at [184, 61] on input "text" at bounding box center [237, 63] width 136 height 16
type input "M"
click at [172, 89] on div "Create a writer" at bounding box center [245, 86] width 152 height 10
click at [170, 87] on input "Create a writer" at bounding box center [171, 86] width 4 height 4
radio input "false"
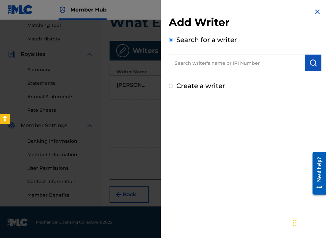
radio input "true"
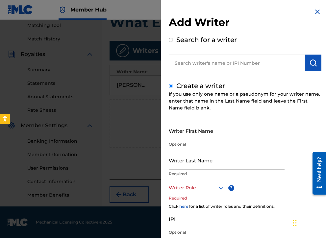
click at [185, 132] on input "Writer First Name" at bounding box center [227, 130] width 116 height 19
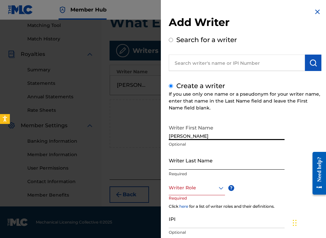
type input "[PERSON_NAME]"
click at [232, 162] on input "Writer Last Name" at bounding box center [227, 160] width 116 height 19
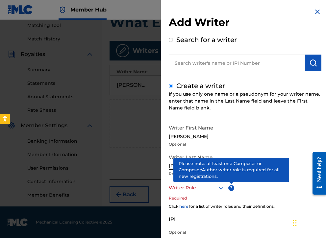
type input "[PERSON_NAME]"
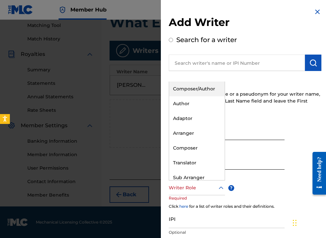
click at [197, 181] on div "Writer Role" at bounding box center [197, 187] width 56 height 15
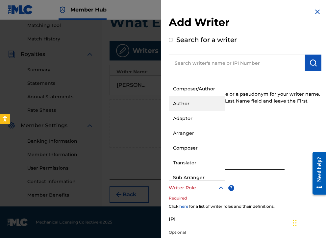
click at [196, 105] on div "Author" at bounding box center [197, 103] width 56 height 15
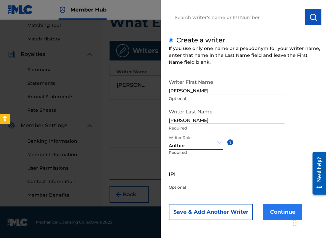
scroll to position [46, 0]
click at [286, 220] on div "Add Writer Search for a writer Create a writer If you use only one name or a ps…" at bounding box center [245, 96] width 168 height 284
click at [284, 215] on button "Continue" at bounding box center [281, 212] width 39 height 16
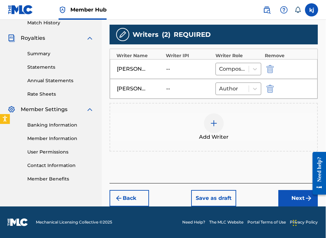
scroll to position [186, 0]
click at [287, 195] on button "Next" at bounding box center [297, 198] width 39 height 16
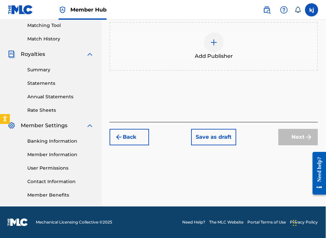
click at [216, 40] on img at bounding box center [214, 42] width 8 height 8
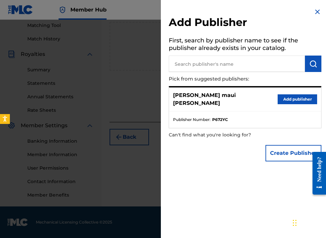
click at [291, 96] on button "Add publisher" at bounding box center [296, 99] width 39 height 10
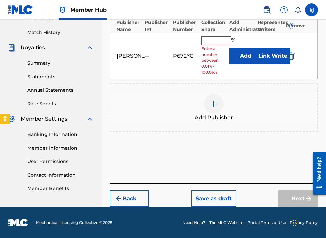
scroll to position [176, 0]
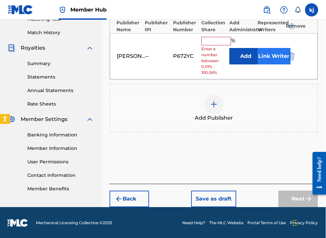
click at [272, 52] on button "Link Writer" at bounding box center [273, 56] width 33 height 16
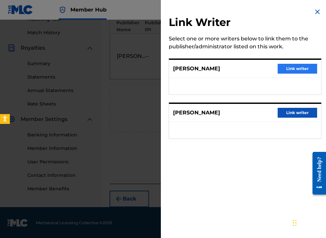
click at [283, 69] on button "Link writer" at bounding box center [296, 69] width 39 height 10
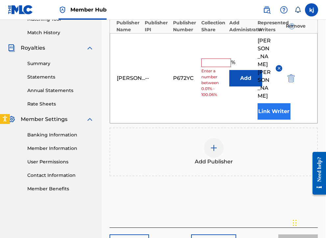
click at [274, 103] on button "Link Writer" at bounding box center [273, 111] width 33 height 16
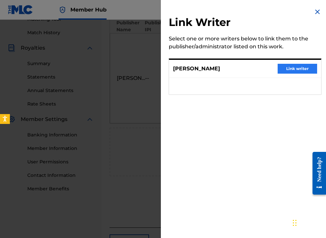
click at [284, 70] on button "Link writer" at bounding box center [296, 69] width 39 height 10
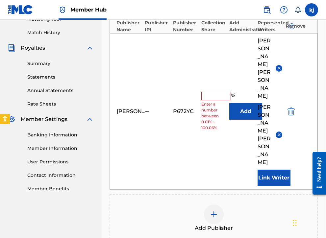
click at [209, 92] on input "text" at bounding box center [216, 96] width 30 height 9
type input "100"
click at [214, 123] on div "[PERSON_NAME] maui [PERSON_NAME] -- P672YC 100 % Add [PERSON_NAME] [PERSON_NAME…" at bounding box center [213, 111] width 207 height 156
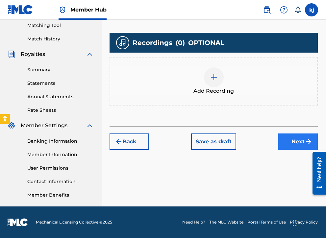
click at [289, 143] on button "Next" at bounding box center [297, 141] width 39 height 16
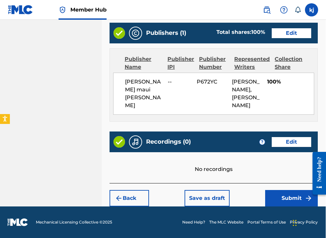
scroll to position [350, 0]
click at [272, 194] on button "Submit" at bounding box center [291, 198] width 53 height 16
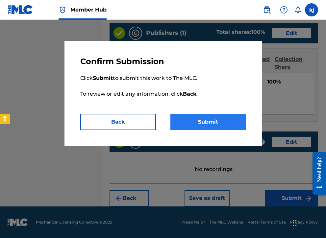
click at [200, 120] on button "Submit" at bounding box center [208, 122] width 76 height 16
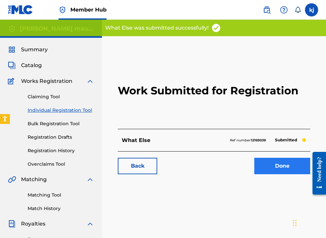
click at [273, 171] on link "Done" at bounding box center [282, 166] width 56 height 16
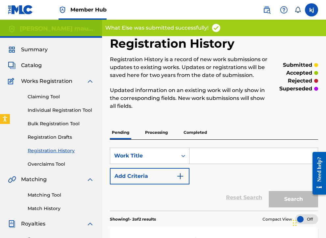
click at [222, 154] on input "Search Form" at bounding box center [253, 156] width 128 height 16
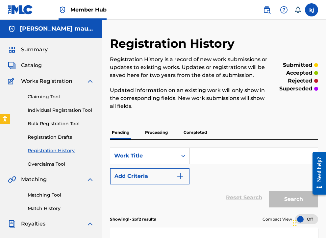
scroll to position [0, 0]
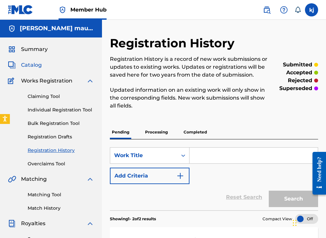
click at [38, 67] on span "Catalog" at bounding box center [31, 65] width 21 height 8
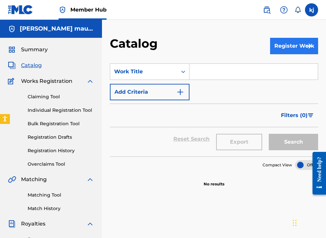
click at [299, 48] on button "Register Work" at bounding box center [294, 46] width 48 height 16
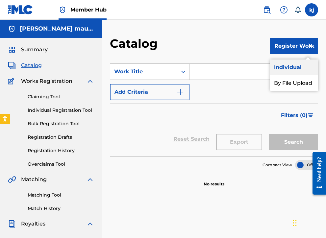
click at [286, 72] on link "Individual" at bounding box center [294, 67] width 48 height 16
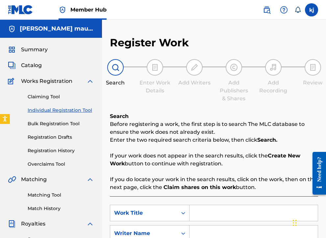
click at [221, 216] on input "Search Form" at bounding box center [253, 213] width 128 height 16
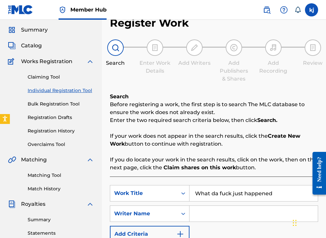
scroll to position [55, 0]
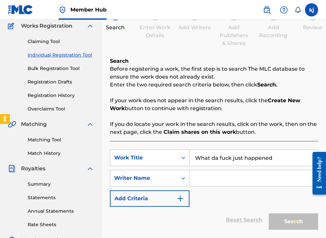
type input "What da fuck just happened"
click at [201, 175] on input "Search Form" at bounding box center [253, 178] width 128 height 16
type input "z"
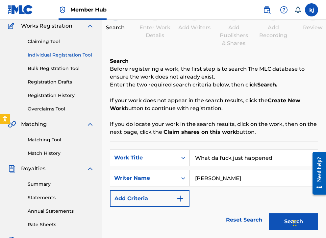
type input "[PERSON_NAME] maui [PERSON_NAME]"
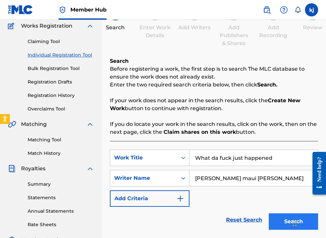
drag, startPoint x: 218, startPoint y: 188, endPoint x: 273, endPoint y: 220, distance: 63.9
click at [273, 220] on button "Search" at bounding box center [292, 221] width 49 height 16
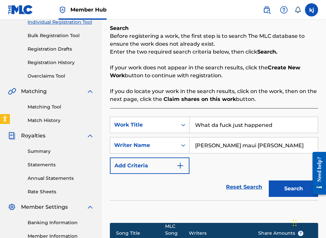
scroll to position [167, 0]
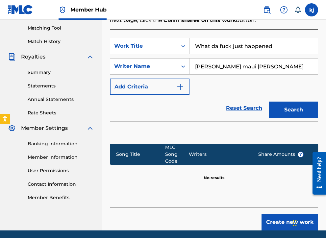
click at [280, 214] on button "Create new work" at bounding box center [289, 222] width 57 height 16
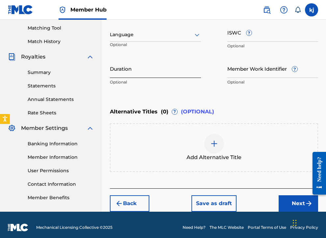
click at [125, 75] on input "Duration" at bounding box center [155, 68] width 91 height 19
type input "01:16"
click at [117, 33] on div at bounding box center [155, 35] width 91 height 8
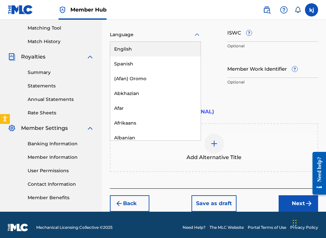
click at [120, 51] on div "English" at bounding box center [155, 49] width 90 height 15
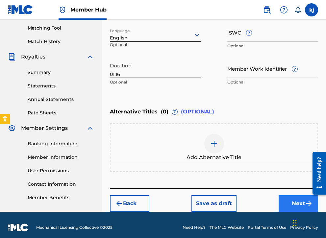
click at [301, 205] on button "Next" at bounding box center [297, 203] width 39 height 16
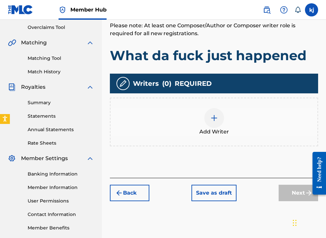
scroll to position [143, 0]
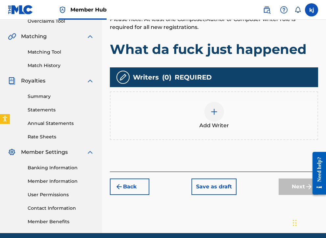
click at [214, 117] on div at bounding box center [214, 112] width 20 height 20
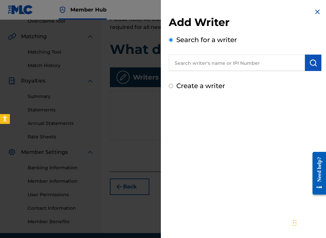
click at [194, 62] on input "text" at bounding box center [237, 63] width 136 height 16
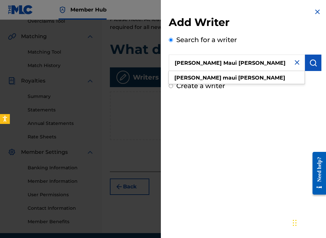
type input "[PERSON_NAME] Maui [PERSON_NAME]"
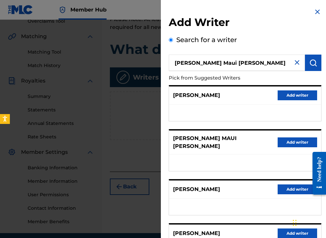
click at [293, 139] on button "Add writer" at bounding box center [296, 142] width 39 height 10
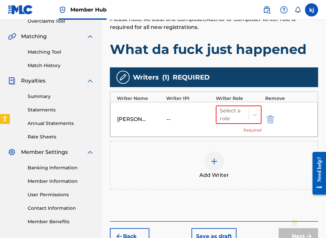
click at [216, 166] on div at bounding box center [214, 161] width 20 height 20
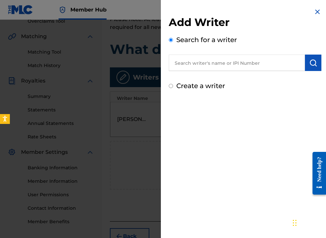
click at [207, 58] on input "text" at bounding box center [237, 63] width 136 height 16
type input "[PERSON_NAME]"
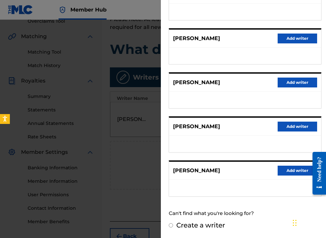
scroll to position [101, 0]
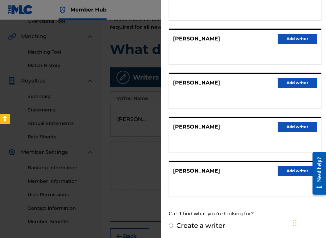
click at [169, 226] on input "Create a writer" at bounding box center [171, 225] width 4 height 4
radio input "false"
radio input "true"
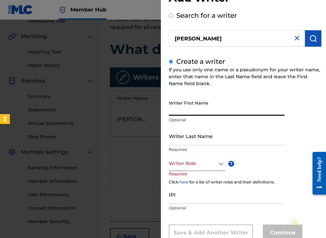
click at [185, 106] on input "Writer First Name" at bounding box center [227, 106] width 116 height 19
type input "[PERSON_NAME]"
click at [228, 140] on input "Writer Last Name" at bounding box center [227, 135] width 116 height 19
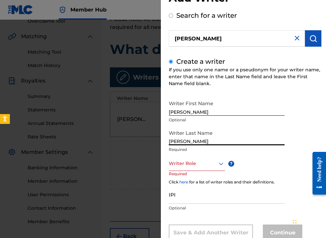
type input "[PERSON_NAME]"
click at [211, 160] on div at bounding box center [197, 163] width 56 height 8
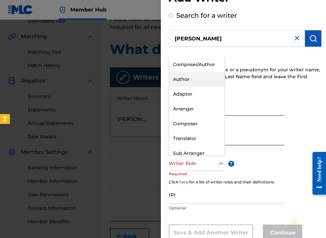
click at [192, 81] on div "Author" at bounding box center [197, 79] width 56 height 15
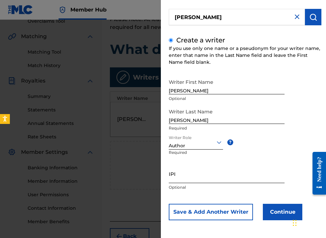
scroll to position [46, 0]
click at [271, 207] on button "Continue" at bounding box center [281, 212] width 39 height 16
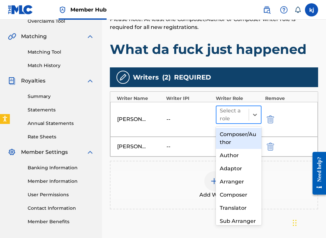
click at [241, 110] on div at bounding box center [232, 114] width 26 height 9
click at [230, 136] on div "Composer/Author" at bounding box center [239, 138] width 46 height 21
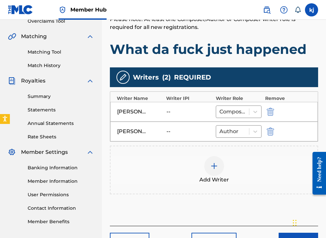
scroll to position [143, 0]
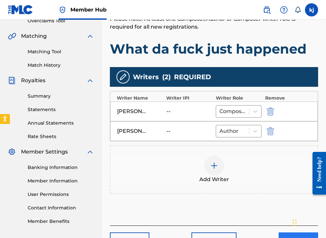
click at [287, 232] on button "Next" at bounding box center [297, 240] width 39 height 16
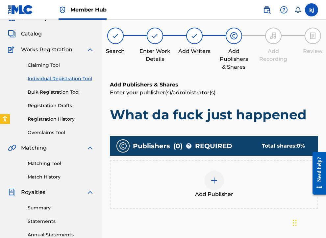
scroll to position [30, 0]
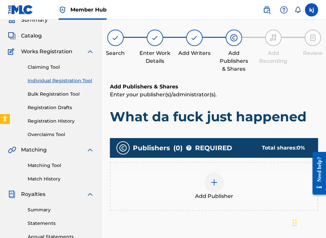
click at [216, 183] on img at bounding box center [214, 182] width 8 height 8
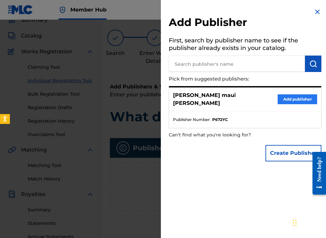
click at [294, 91] on div "[PERSON_NAME] maui [PERSON_NAME] Add publisher" at bounding box center [245, 99] width 152 height 24
click at [294, 96] on button "Add publisher" at bounding box center [296, 99] width 39 height 10
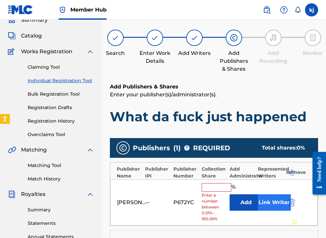
click at [268, 197] on button "Link Writer" at bounding box center [274, 202] width 33 height 16
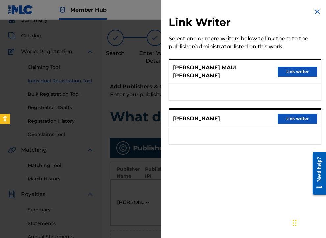
click at [289, 114] on button "Link writer" at bounding box center [296, 119] width 39 height 10
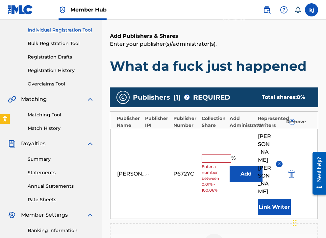
scroll to position [94, 0]
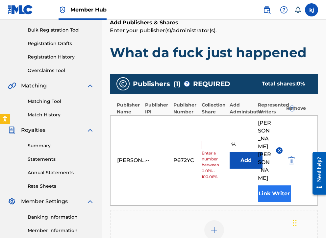
click at [267, 185] on button "Link Writer" at bounding box center [274, 193] width 33 height 16
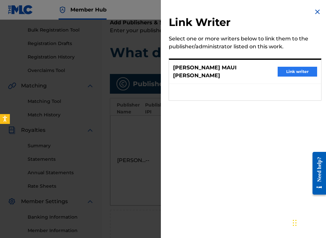
click at [286, 69] on button "Link writer" at bounding box center [296, 72] width 39 height 10
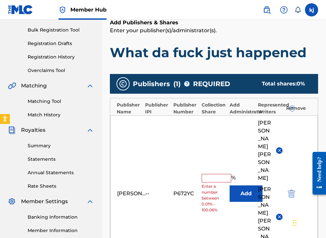
click at [209, 156] on div "[PERSON_NAME] maui [PERSON_NAME] -- P672YC % Enter a number between 0.01% - 100…" at bounding box center [213, 193] width 207 height 156
click at [209, 174] on input "text" at bounding box center [216, 178] width 30 height 9
type input "100"
click at [246, 185] on button "Add" at bounding box center [245, 193] width 33 height 16
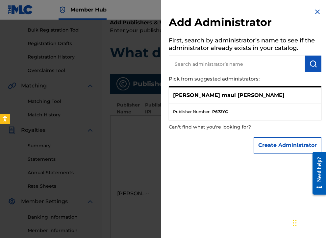
click at [315, 12] on img at bounding box center [317, 12] width 8 height 8
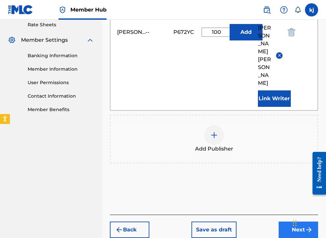
click at [288, 221] on button "Next" at bounding box center [297, 229] width 39 height 16
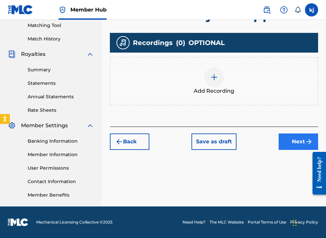
click at [288, 144] on button "Next" at bounding box center [297, 141] width 39 height 16
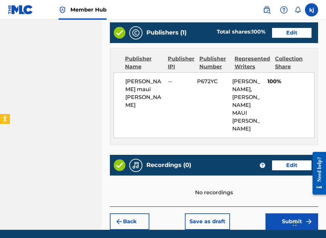
scroll to position [358, 0]
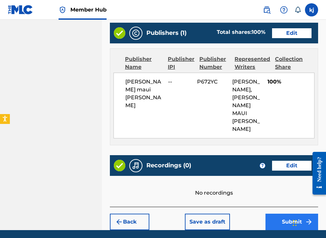
click at [293, 214] on button "Submit" at bounding box center [291, 222] width 53 height 16
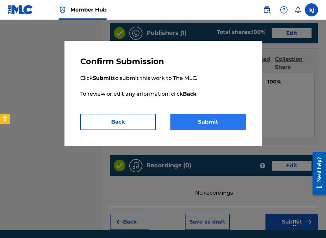
click at [208, 123] on button "Submit" at bounding box center [208, 122] width 76 height 16
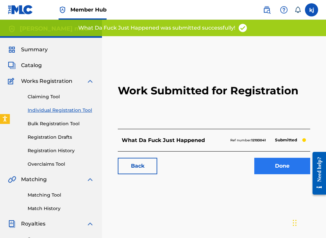
click at [277, 169] on link "Done" at bounding box center [282, 166] width 56 height 16
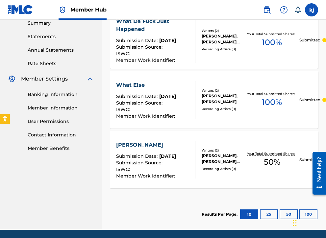
scroll to position [217, 0]
